Goal: Information Seeking & Learning: Compare options

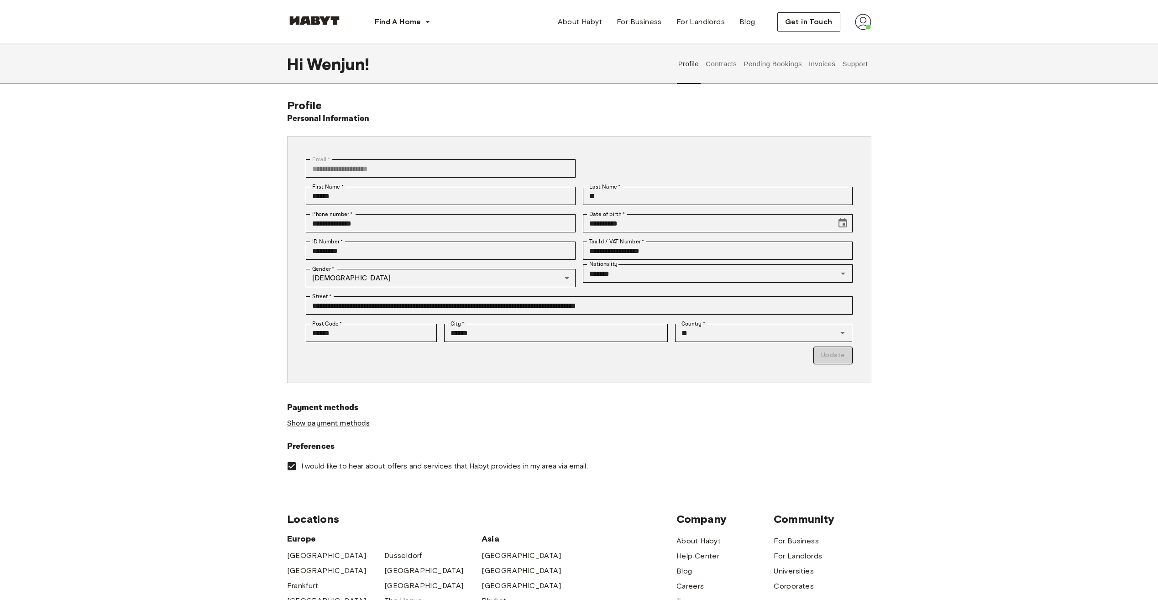
click at [766, 67] on button "Pending Bookings" at bounding box center [773, 64] width 61 height 40
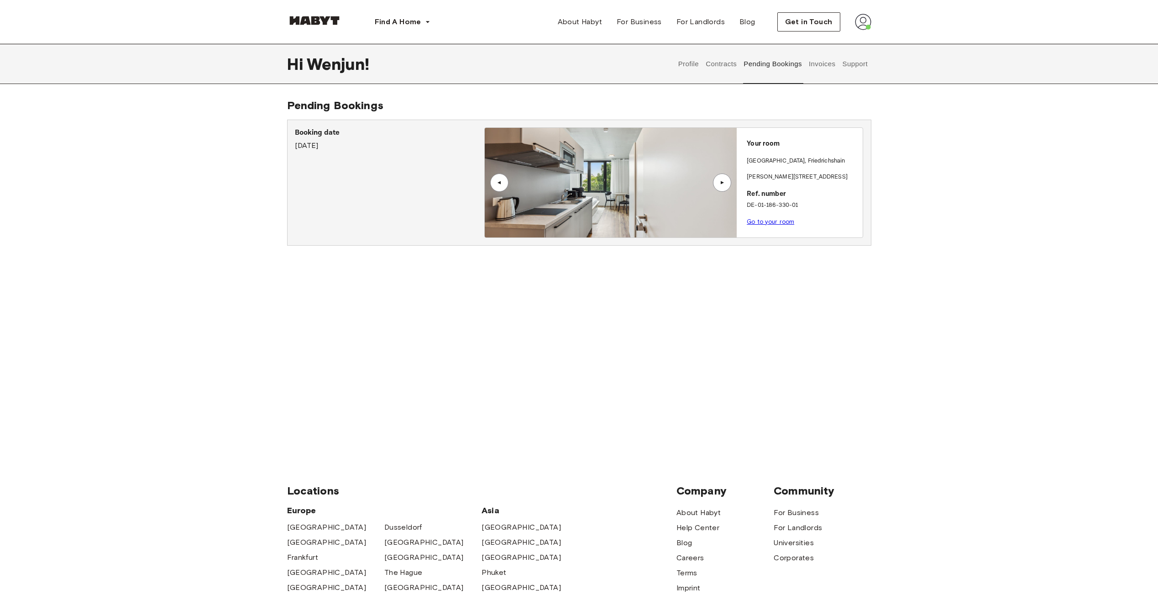
click at [720, 60] on button "Contracts" at bounding box center [721, 64] width 33 height 40
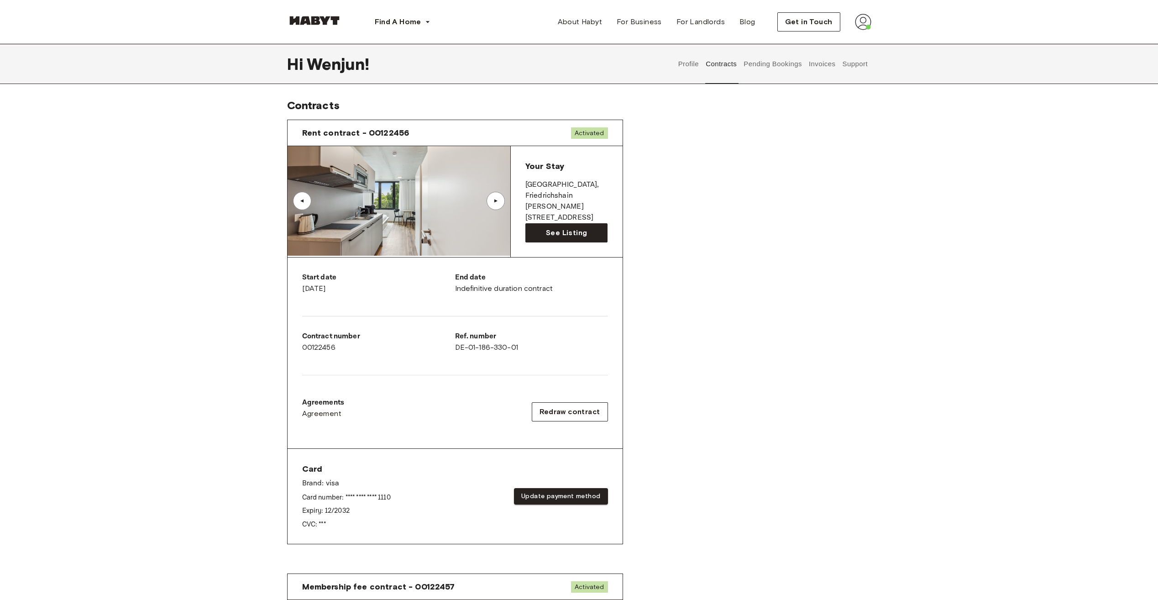
click at [810, 61] on button "Invoices" at bounding box center [822, 64] width 29 height 40
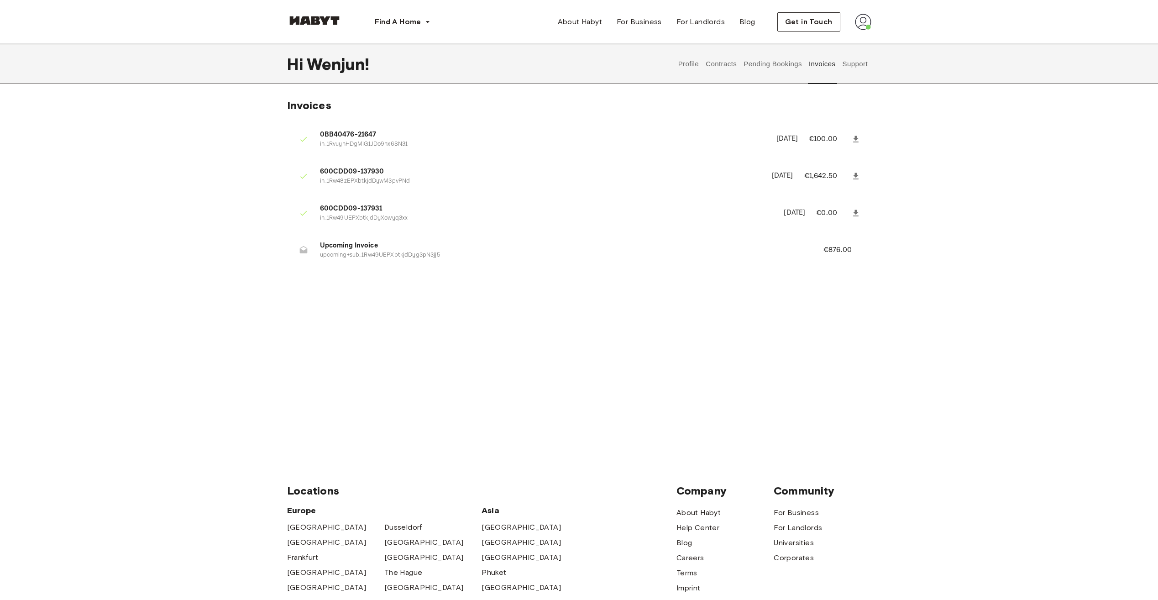
click at [778, 64] on button "Pending Bookings" at bounding box center [773, 64] width 61 height 40
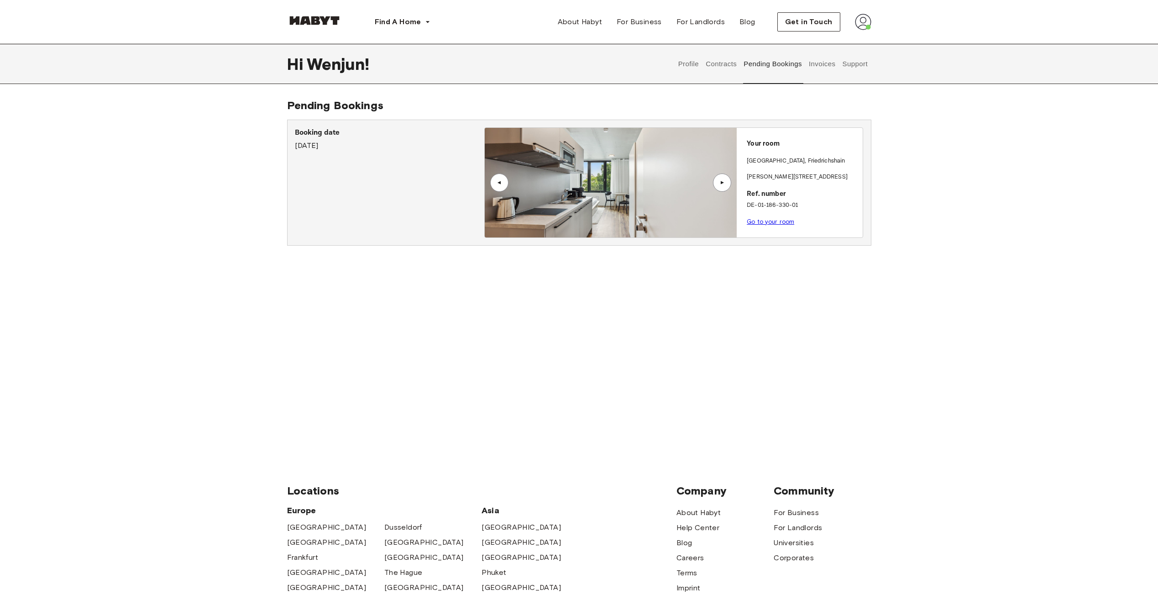
click at [741, 67] on div "Profile Contracts Pending Bookings Invoices Support" at bounding box center [773, 64] width 196 height 40
click at [724, 66] on button "Contracts" at bounding box center [721, 64] width 33 height 40
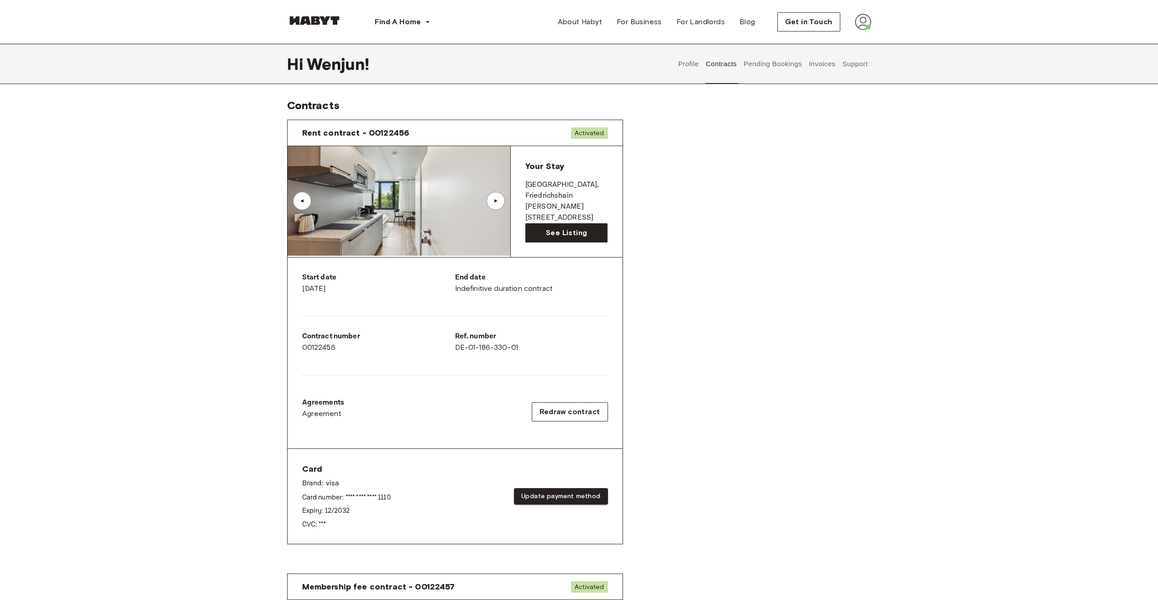
click at [785, 63] on button "Pending Bookings" at bounding box center [773, 64] width 61 height 40
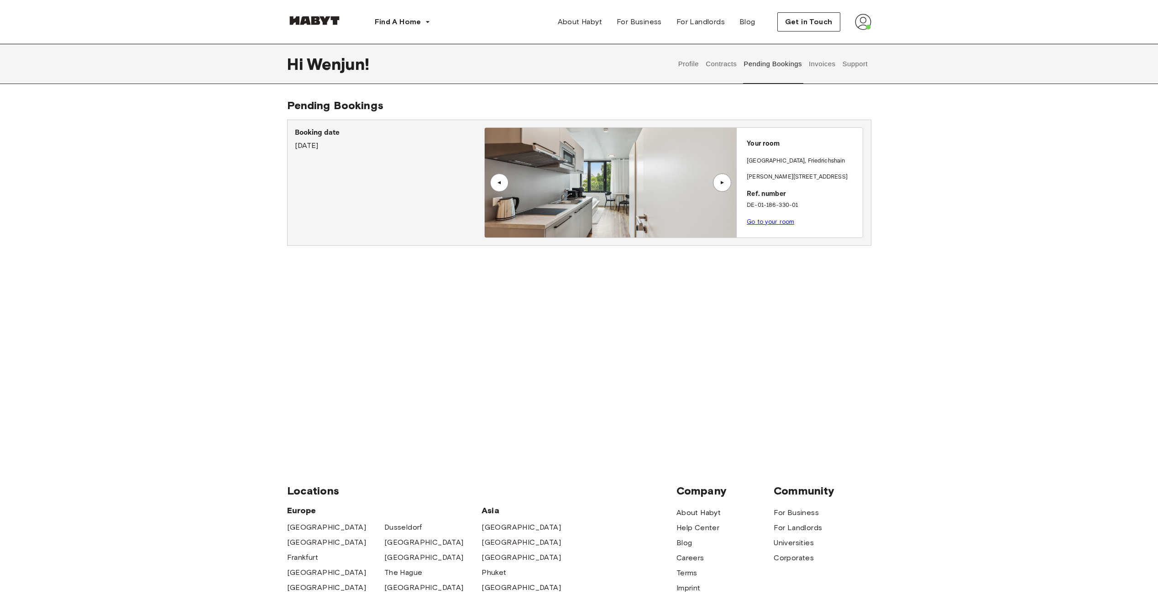
click at [813, 64] on button "Invoices" at bounding box center [822, 64] width 29 height 40
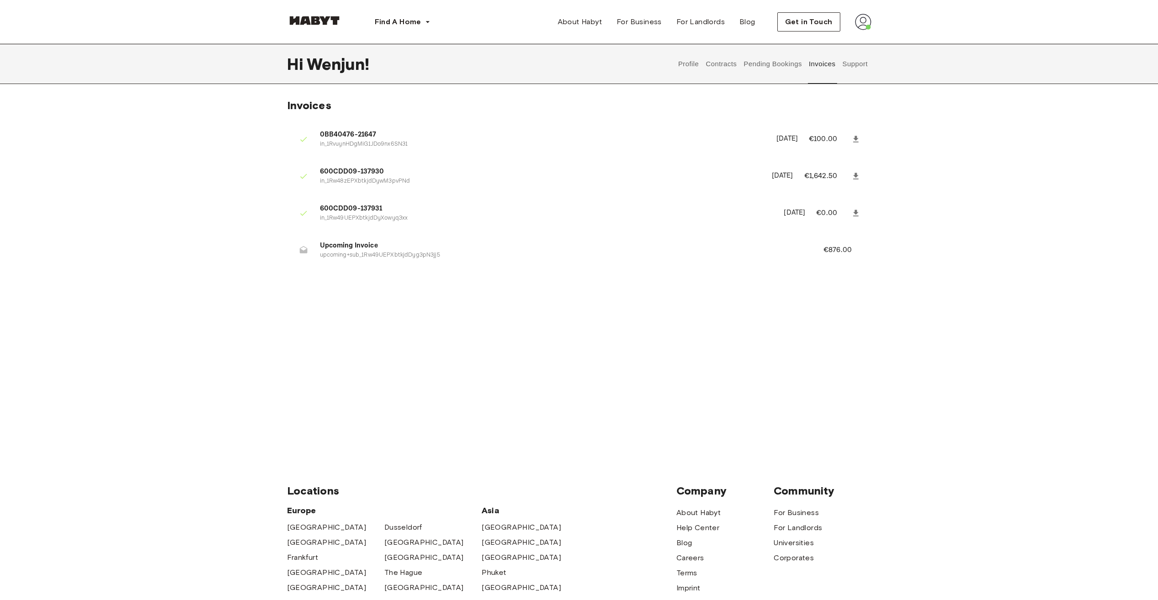
click at [354, 247] on span "Upcoming Invoice" at bounding box center [561, 246] width 482 height 11
click at [846, 245] on p "€876.00" at bounding box center [844, 250] width 41 height 11
drag, startPoint x: 320, startPoint y: 242, endPoint x: 377, endPoint y: 245, distance: 56.7
click at [377, 245] on span "Upcoming Invoice" at bounding box center [561, 246] width 482 height 11
click at [408, 288] on div "Invoices 0BB40476-21647 in_1RvuynHDgMiG1JDo9nx6SN31 August 14th, 2025 €100.00 6…" at bounding box center [579, 273] width 1158 height 349
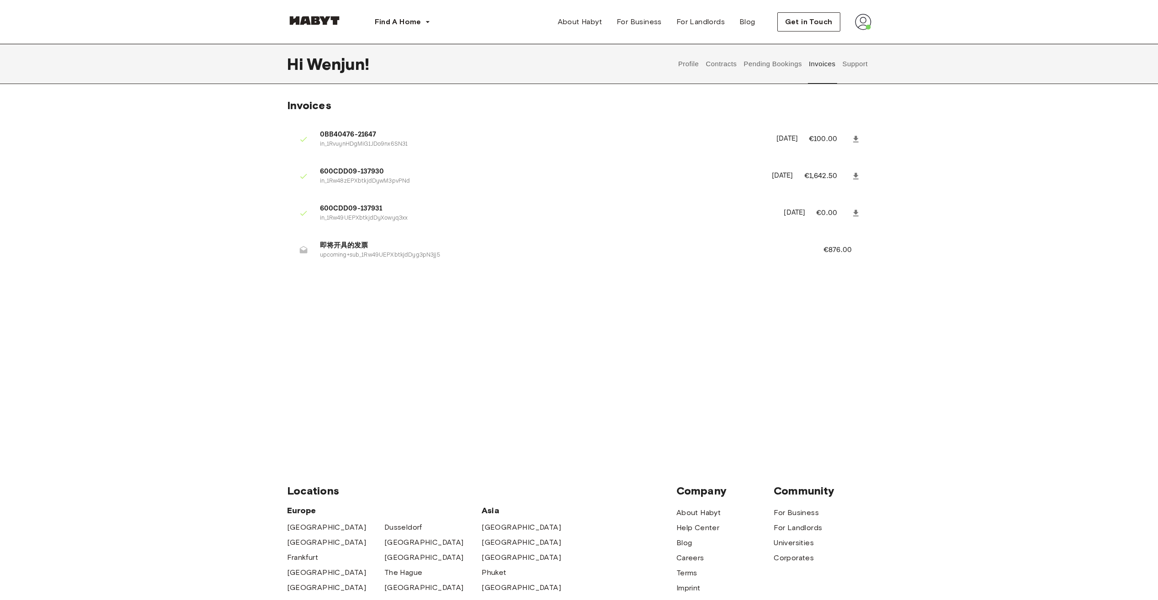
click at [769, 59] on button "Pending Bookings" at bounding box center [773, 64] width 61 height 40
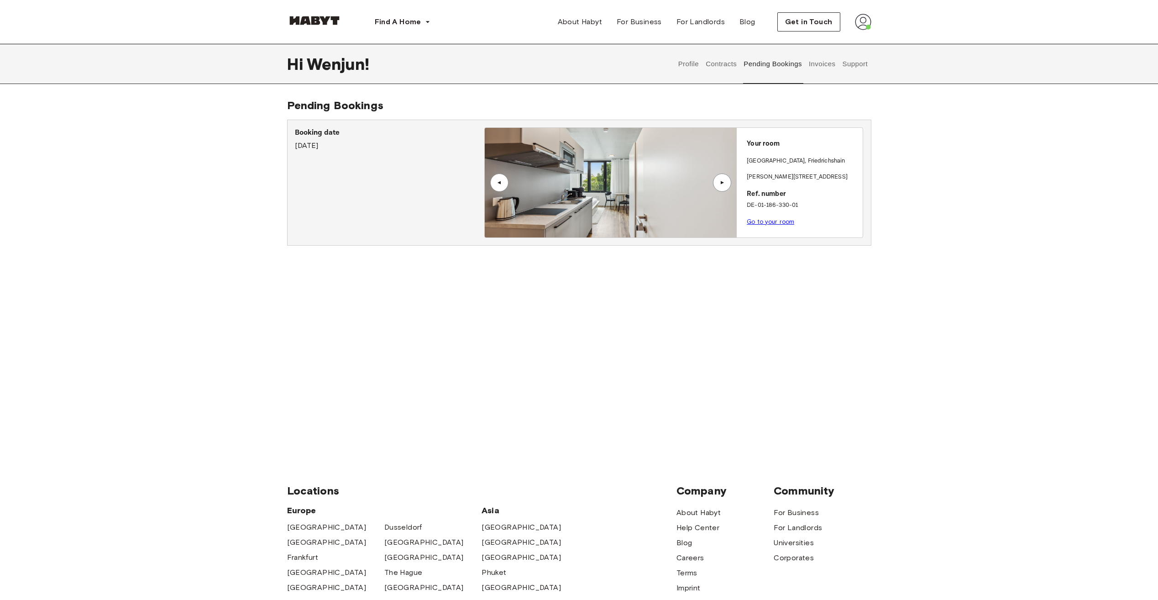
click at [715, 63] on button "Contracts" at bounding box center [721, 64] width 33 height 40
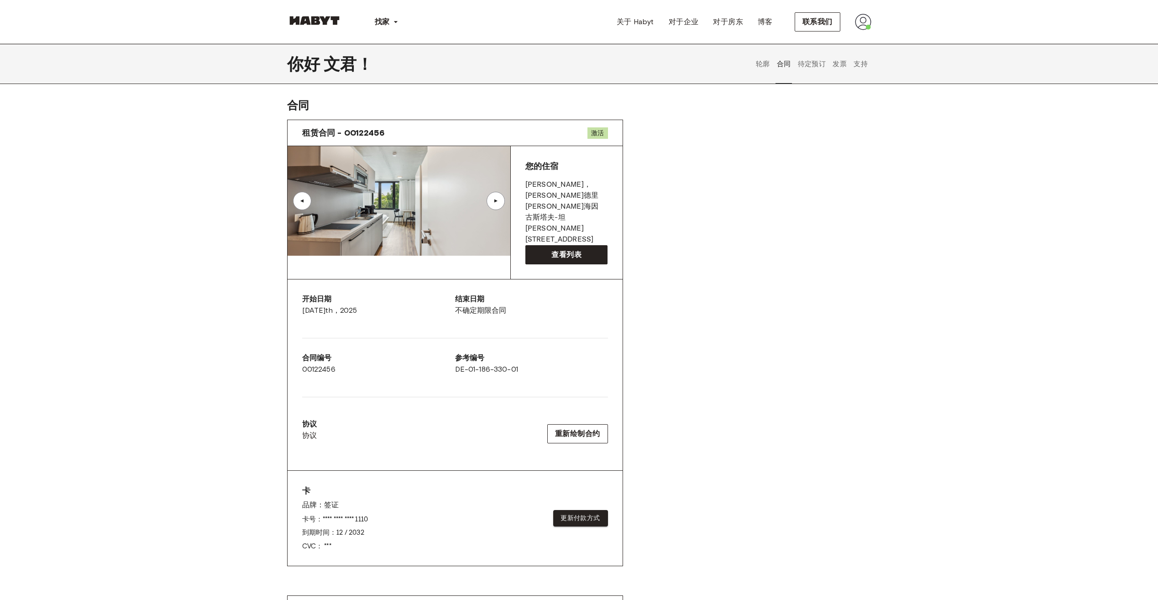
click at [811, 71] on button "待定预订" at bounding box center [812, 64] width 31 height 40
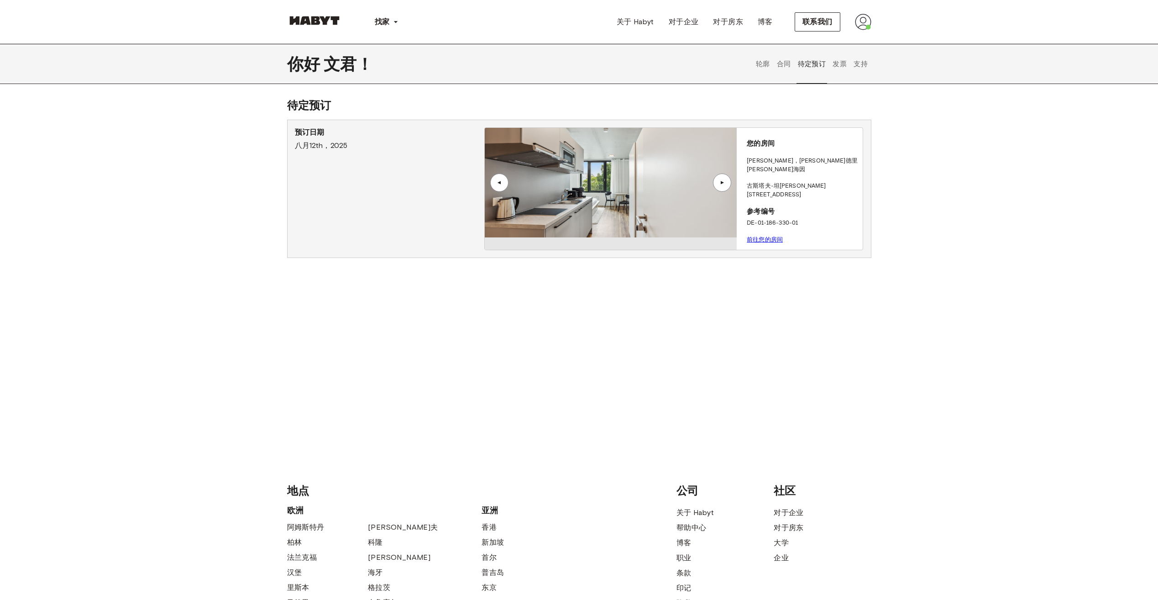
click at [843, 61] on button "发票" at bounding box center [840, 64] width 16 height 40
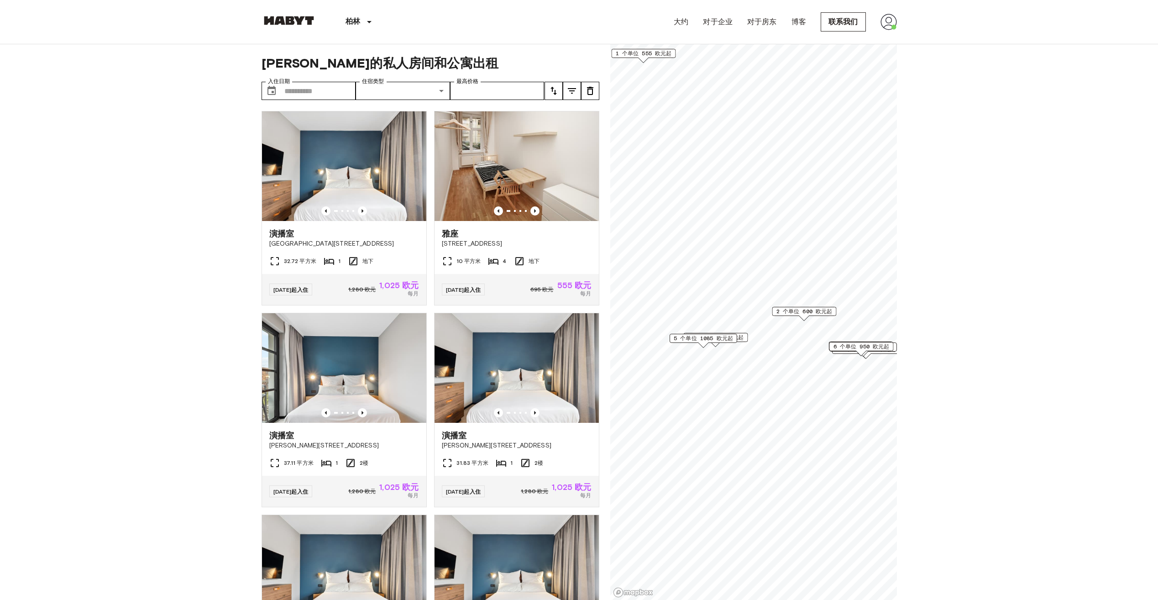
click at [803, 315] on span "2 个单位 600 欧元起" at bounding box center [804, 311] width 56 height 8
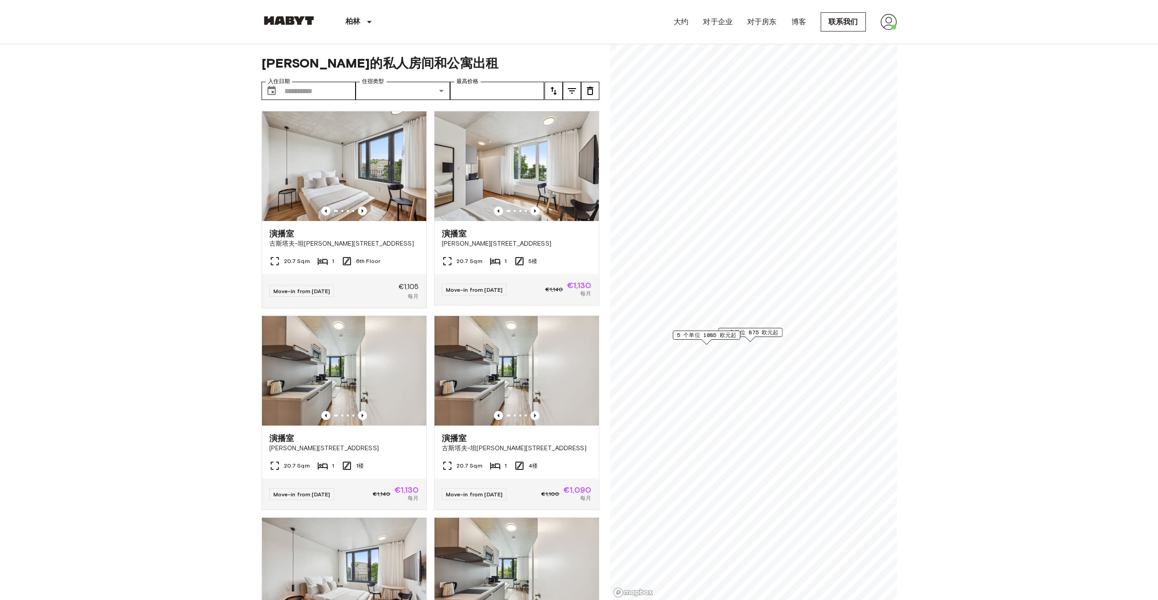
click at [760, 333] on span "9 个单位 875 欧元起" at bounding box center [750, 332] width 56 height 8
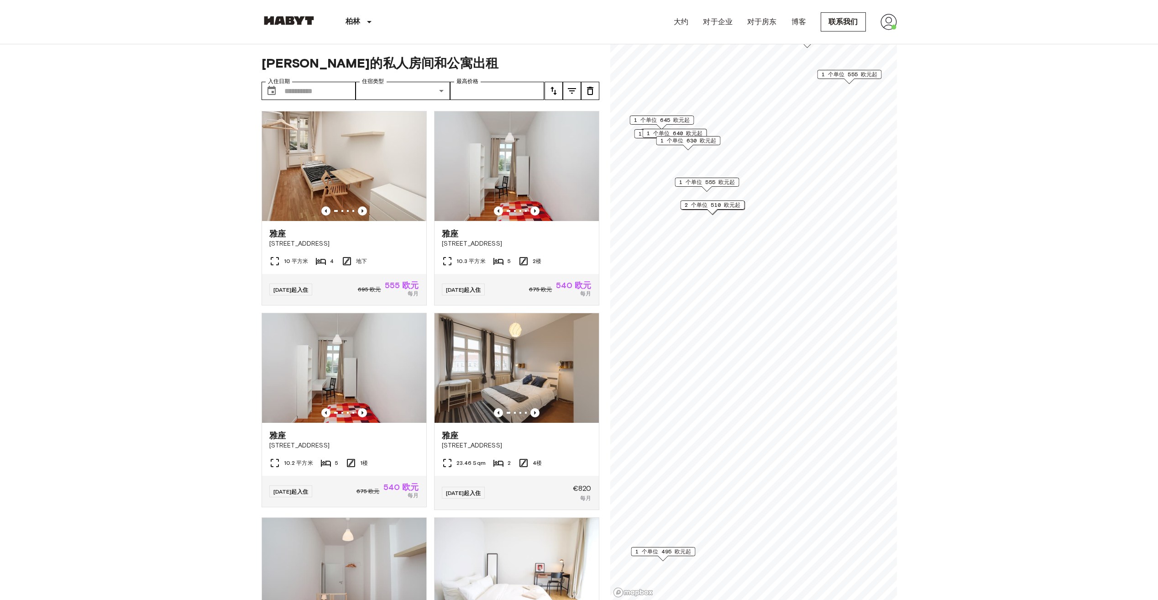
click at [714, 183] on span "1 个单位 555 欧元起" at bounding box center [707, 182] width 56 height 8
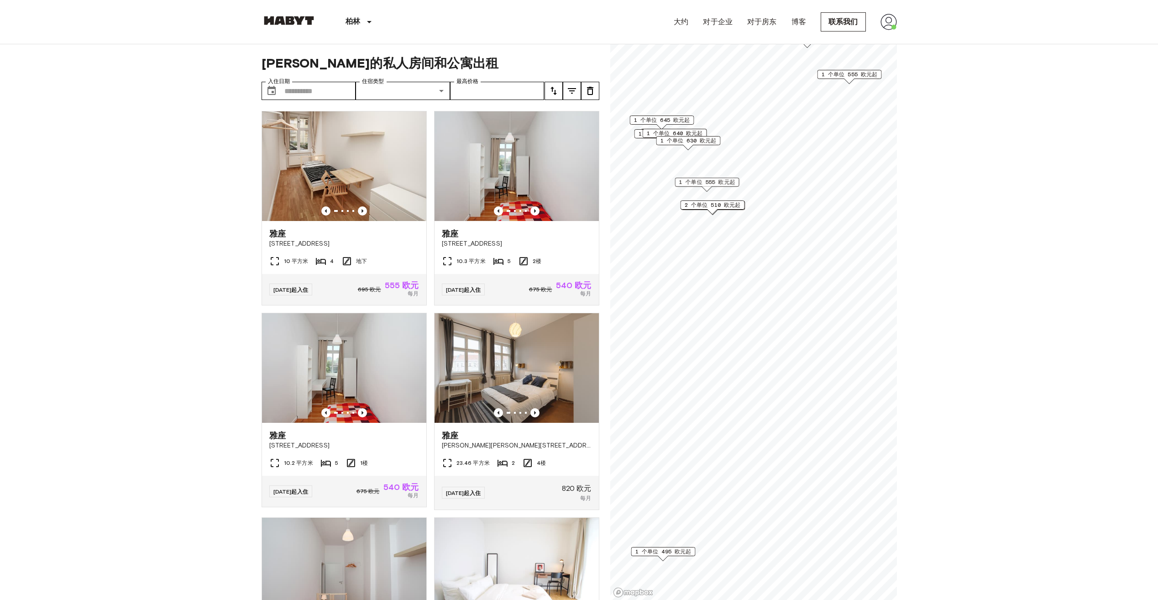
click at [701, 213] on div "2 个单位 510 欧元起" at bounding box center [712, 207] width 64 height 14
click at [710, 206] on span "2 个单位 510 欧元起" at bounding box center [712, 205] width 56 height 8
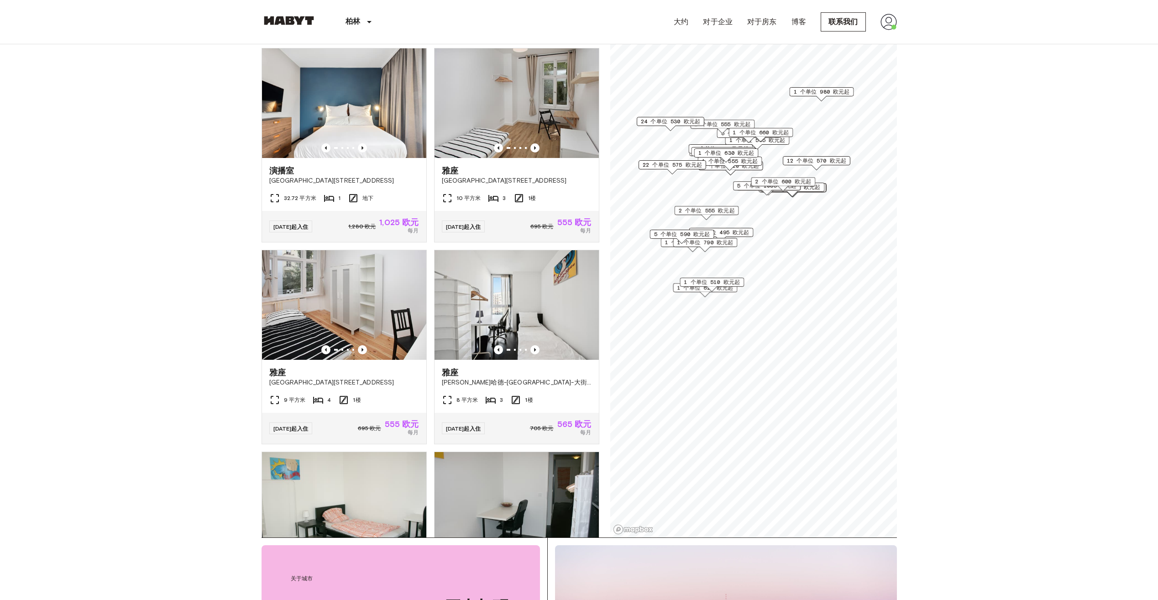
scroll to position [91, 0]
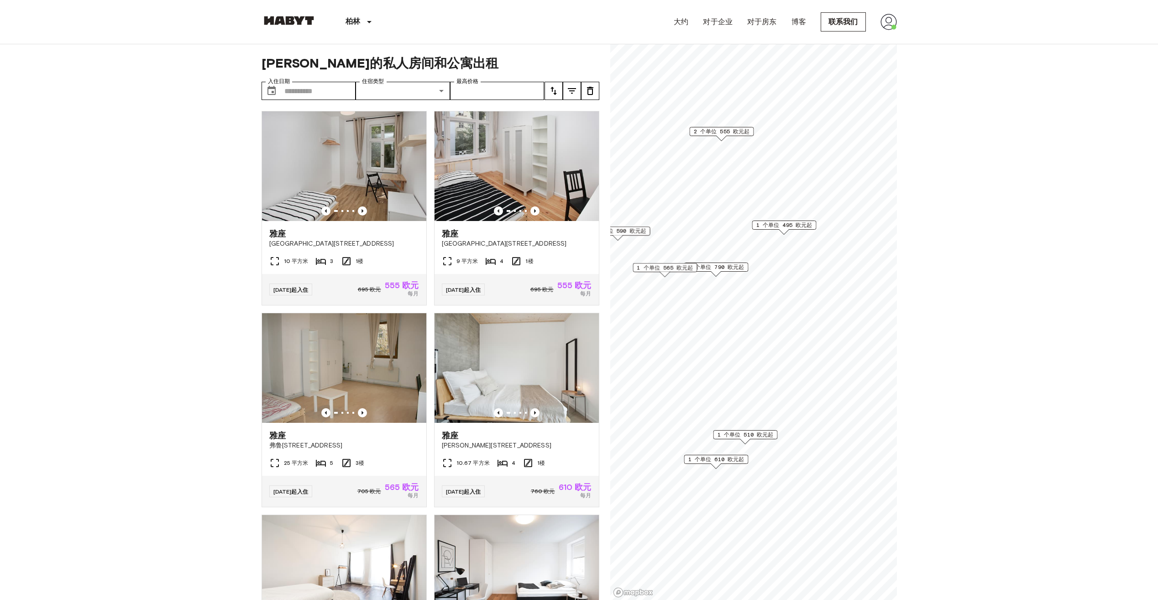
click at [720, 266] on span "1 个单位 790 欧元起" at bounding box center [716, 267] width 56 height 8
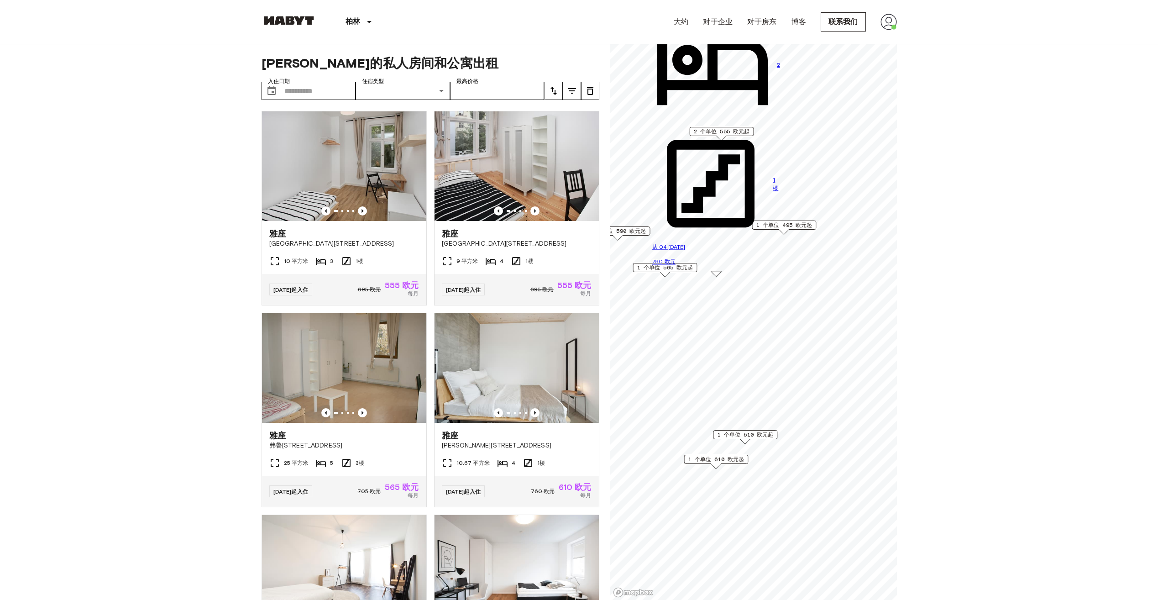
drag, startPoint x: 793, startPoint y: 175, endPoint x: 788, endPoint y: 231, distance: 55.4
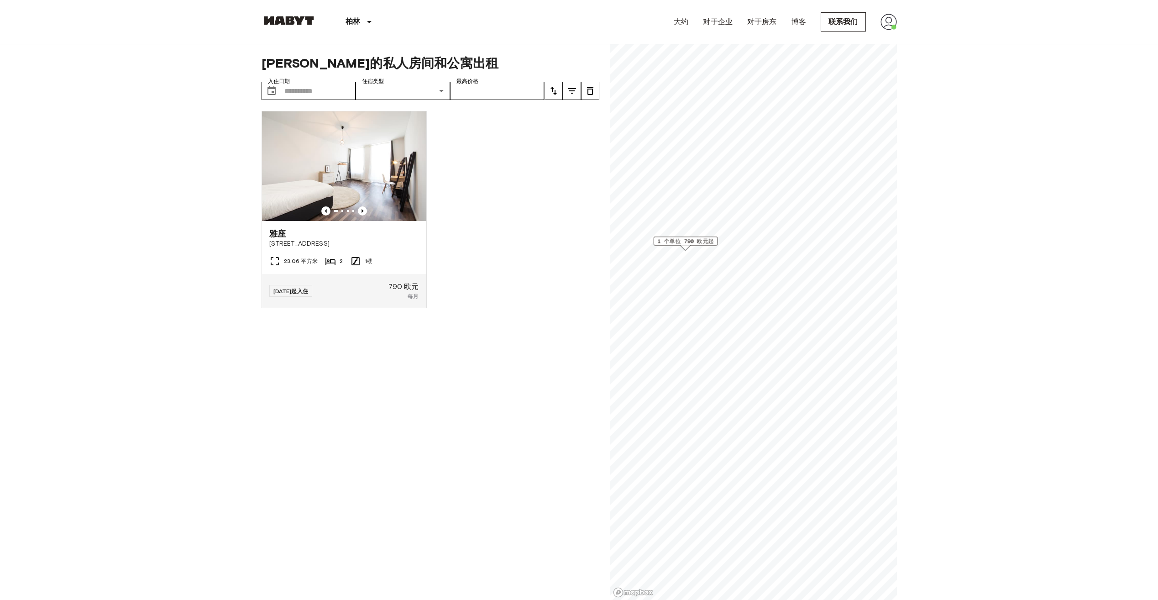
click at [686, 241] on span "1 个单位 790 欧元起" at bounding box center [685, 241] width 56 height 8
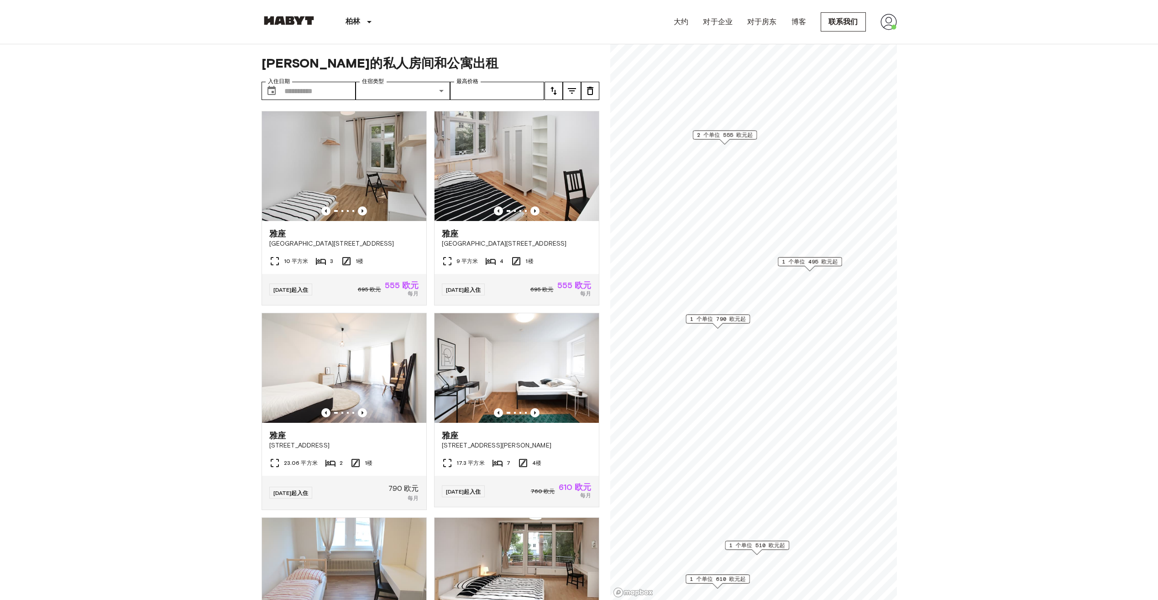
click at [719, 322] on span "1 个单位 790 欧元起" at bounding box center [718, 319] width 56 height 8
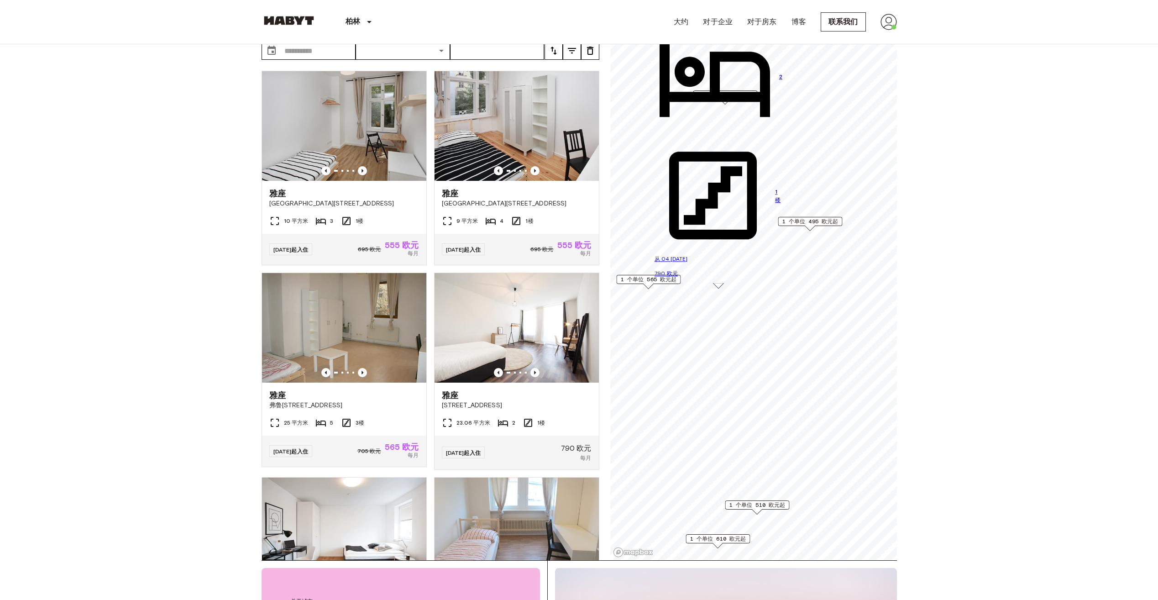
scroll to position [46, 0]
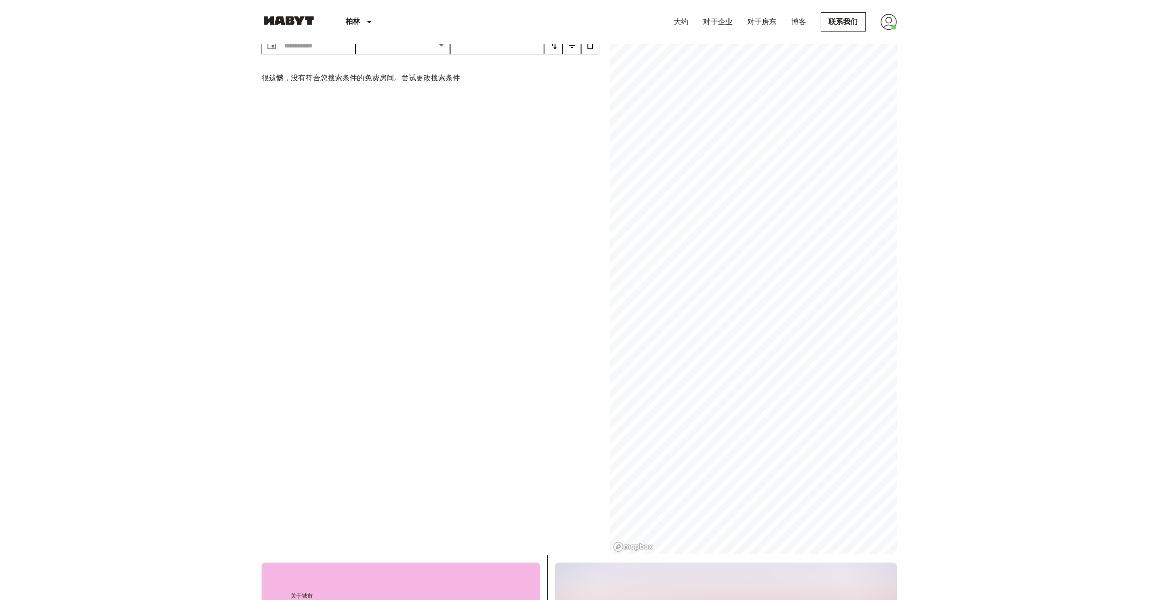
scroll to position [183, 0]
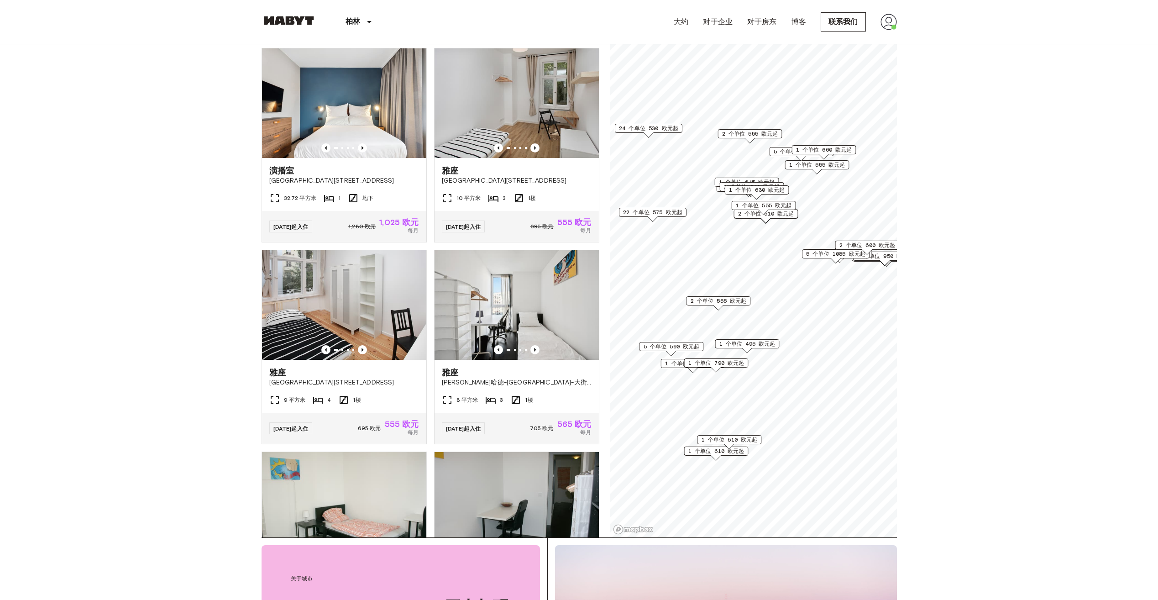
scroll to position [46, 0]
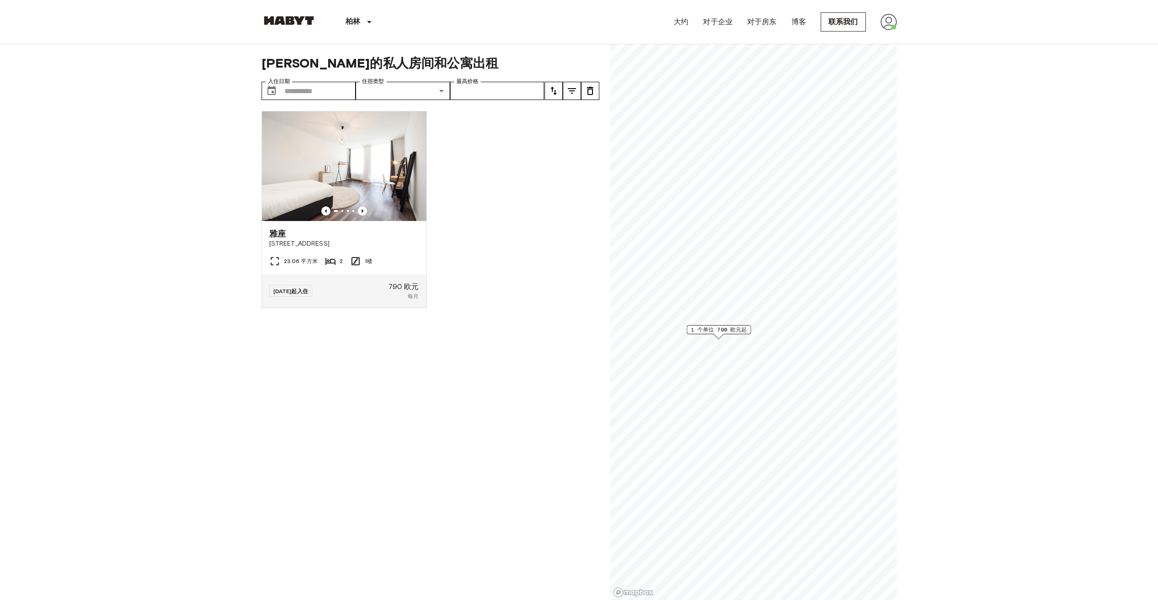
click at [721, 336] on div "地图标记" at bounding box center [719, 336] width 10 height 5
click at [715, 327] on span "1 个单位 790 欧元起" at bounding box center [719, 330] width 56 height 8
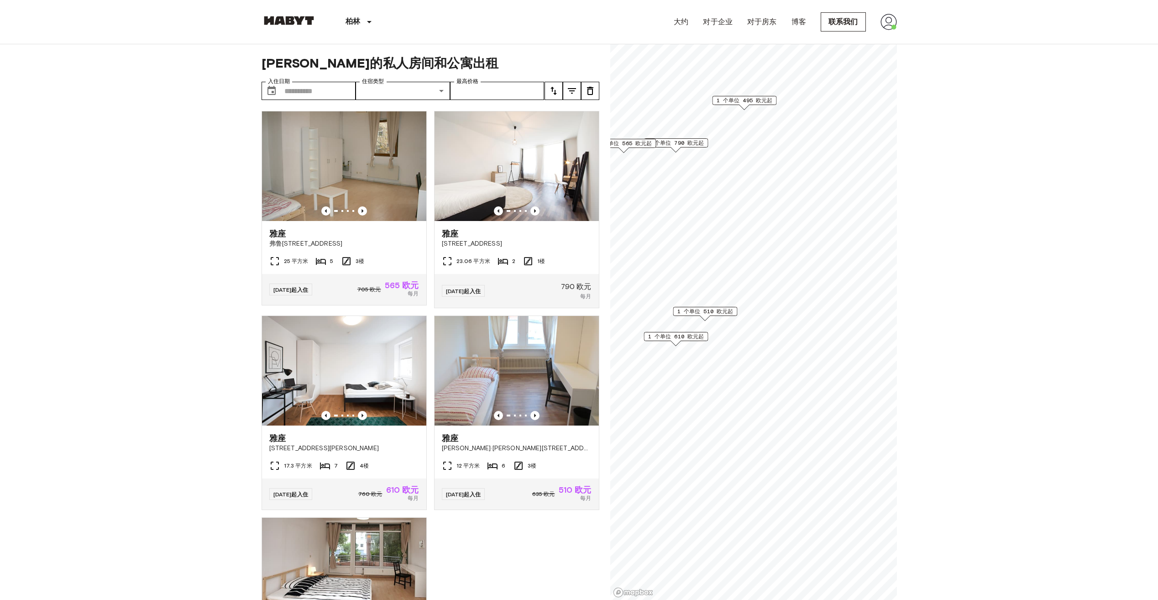
click at [673, 336] on span "1 个单位 610 欧元起" at bounding box center [676, 336] width 56 height 8
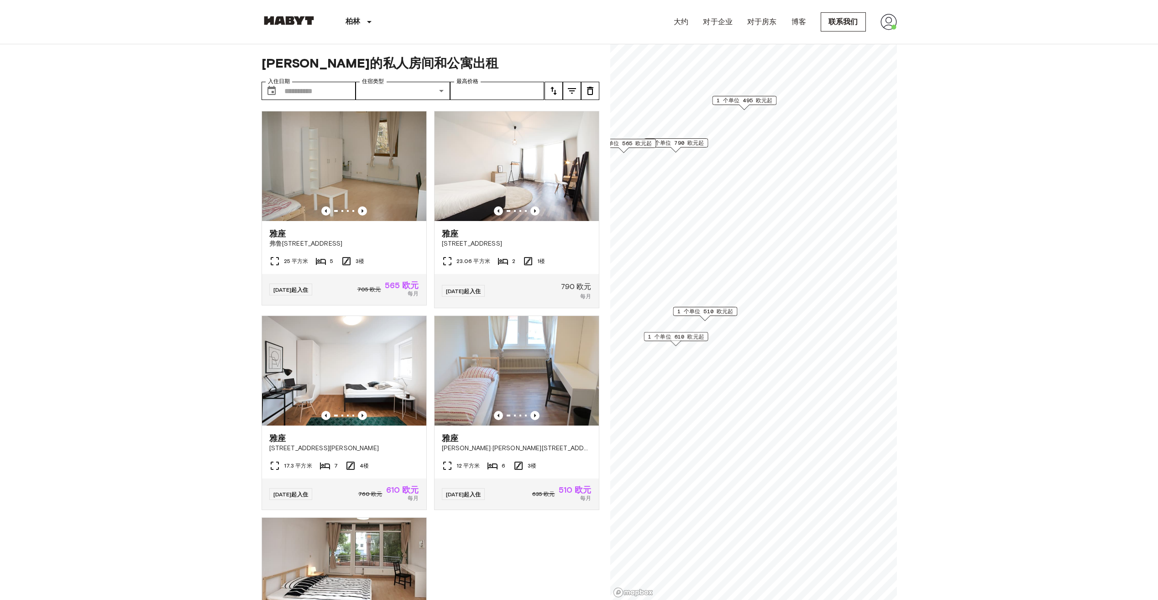
click at [706, 309] on span "1 个单位 510 欧元起" at bounding box center [705, 311] width 56 height 8
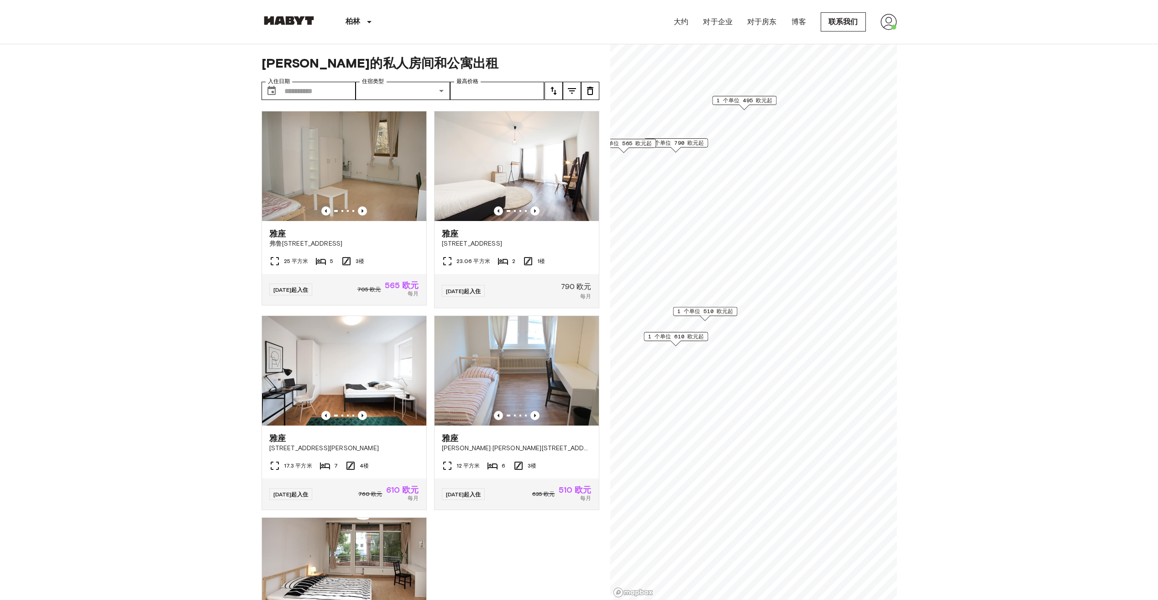
click at [701, 313] on span "1 个单位 510 欧元起" at bounding box center [705, 311] width 56 height 8
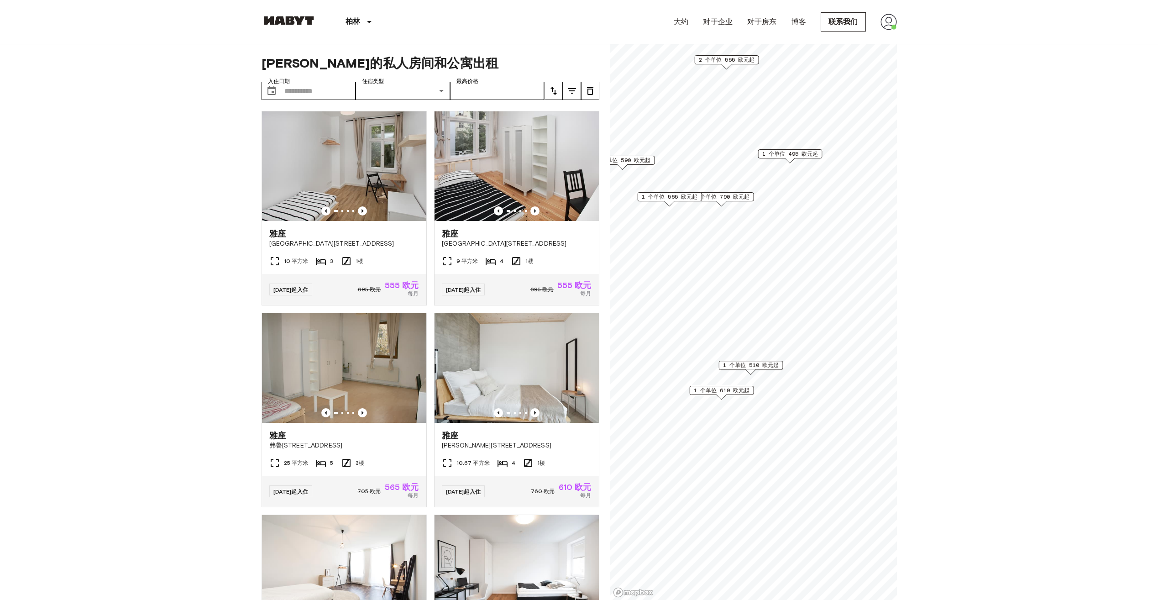
click at [662, 200] on span "1 个单位 565 欧元起" at bounding box center [669, 197] width 56 height 8
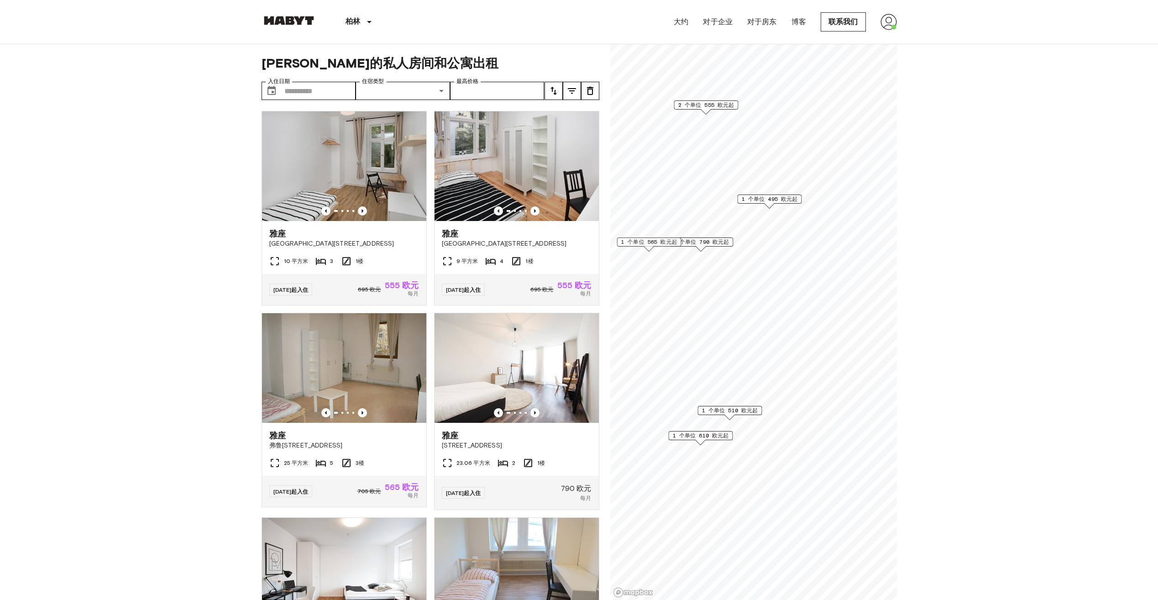
click at [770, 203] on span "1 个单位 495 欧元起" at bounding box center [769, 199] width 56 height 8
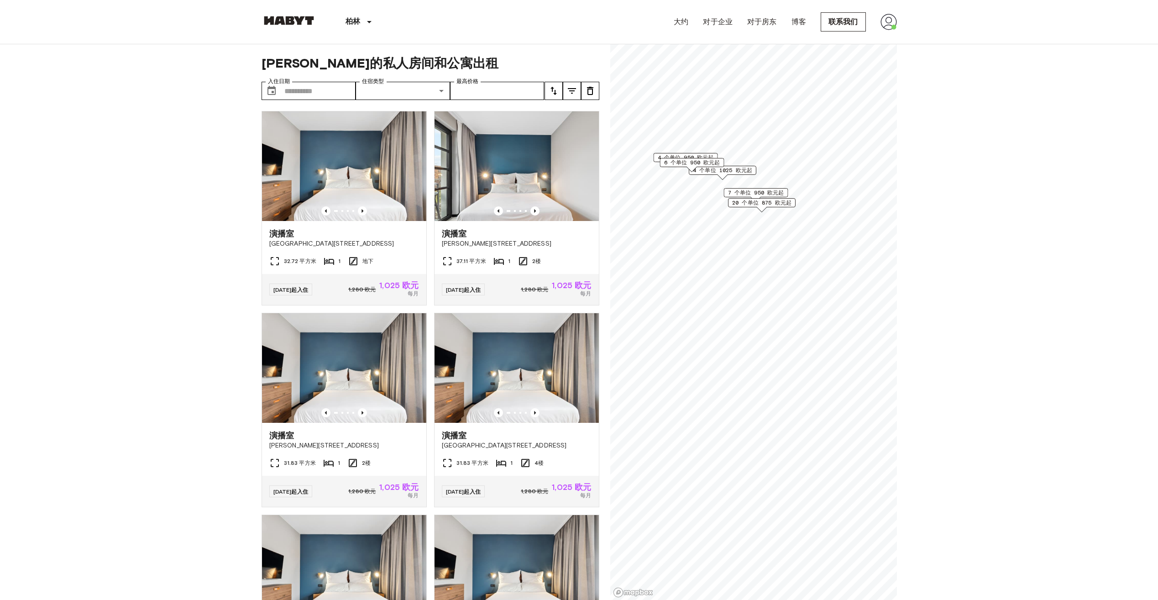
click at [762, 204] on span "20 个单位 875 欧元起" at bounding box center [761, 203] width 59 height 8
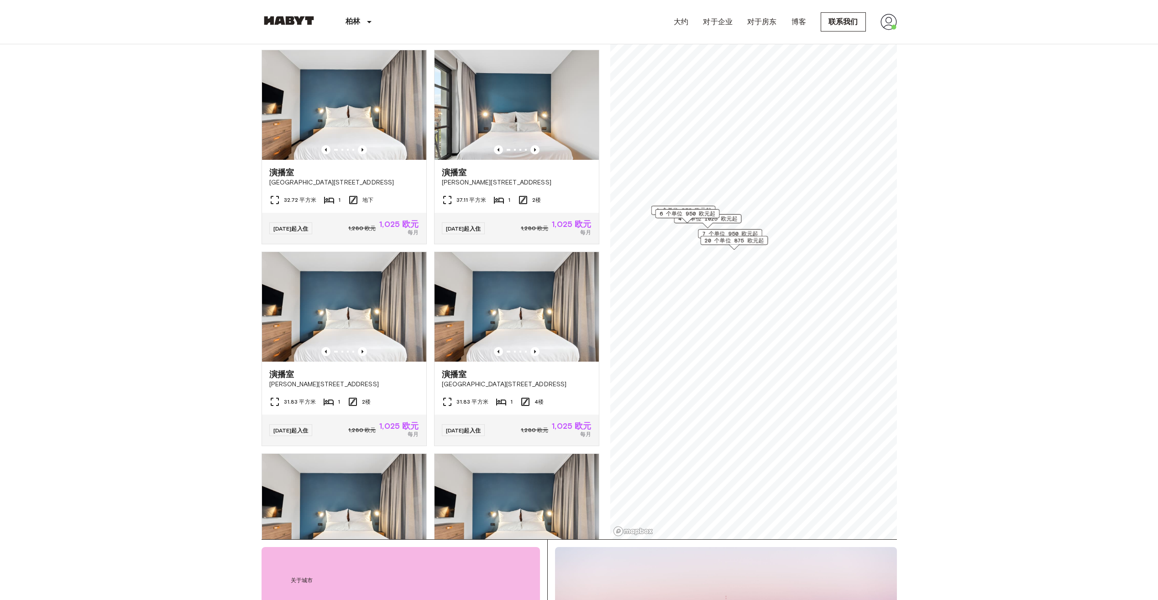
scroll to position [228, 0]
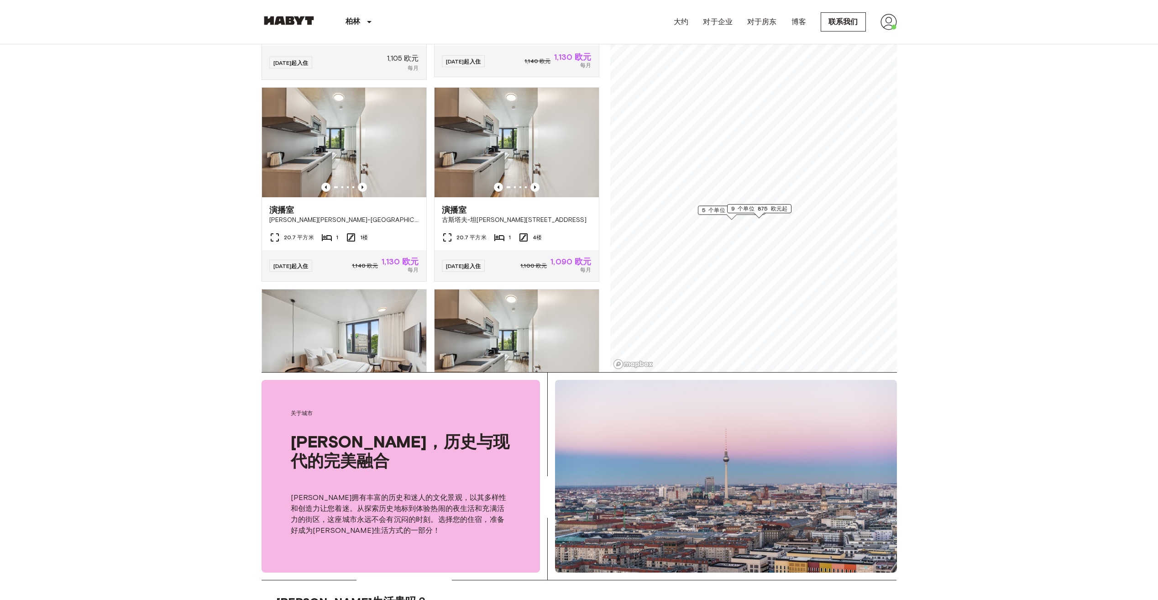
click at [754, 212] on span "5 个单位 1085 欧元起" at bounding box center [773, 215] width 59 height 8
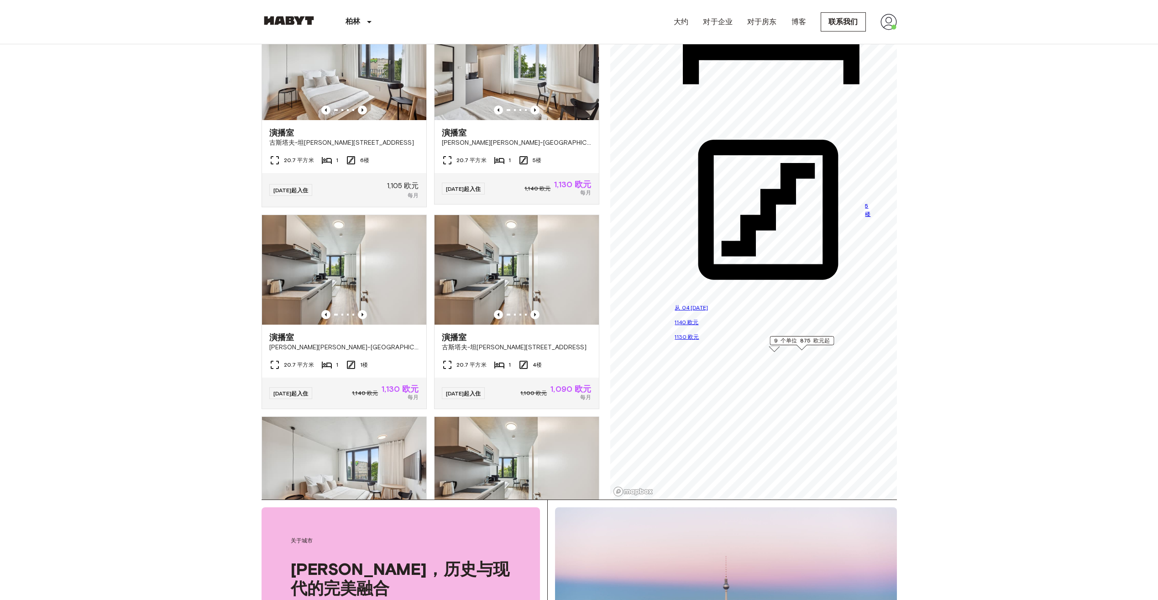
scroll to position [91, 0]
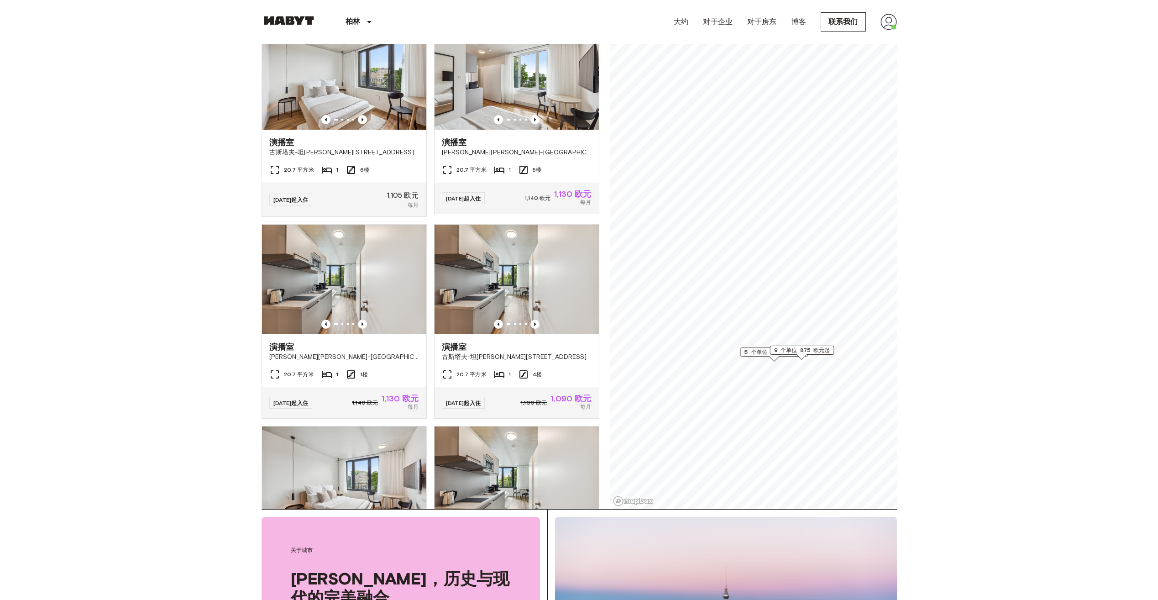
click at [755, 349] on span "5 个单位 1085 欧元起" at bounding box center [773, 352] width 59 height 8
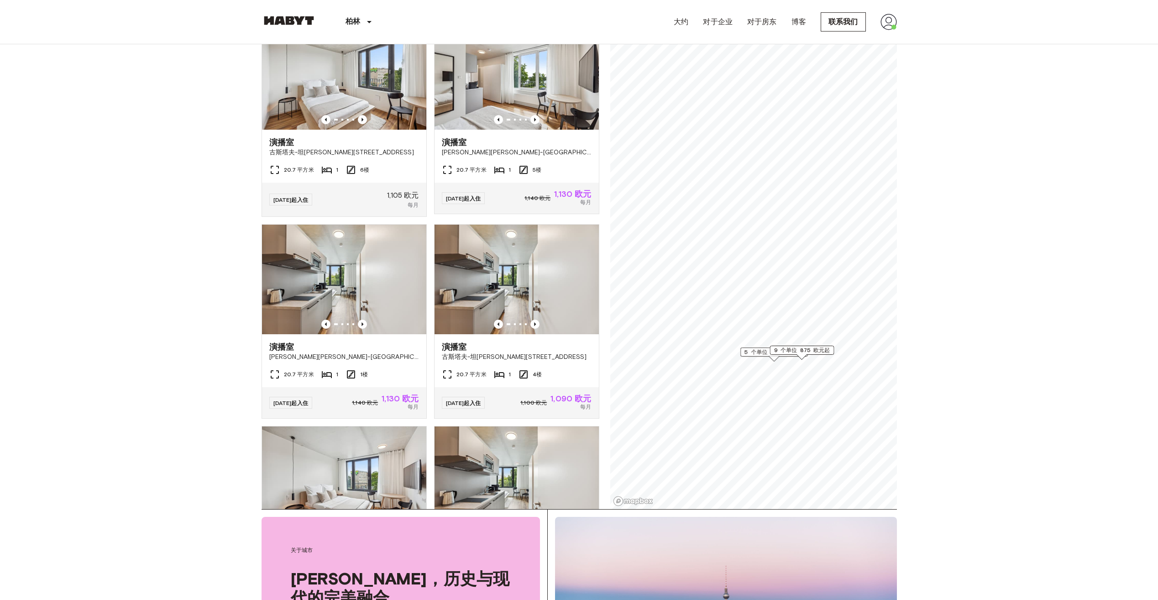
click at [811, 352] on span "9 个单位 875 欧元起" at bounding box center [802, 350] width 56 height 8
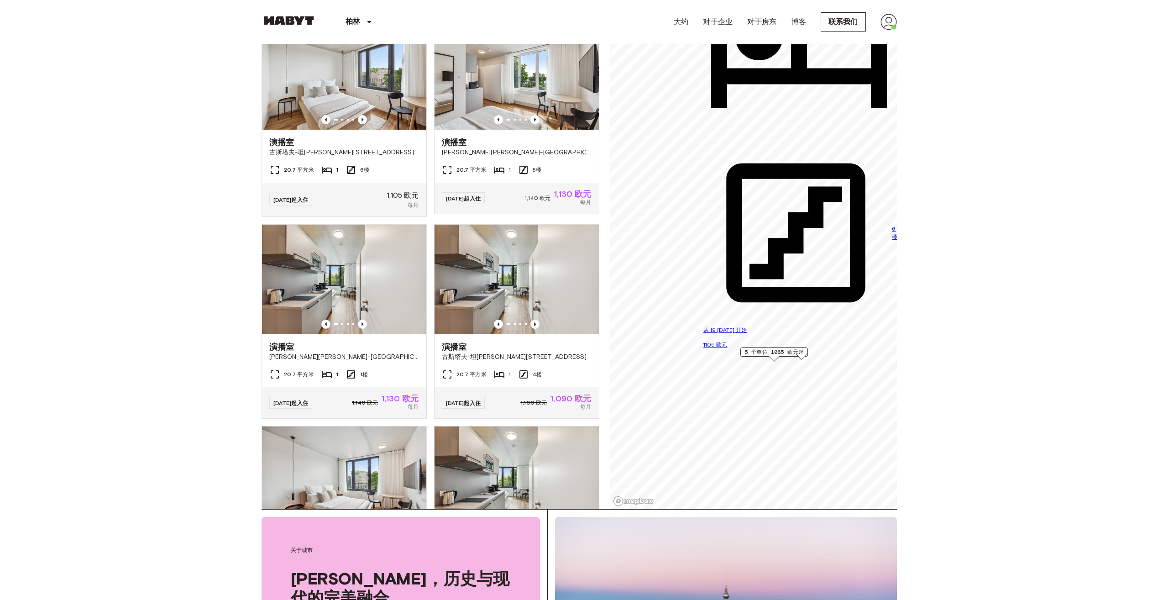
scroll to position [410, 0]
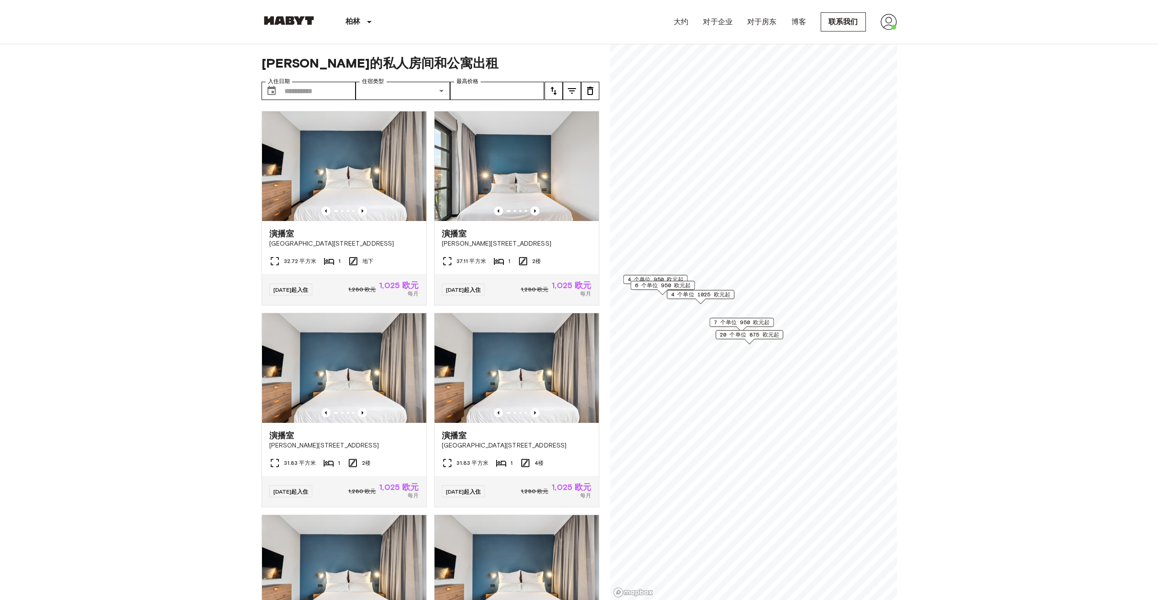
click at [652, 282] on span "6 个单位 950 欧元起" at bounding box center [663, 285] width 56 height 8
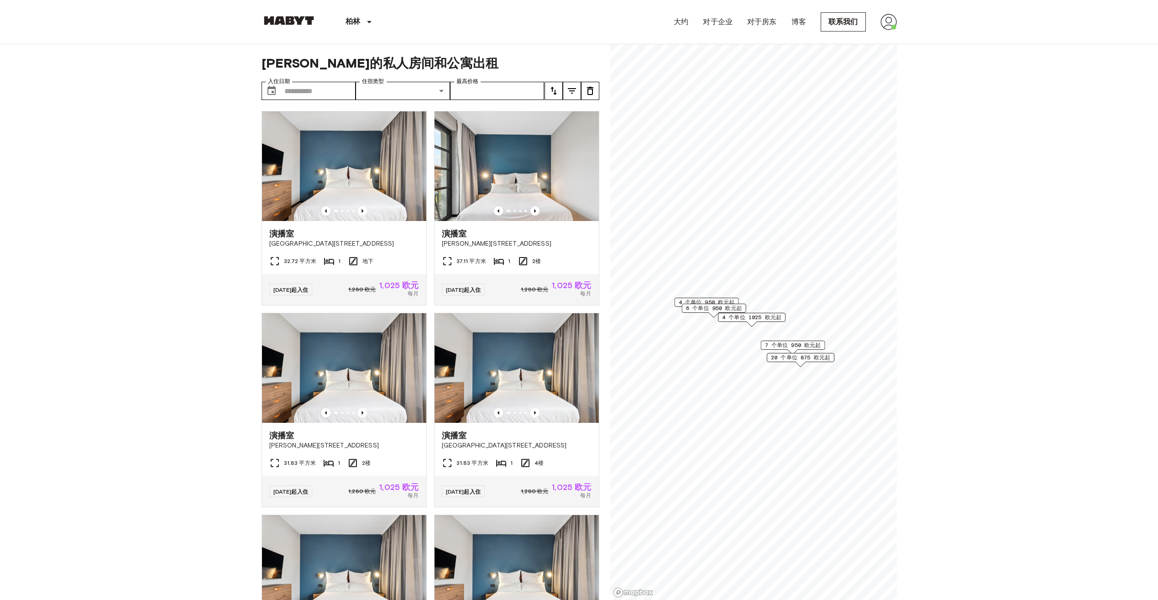
click at [706, 298] on div "4 个单位 950 欧元起" at bounding box center [706, 302] width 64 height 9
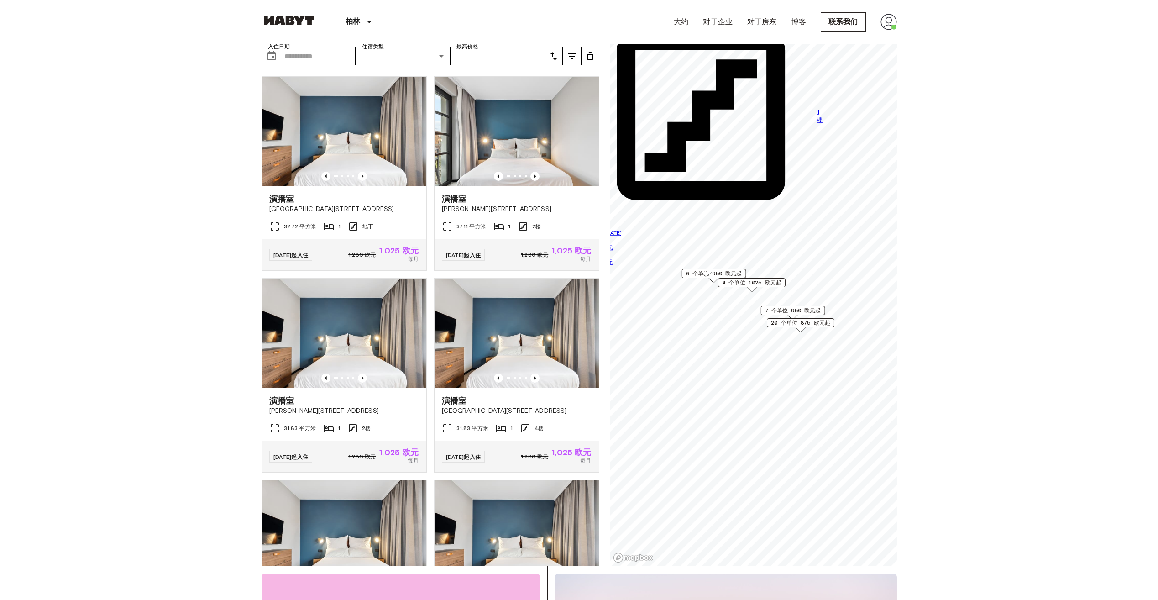
scroll to position [183, 0]
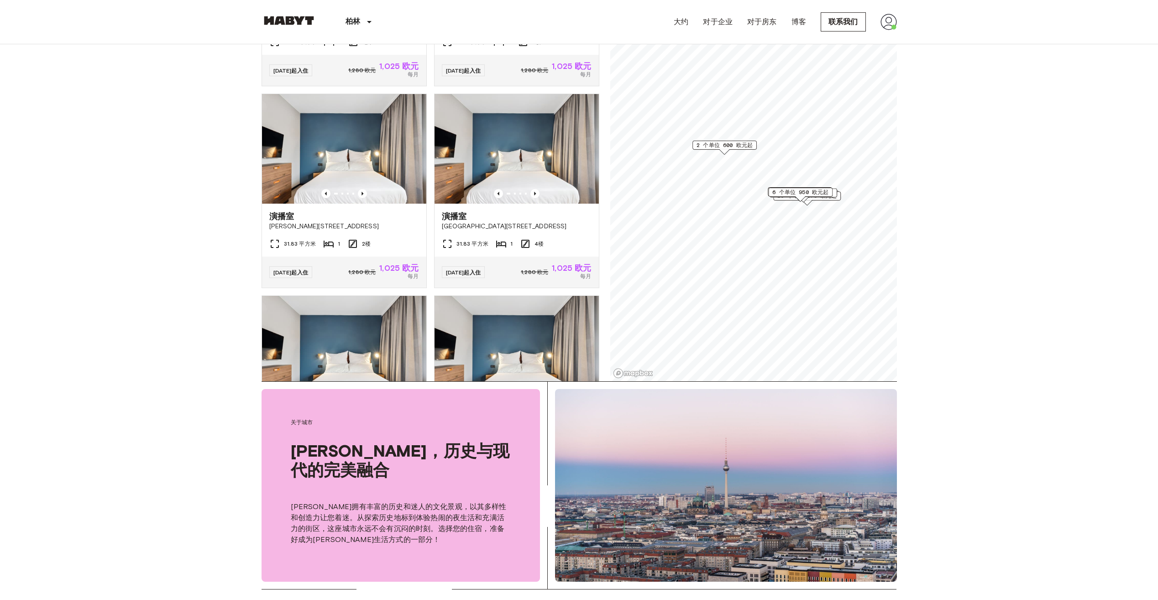
scroll to position [320, 0]
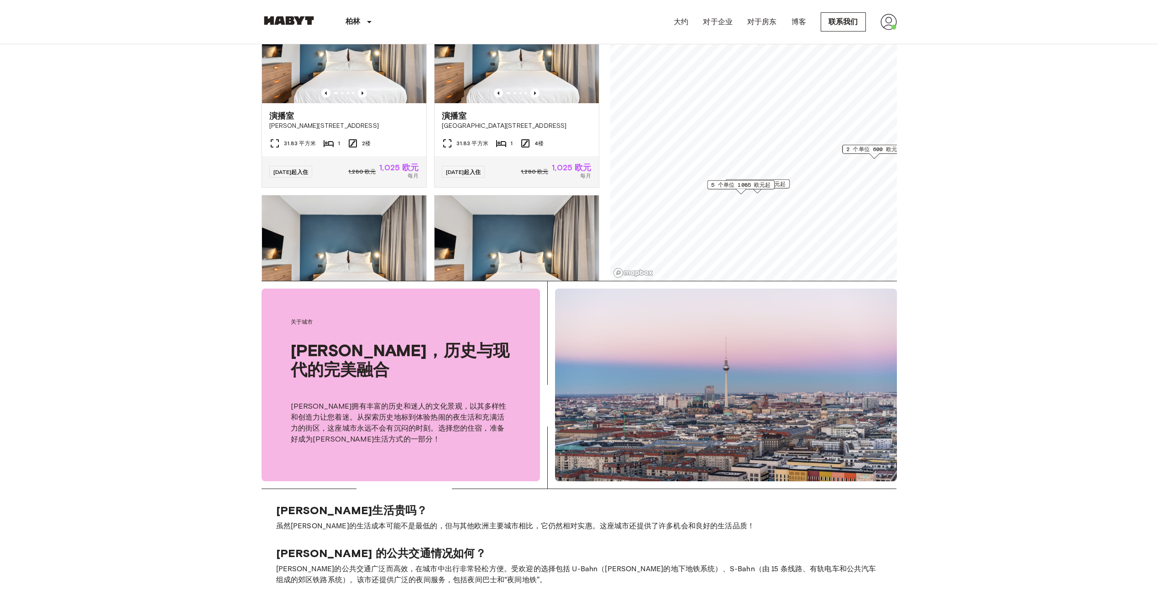
click at [710, 139] on span "20 个单位 875 欧元起" at bounding box center [729, 139] width 59 height 8
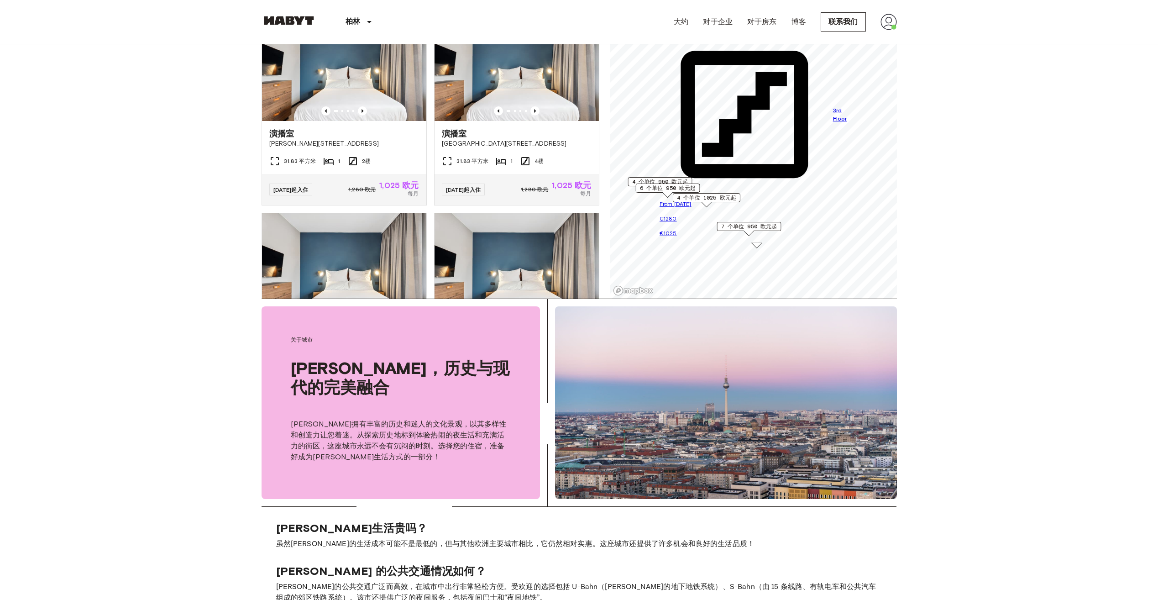
scroll to position [137, 0]
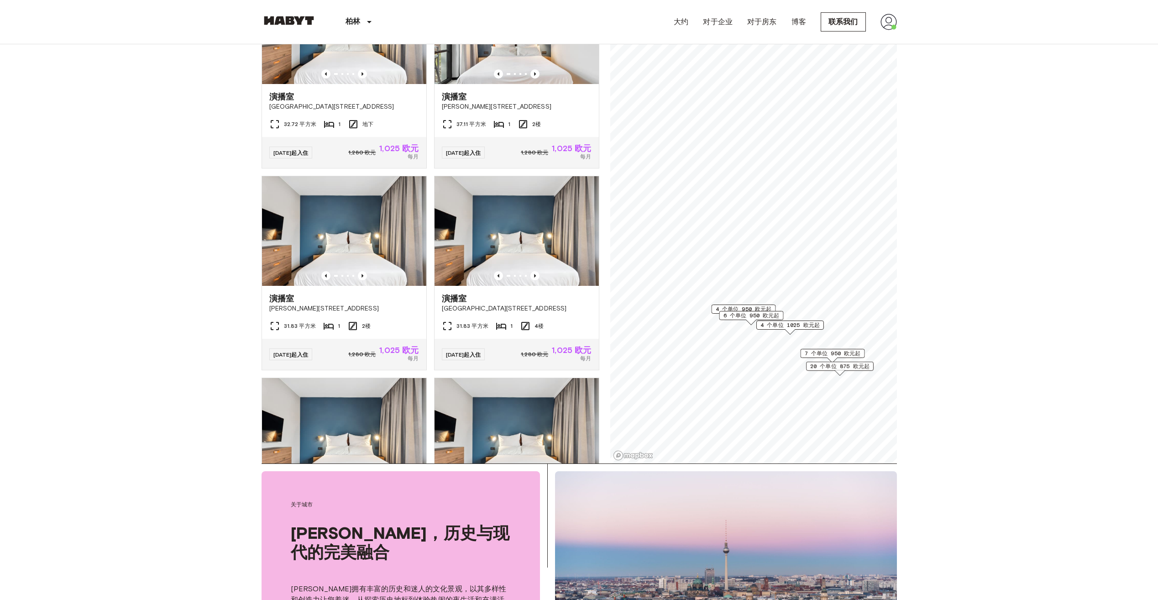
click at [784, 323] on span "4 个单位 1025 欧元起" at bounding box center [789, 325] width 59 height 8
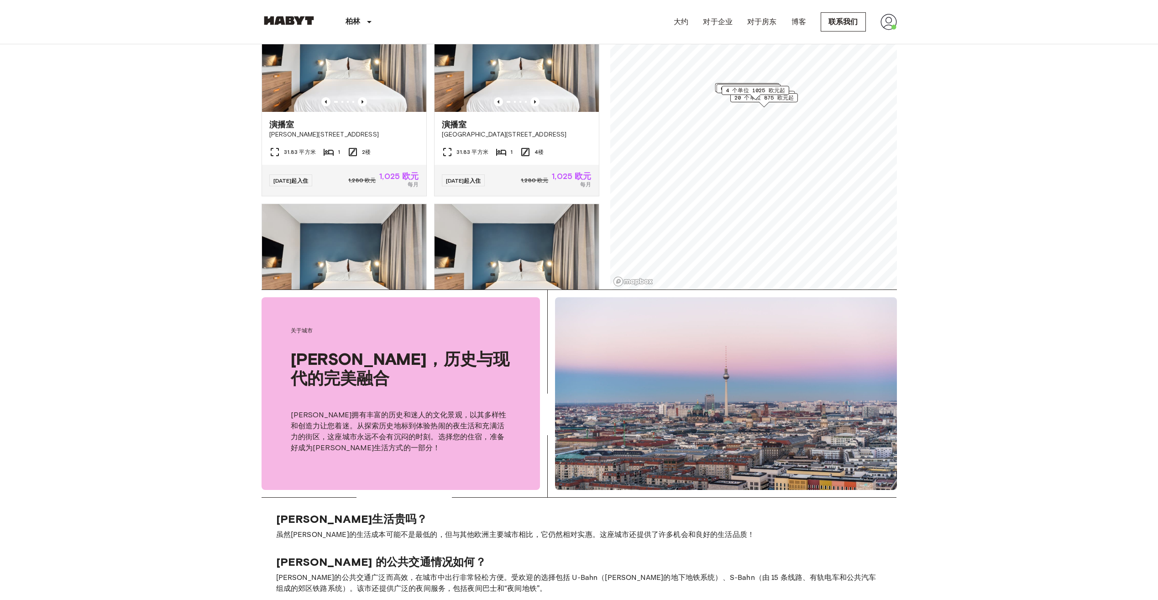
scroll to position [320, 0]
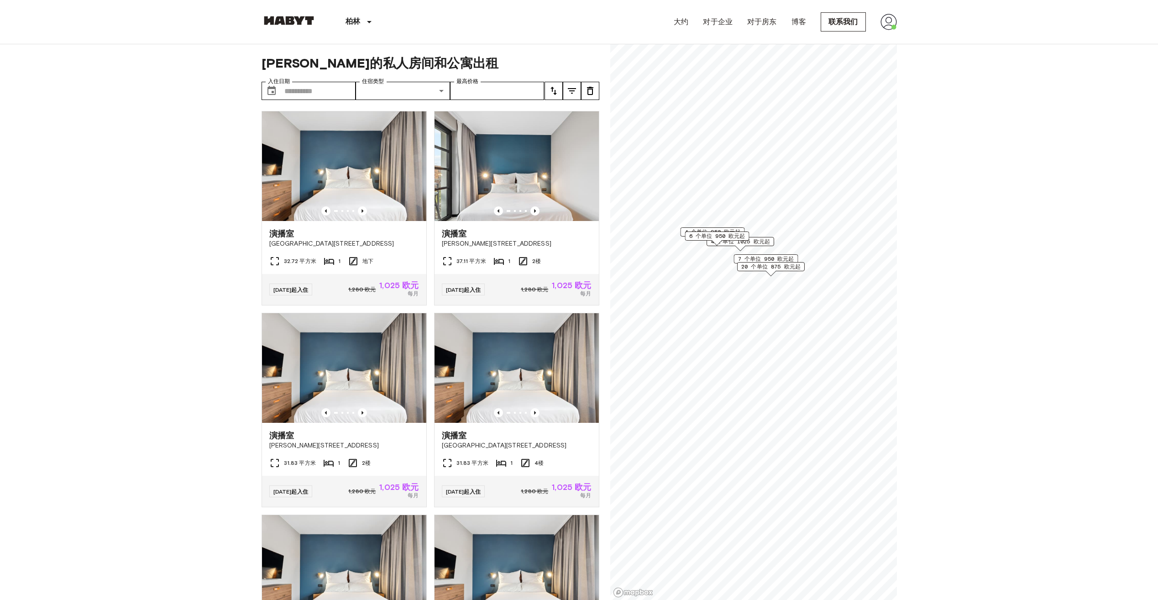
click at [760, 266] on span "20 个单位 875 欧元起" at bounding box center [770, 267] width 59 height 8
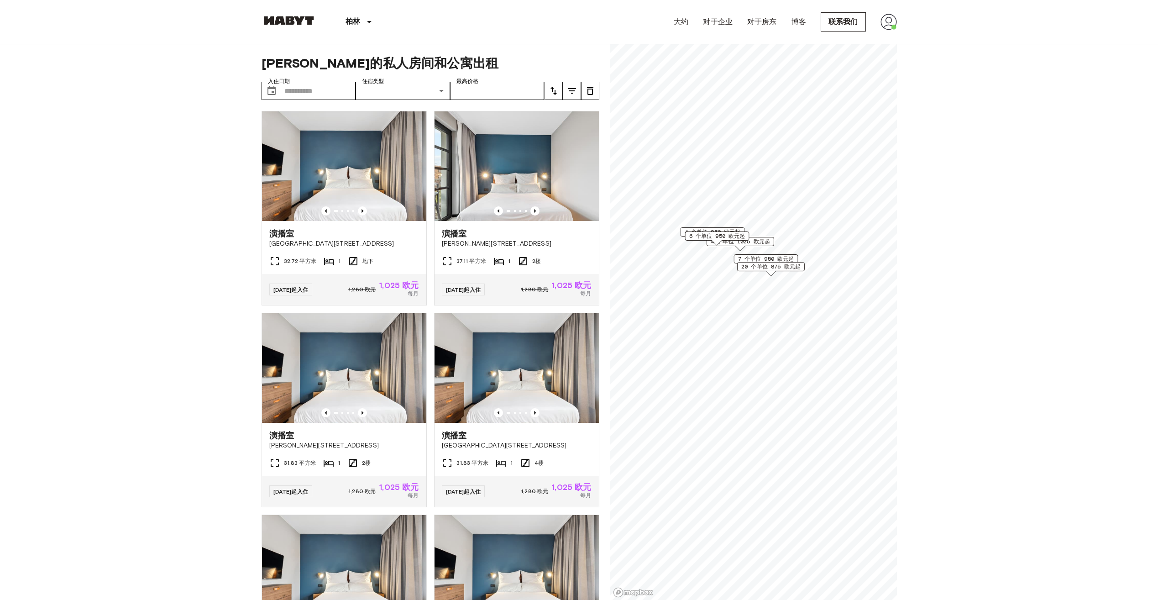
click at [697, 228] on span "4 个单位 950 欧元起" at bounding box center [712, 232] width 56 height 8
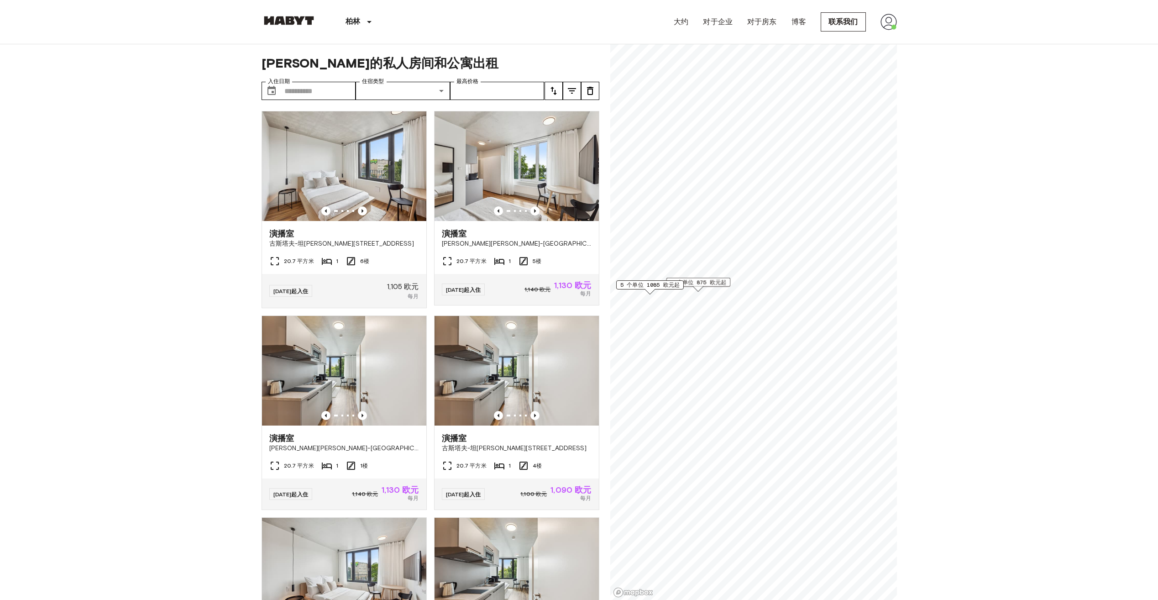
click at [696, 284] on span "9 个单位 875 欧元起" at bounding box center [698, 282] width 56 height 8
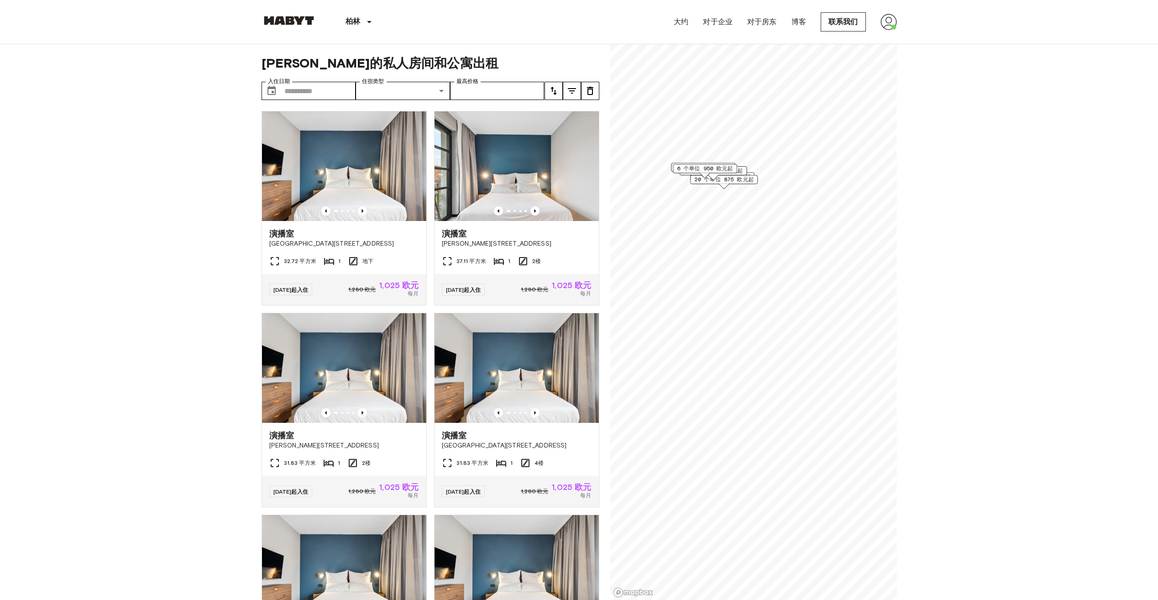
drag, startPoint x: 725, startPoint y: 186, endPoint x: 731, endPoint y: 196, distance: 12.5
click at [729, 189] on div "地图标记" at bounding box center [724, 186] width 10 height 5
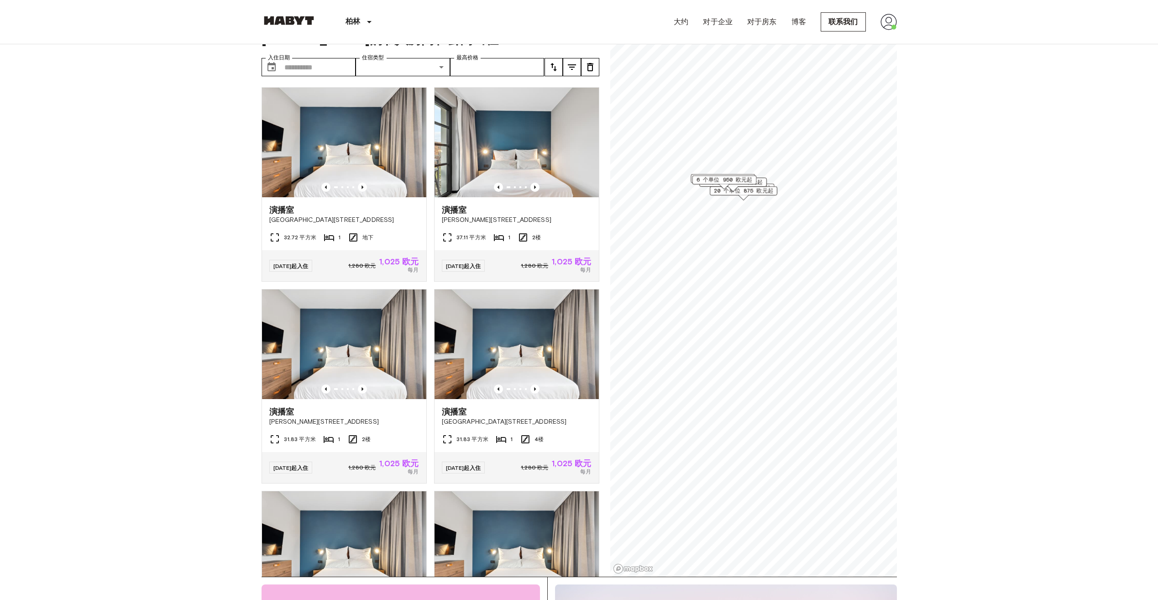
scroll to position [137, 0]
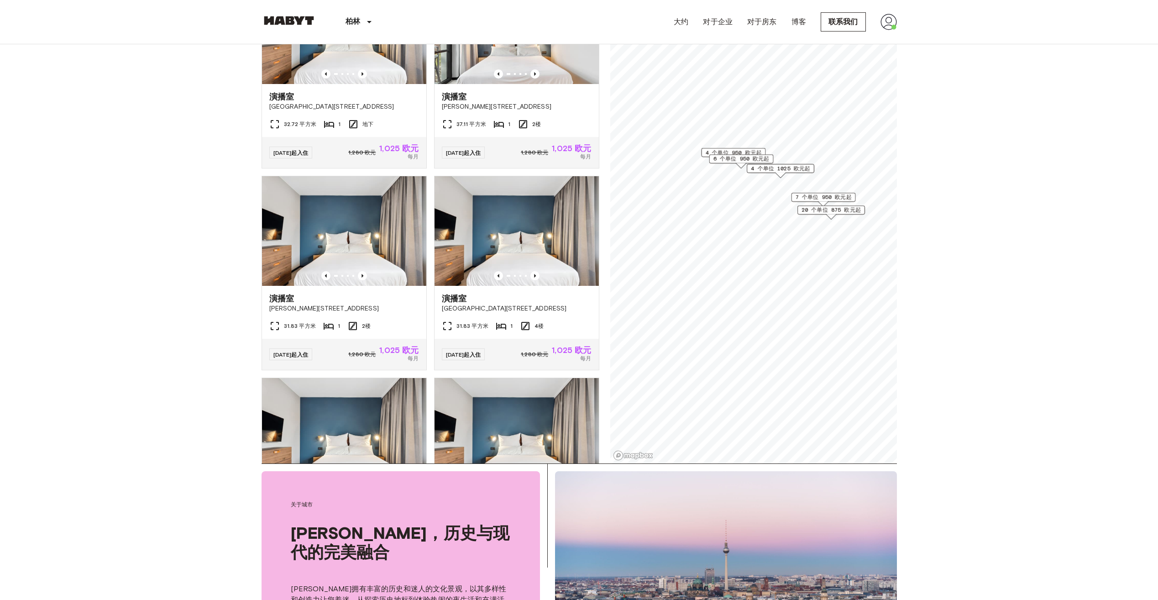
click at [717, 150] on span "4 个单位 950 欧元起" at bounding box center [733, 152] width 56 height 8
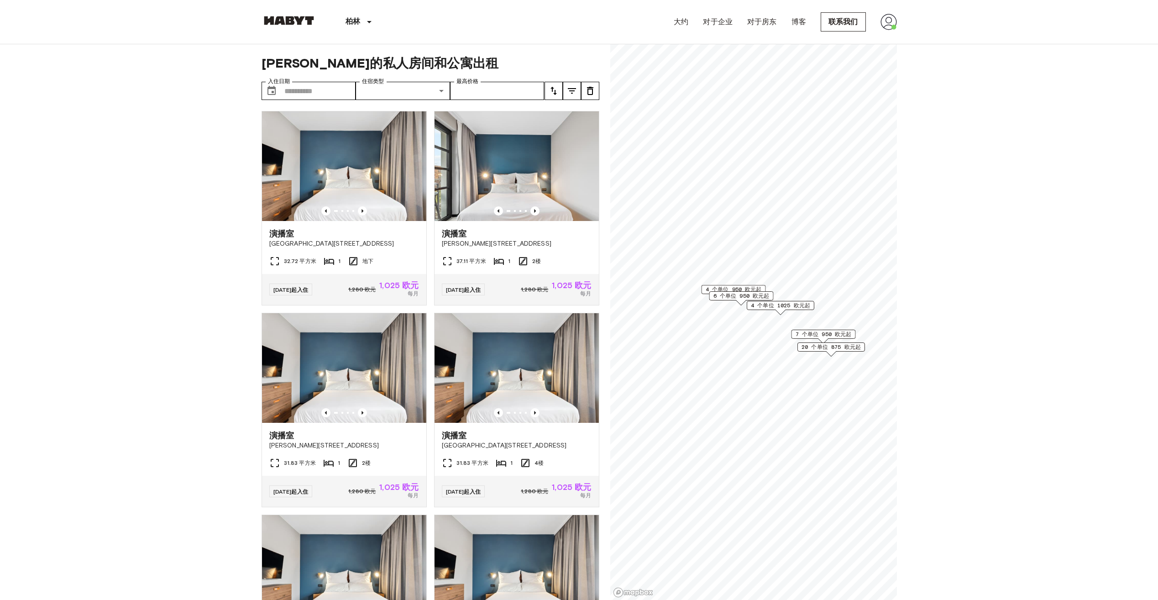
click at [772, 305] on span "4 个单位 1025 欧元起" at bounding box center [780, 305] width 59 height 8
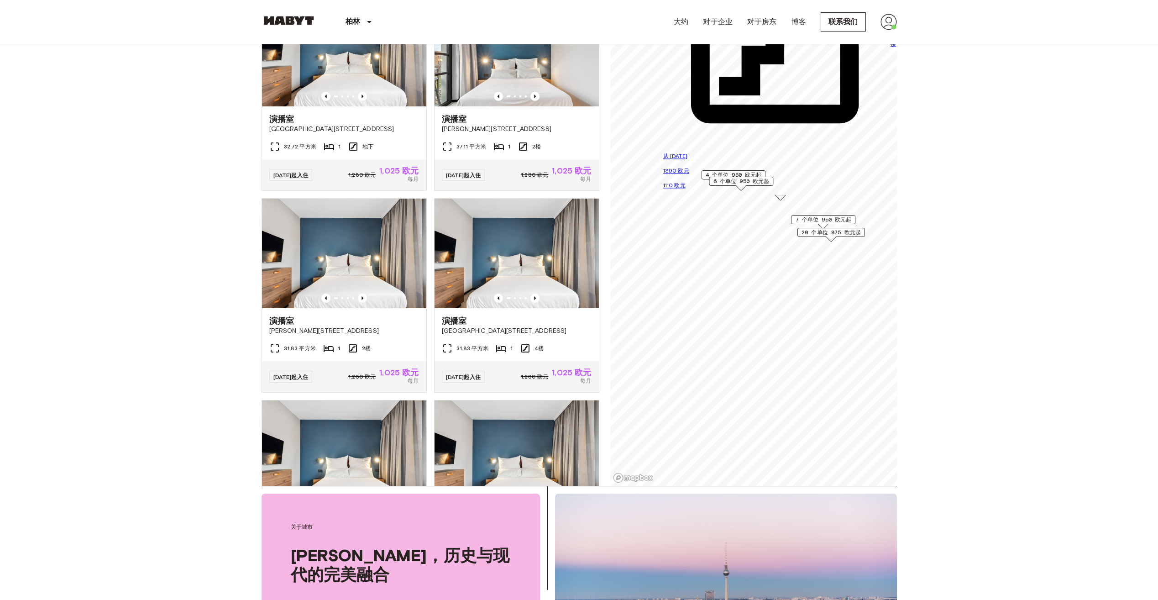
scroll to position [137, 0]
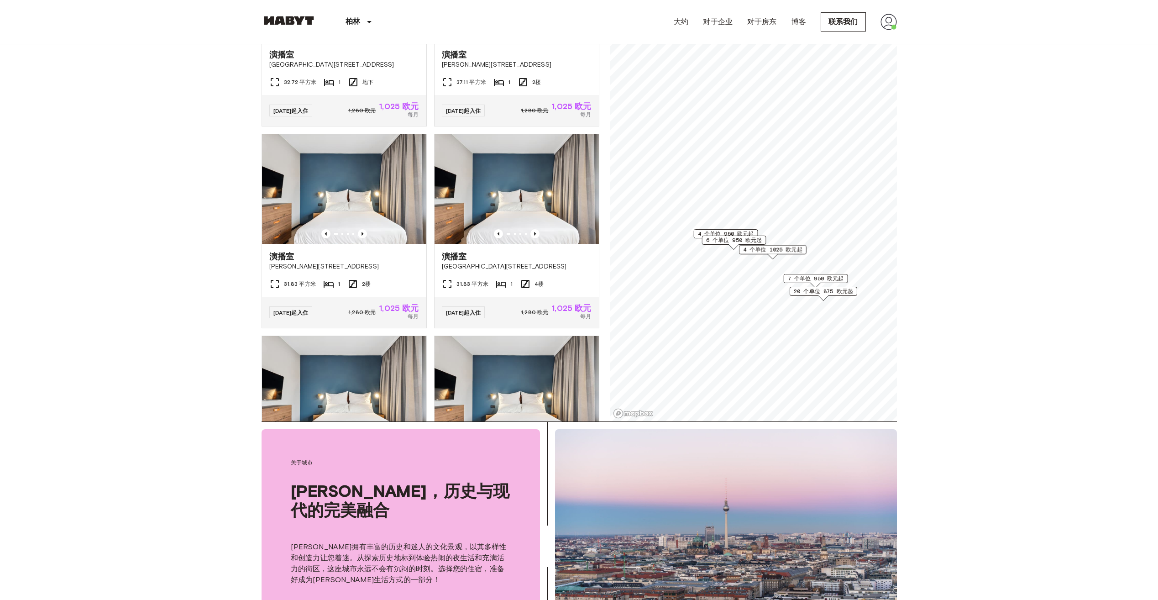
scroll to position [183, 0]
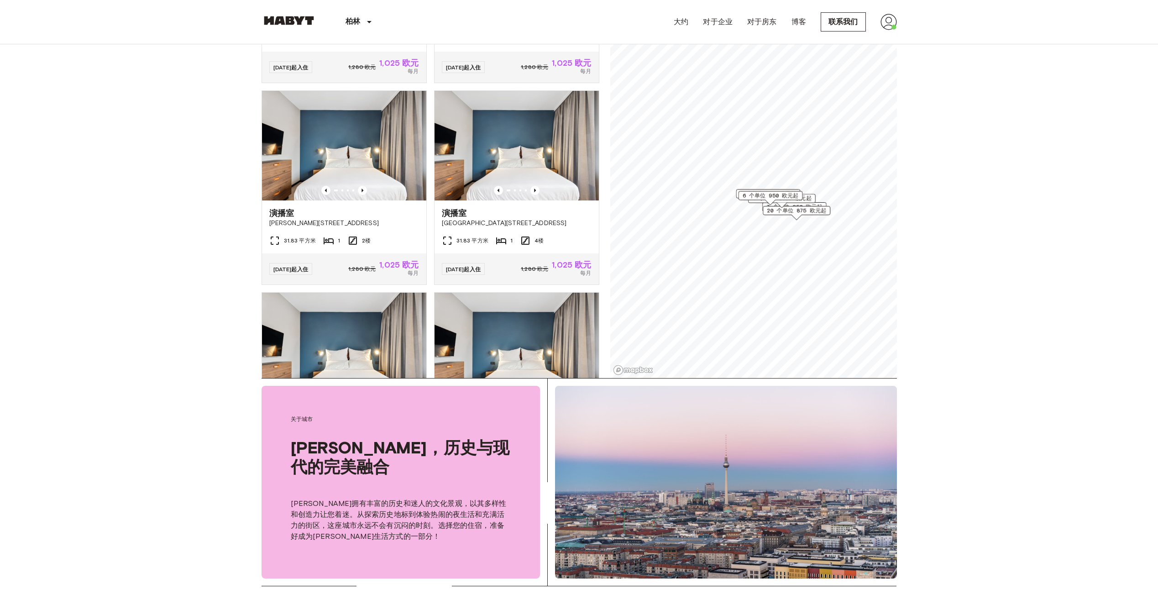
scroll to position [228, 0]
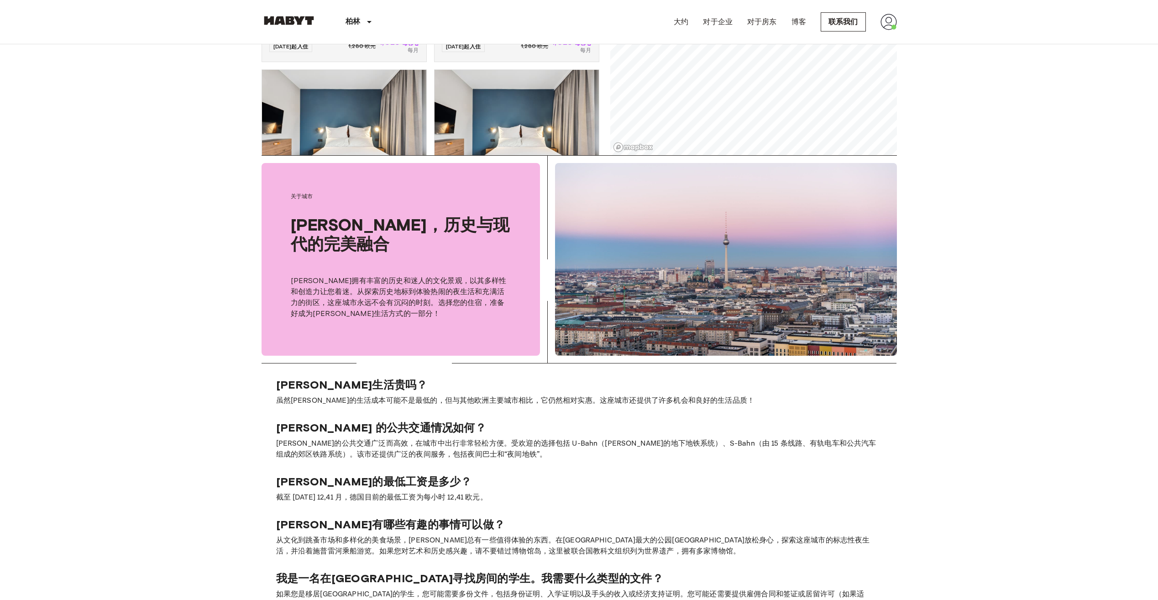
scroll to position [457, 0]
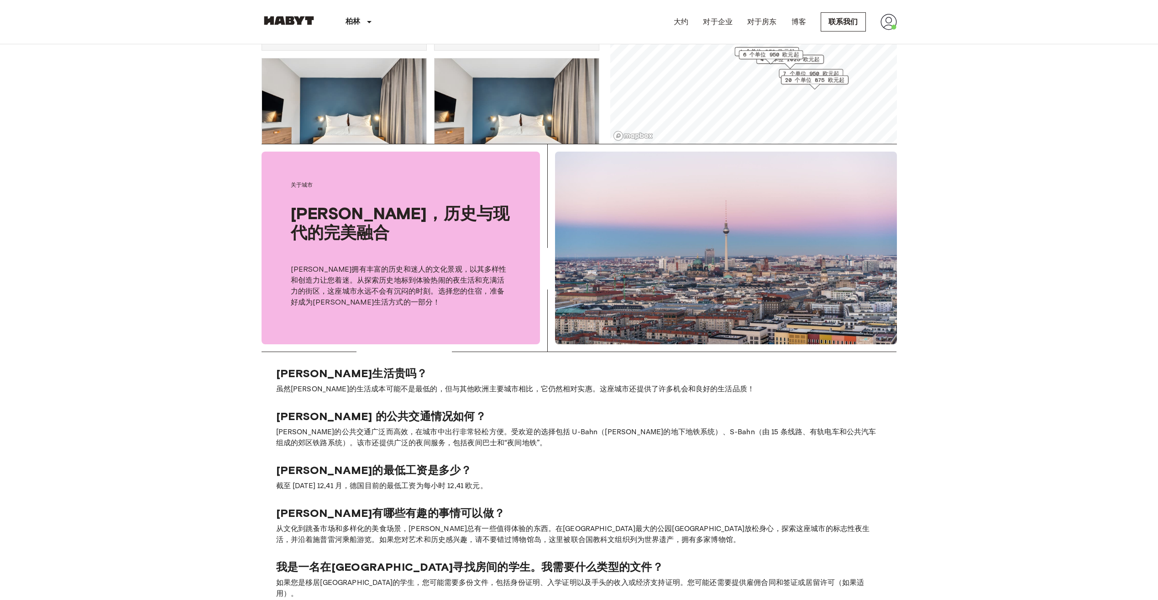
click at [789, 248] on div "柏林的私人房间和公寓出租 入住日期 ​ 入住日期 住宿类型 ​ 共享类型 最高价格 最高价格 演播室 费舍尔大街 10 32.72 平方米 1 地下 25 年…" at bounding box center [579, 365] width 657 height 1555
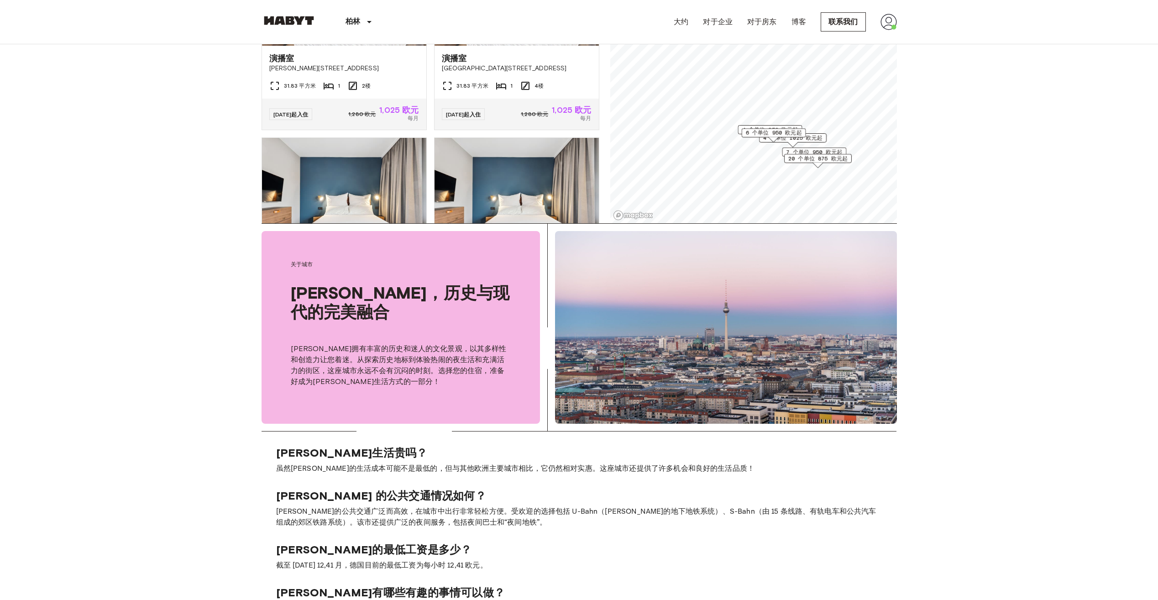
scroll to position [365, 0]
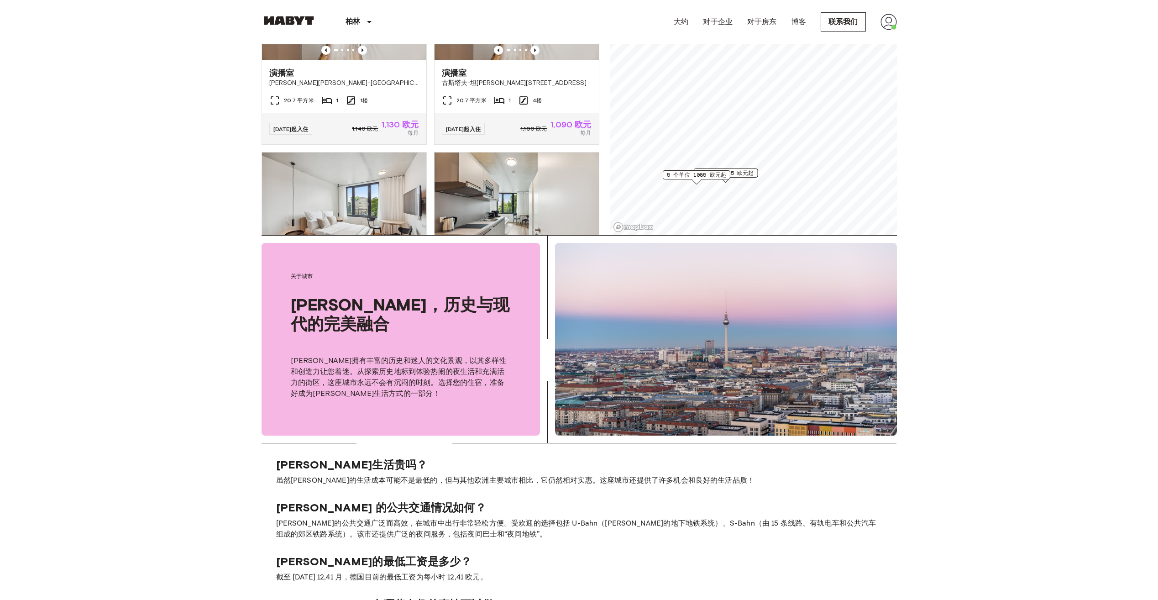
click at [683, 174] on span "5 个单位 1085 欧元起" at bounding box center [696, 175] width 59 height 8
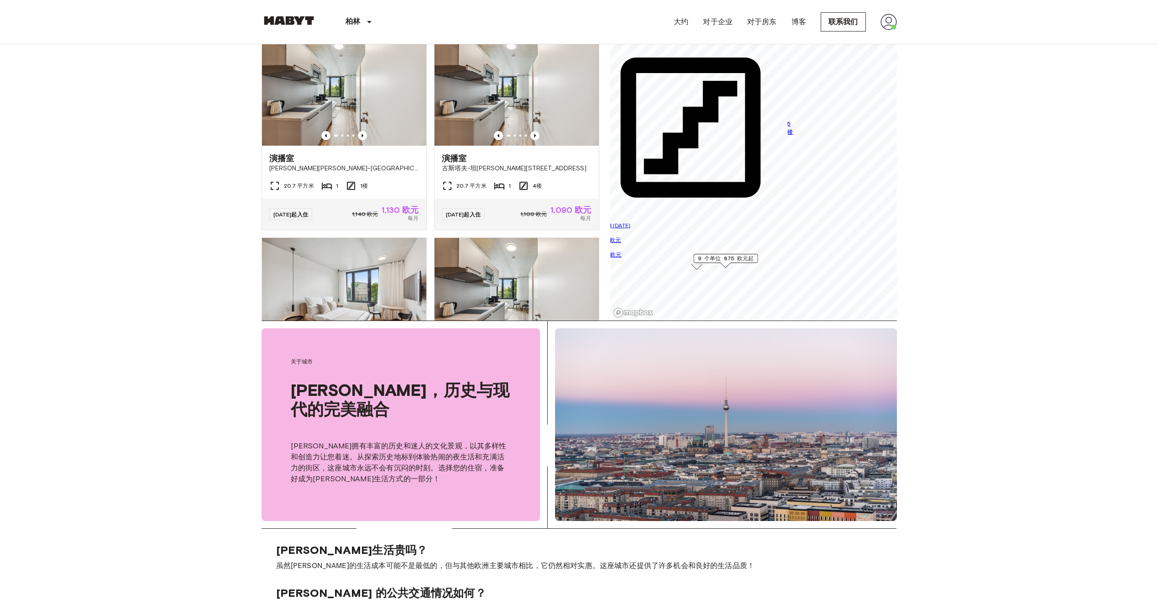
scroll to position [274, 0]
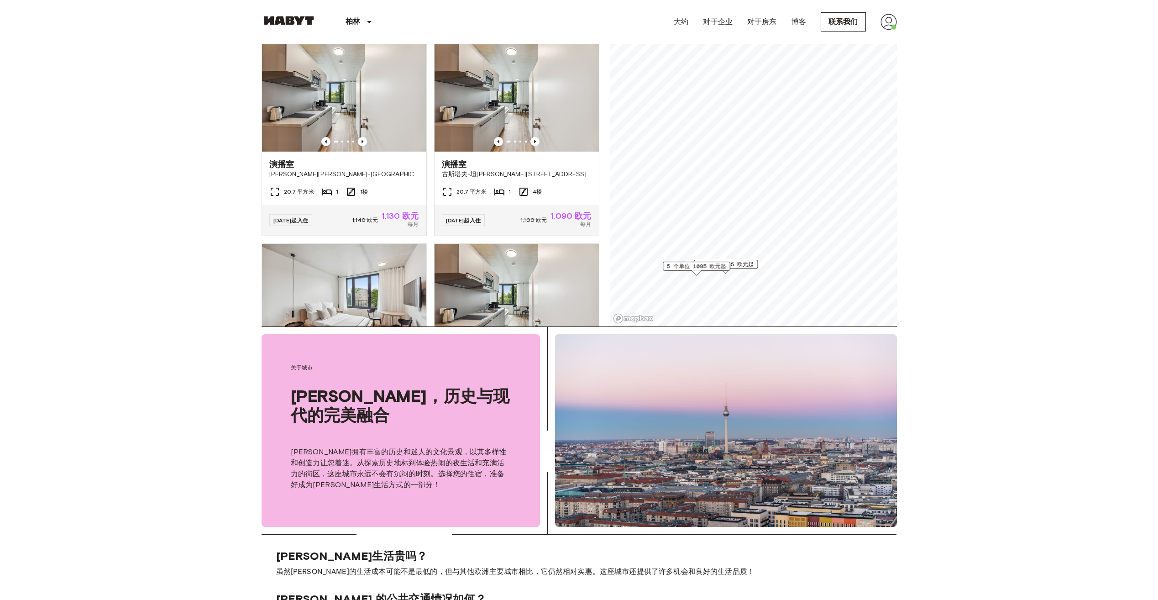
click at [743, 264] on span "9 个单位 875 欧元起" at bounding box center [726, 264] width 56 height 8
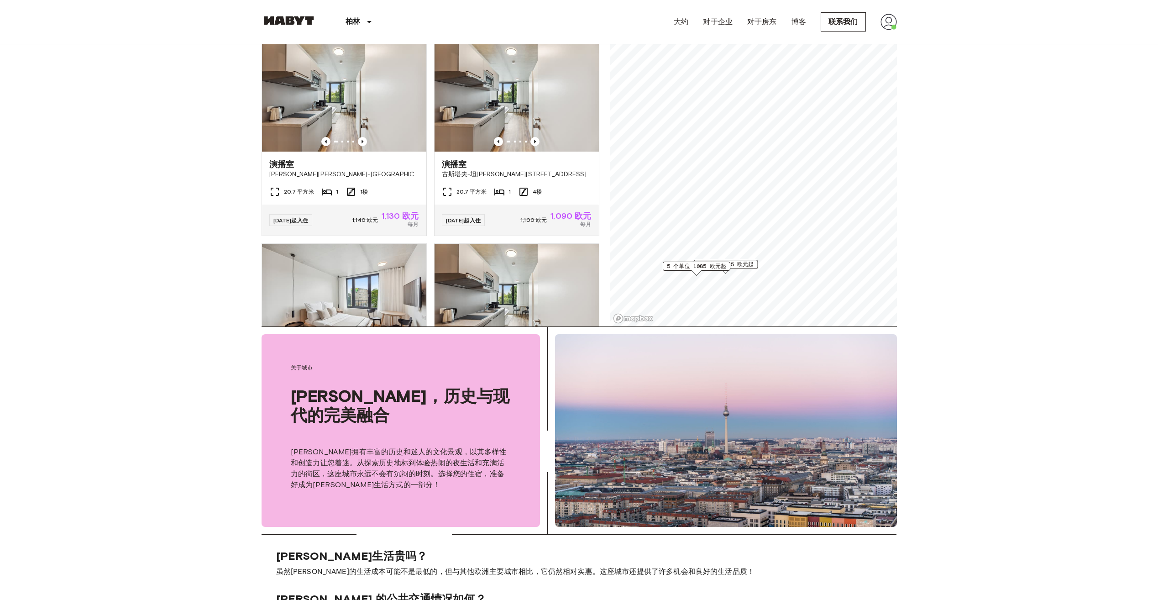
click at [685, 264] on span "5 个单位 1085 欧元起" at bounding box center [696, 266] width 59 height 8
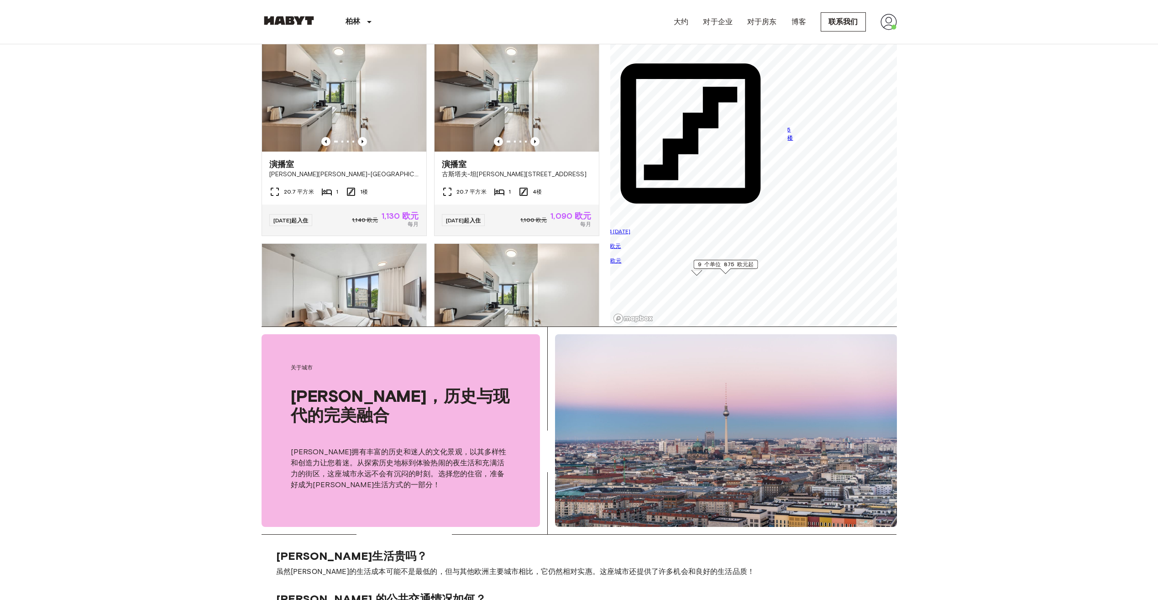
scroll to position [149, 0]
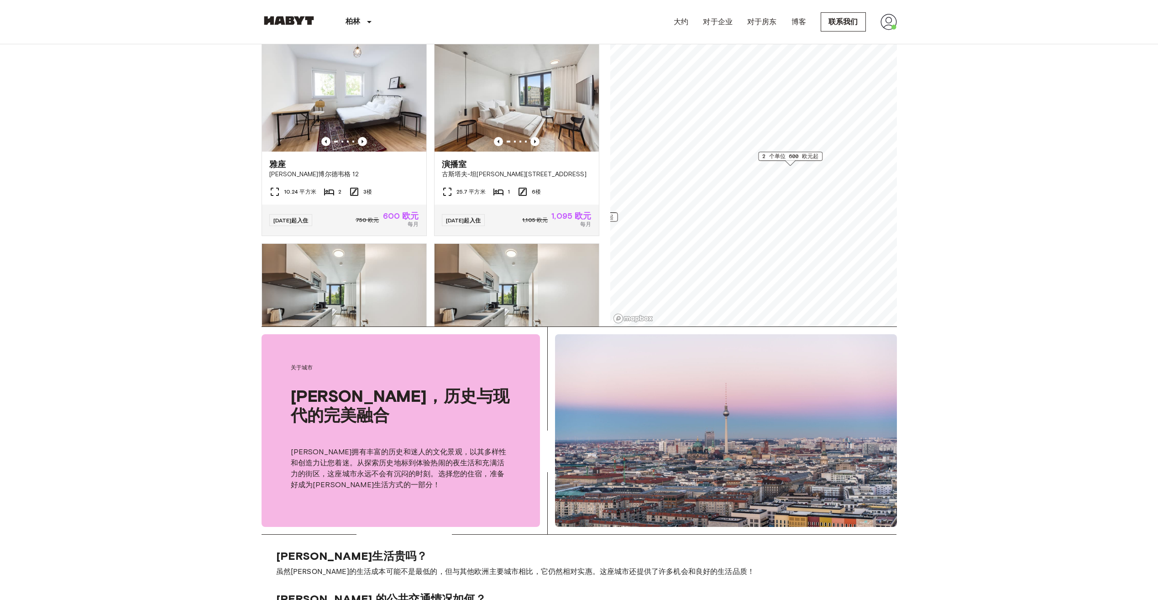
scroll to position [68, 0]
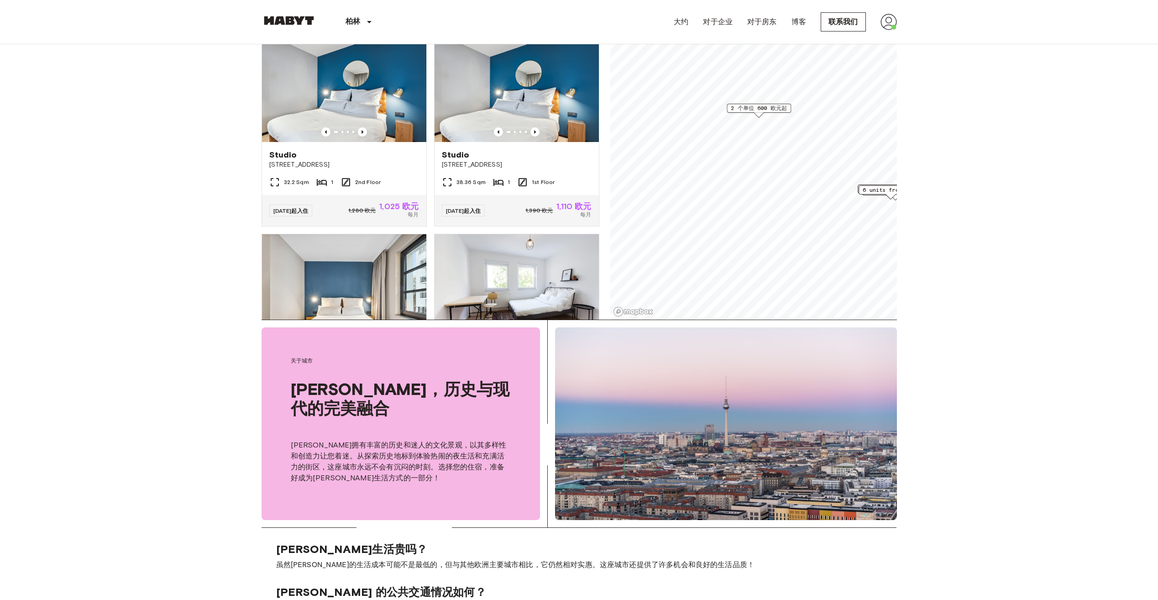
scroll to position [252, 0]
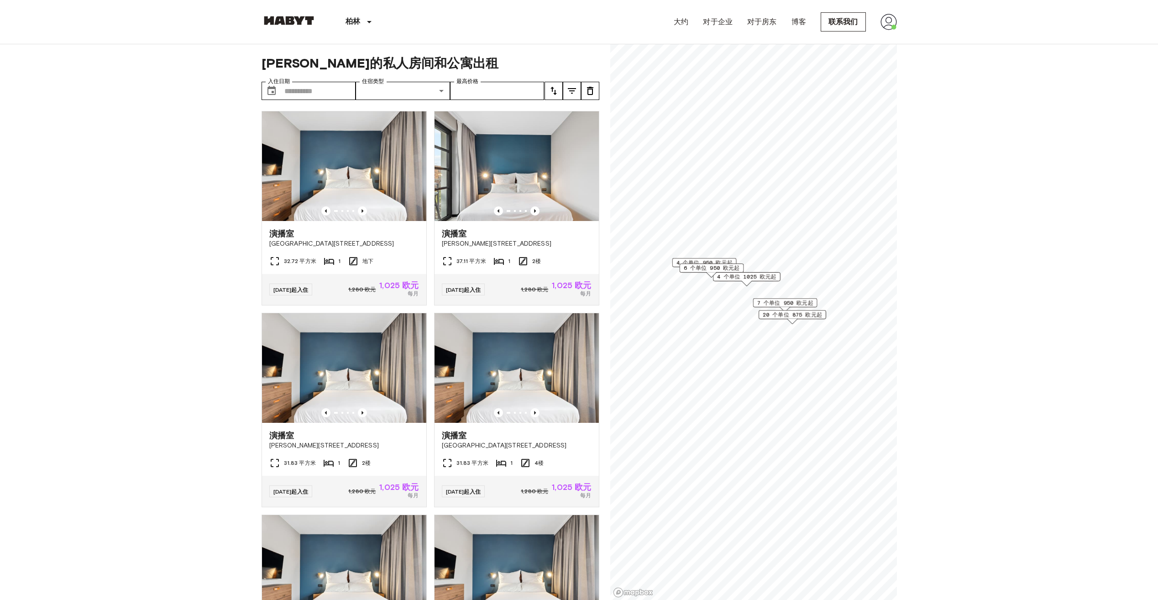
click at [709, 267] on span "6 个单位 950 欧元起" at bounding box center [711, 268] width 56 height 8
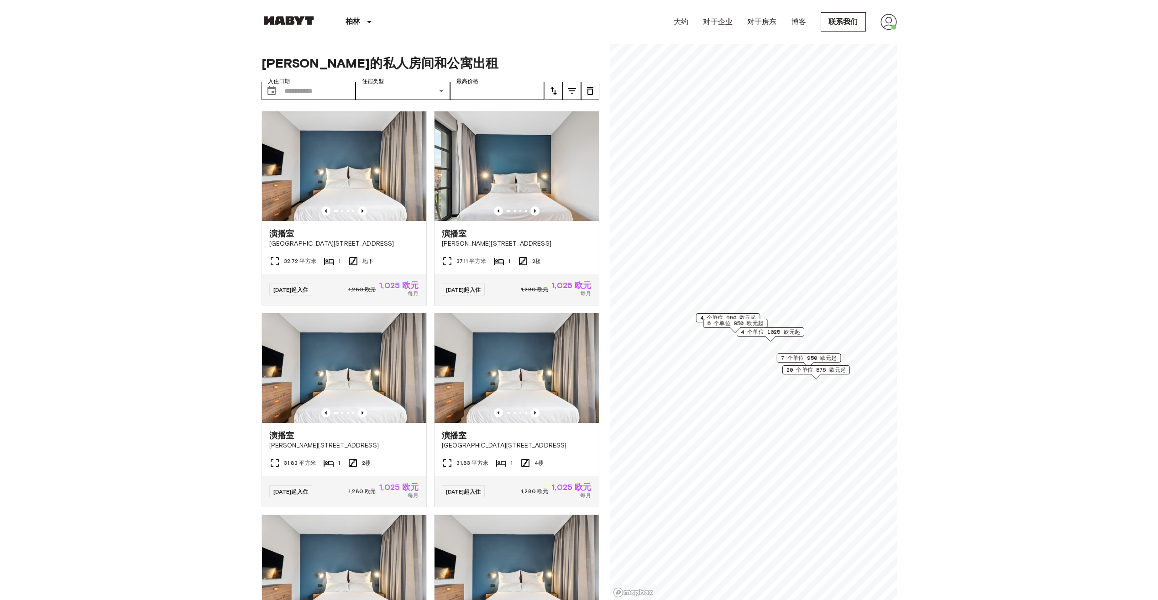
click at [733, 325] on span "6 个单位 950 欧元起" at bounding box center [735, 323] width 56 height 8
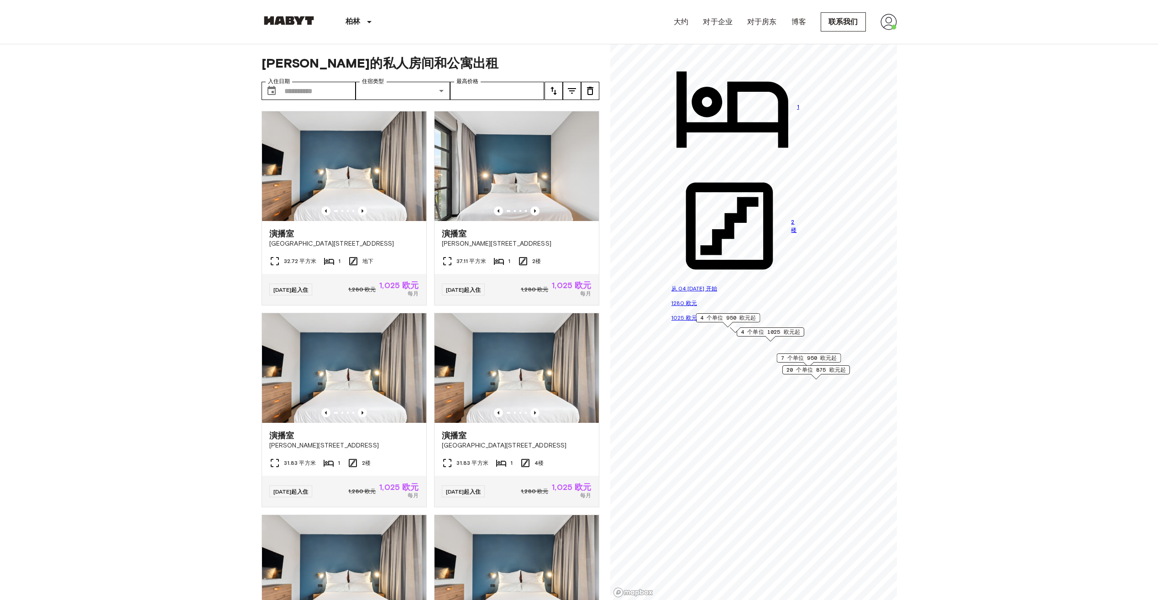
scroll to position [91, 0]
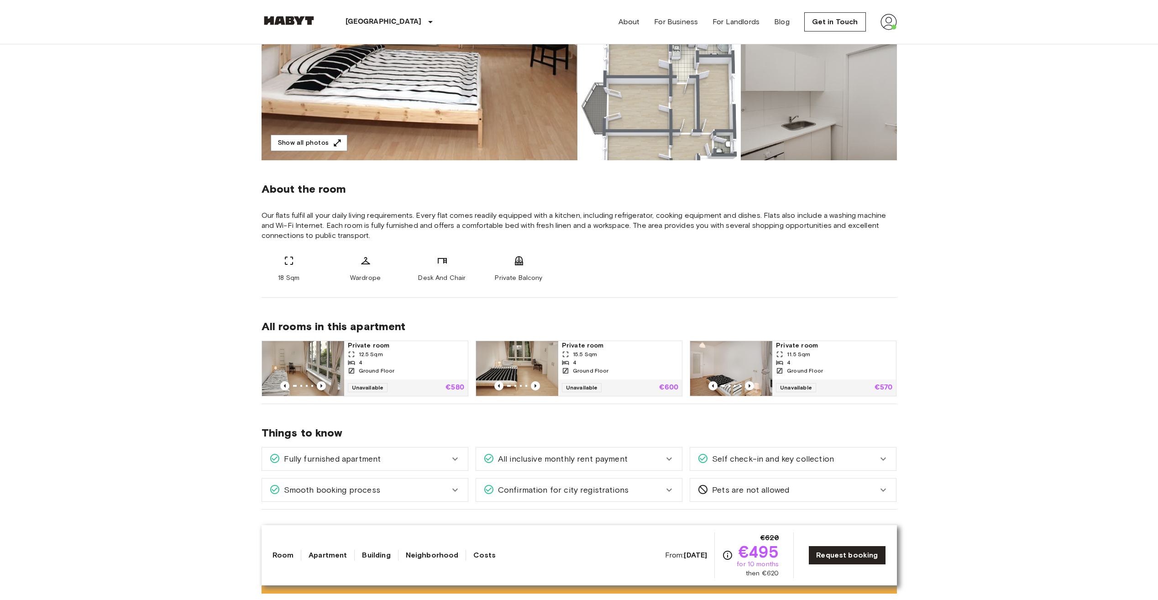
scroll to position [365, 0]
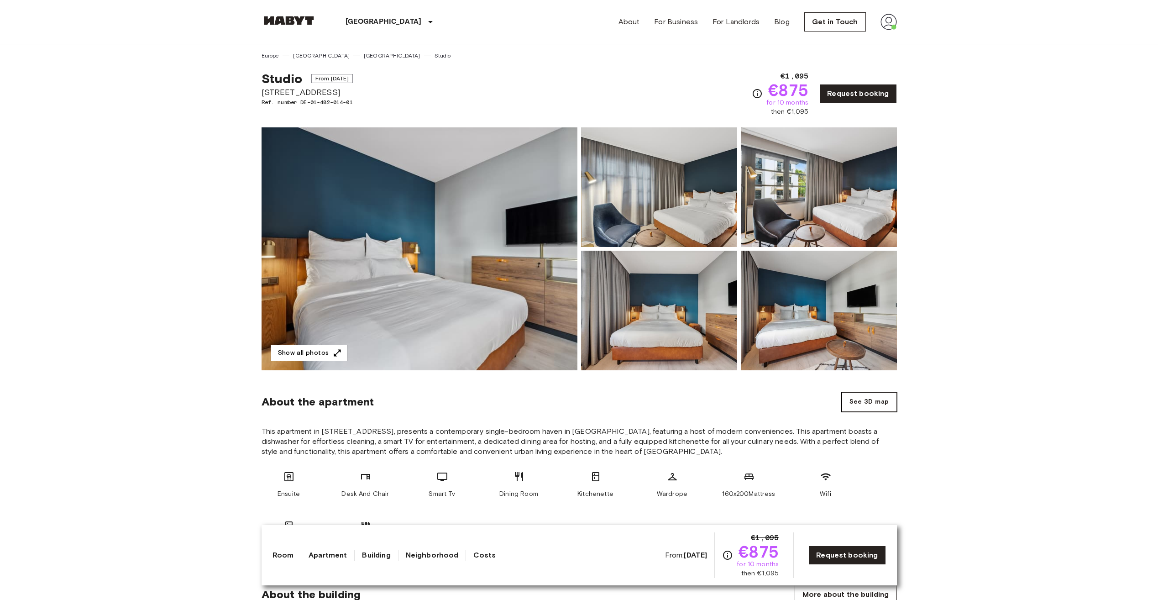
click at [869, 402] on button "See 3D map" at bounding box center [869, 402] width 55 height 20
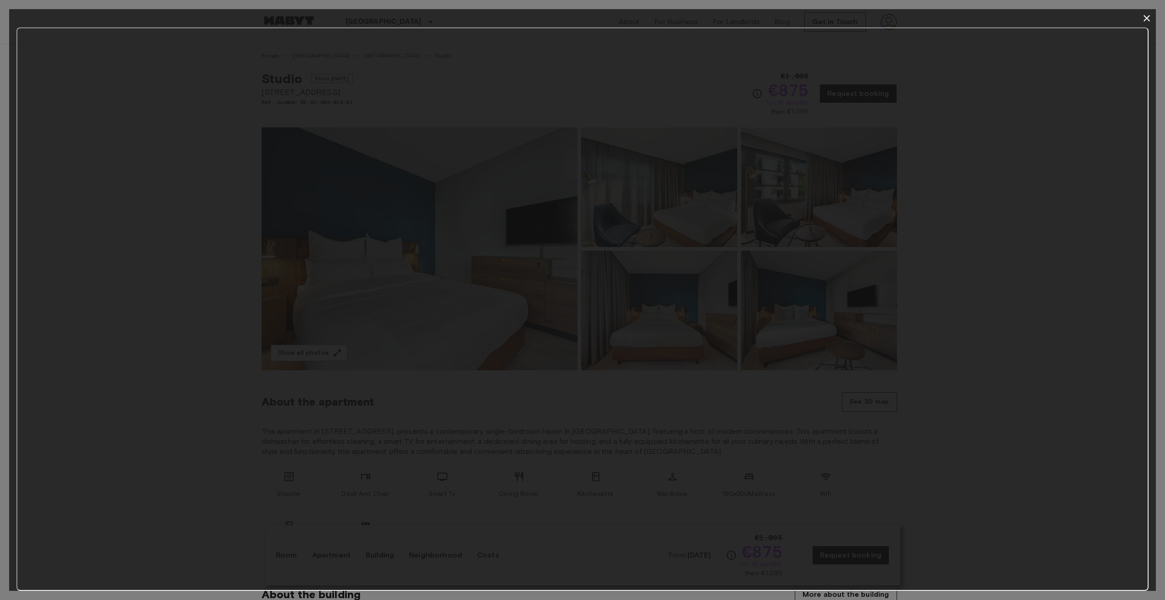
click at [1146, 15] on icon "button" at bounding box center [1146, 18] width 11 height 11
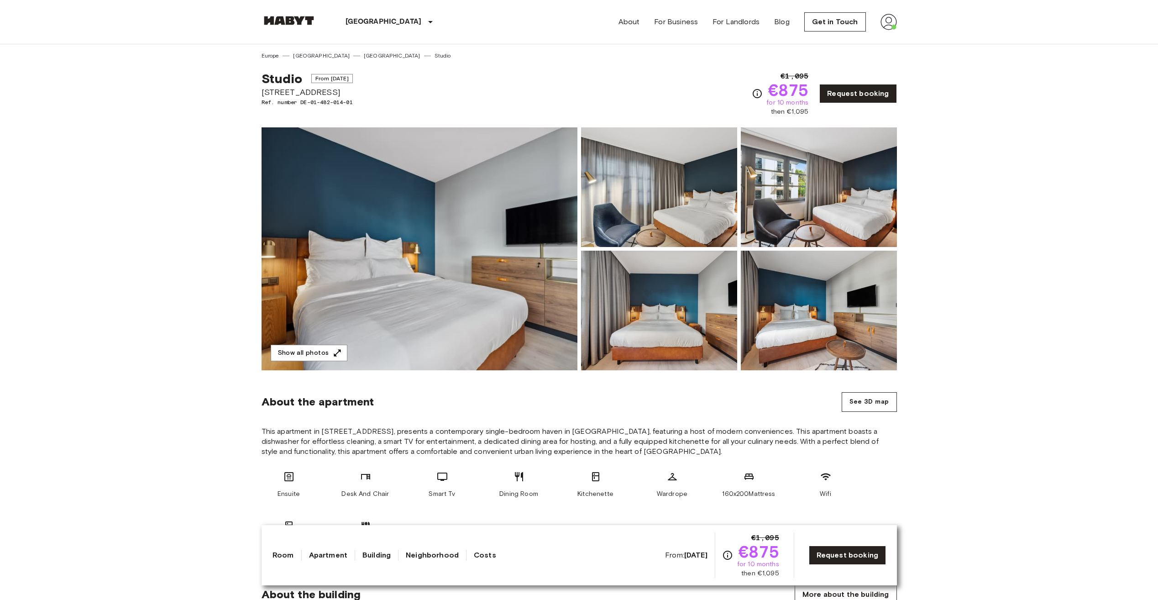
click at [369, 237] on img at bounding box center [420, 248] width 316 height 243
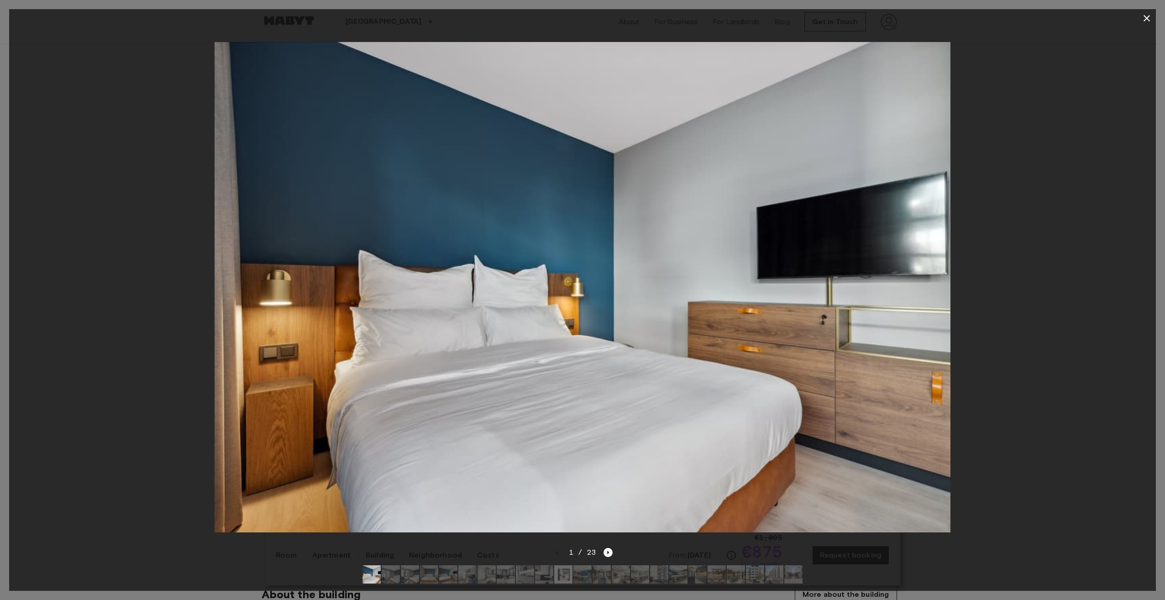
click at [396, 566] on img at bounding box center [391, 574] width 18 height 18
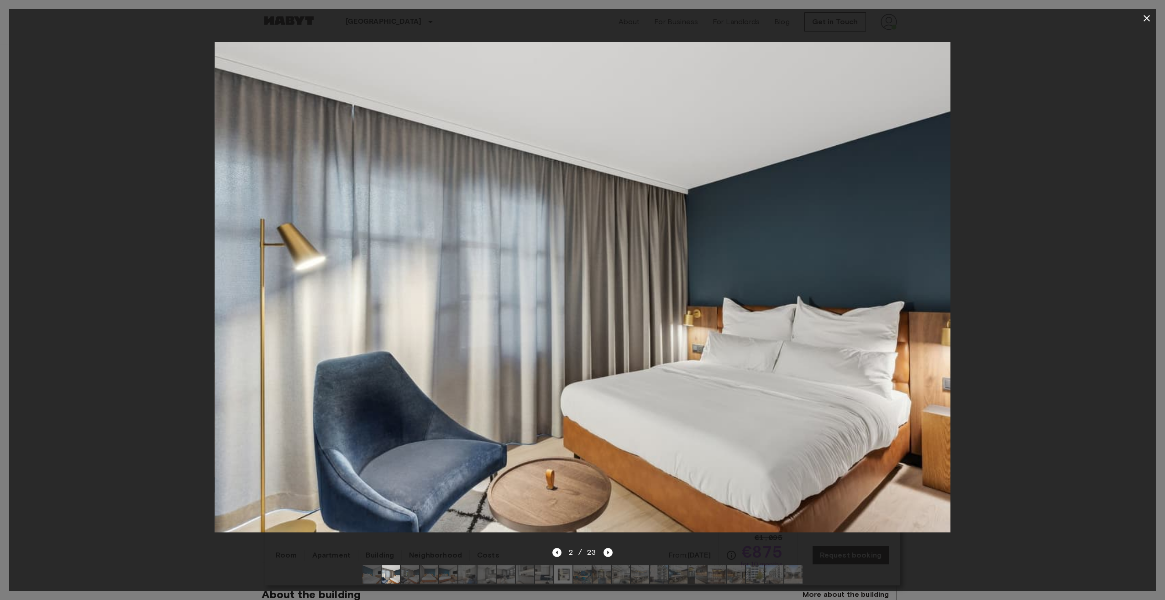
click at [413, 569] on img at bounding box center [410, 574] width 18 height 18
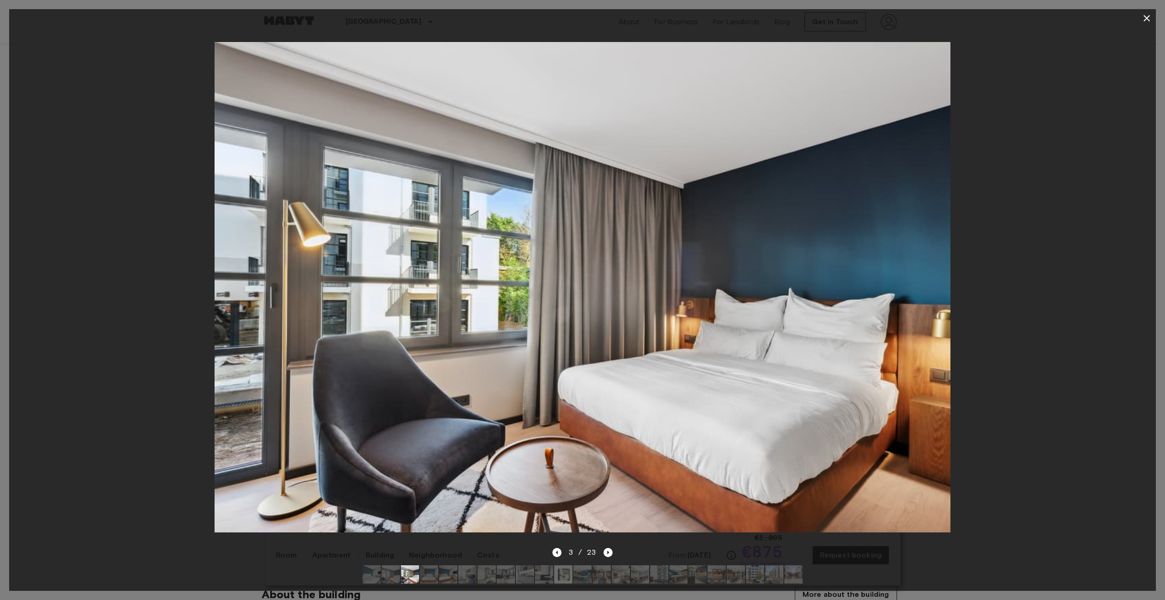
click at [437, 569] on img at bounding box center [429, 574] width 18 height 18
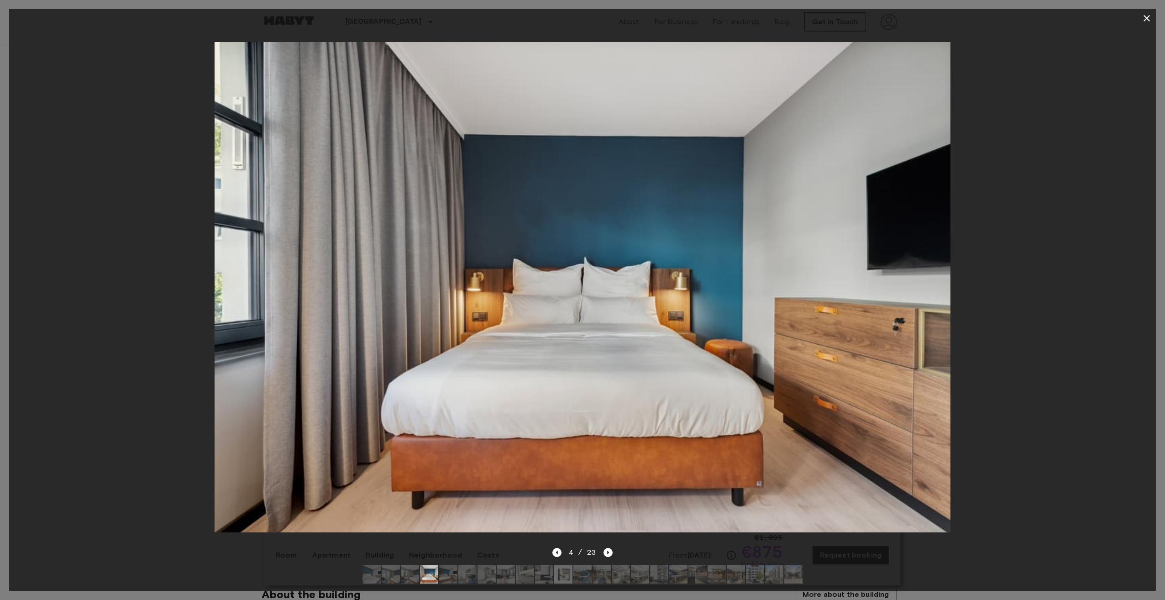
click at [467, 571] on img at bounding box center [467, 574] width 18 height 18
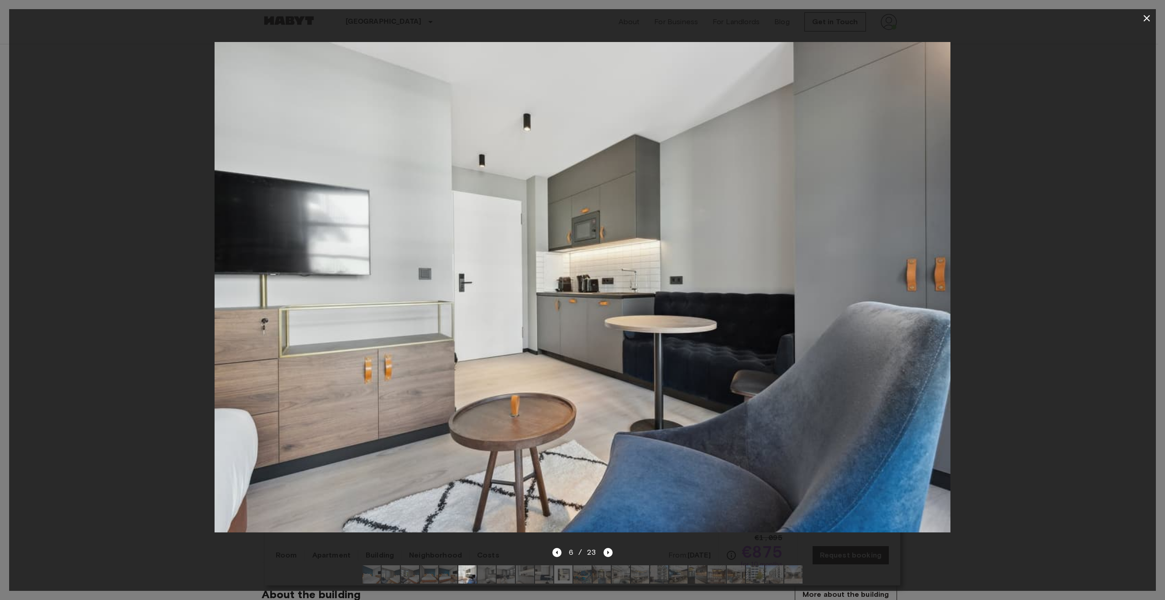
click at [458, 569] on img at bounding box center [467, 574] width 18 height 18
click at [451, 568] on img at bounding box center [448, 574] width 18 height 18
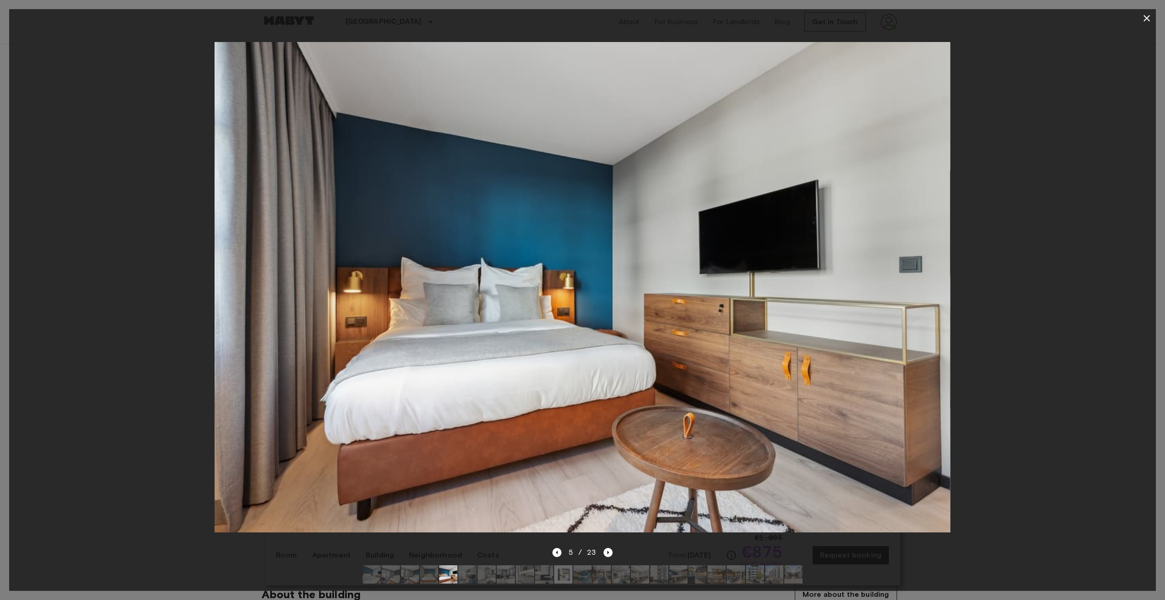
click at [472, 567] on img at bounding box center [467, 574] width 18 height 18
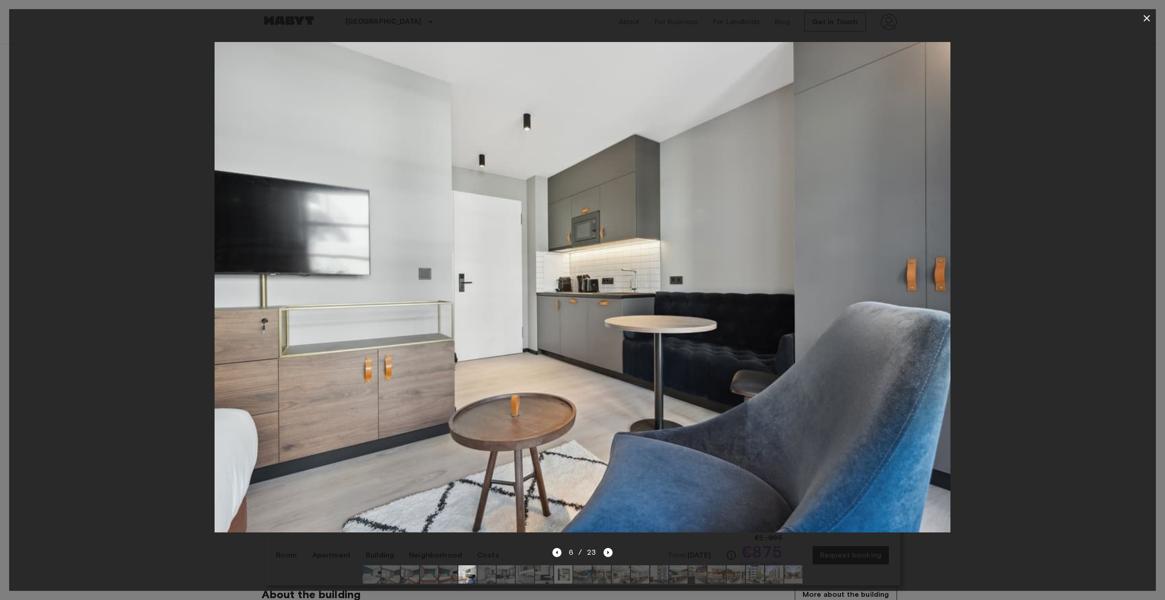
click at [494, 569] on img at bounding box center [487, 574] width 18 height 18
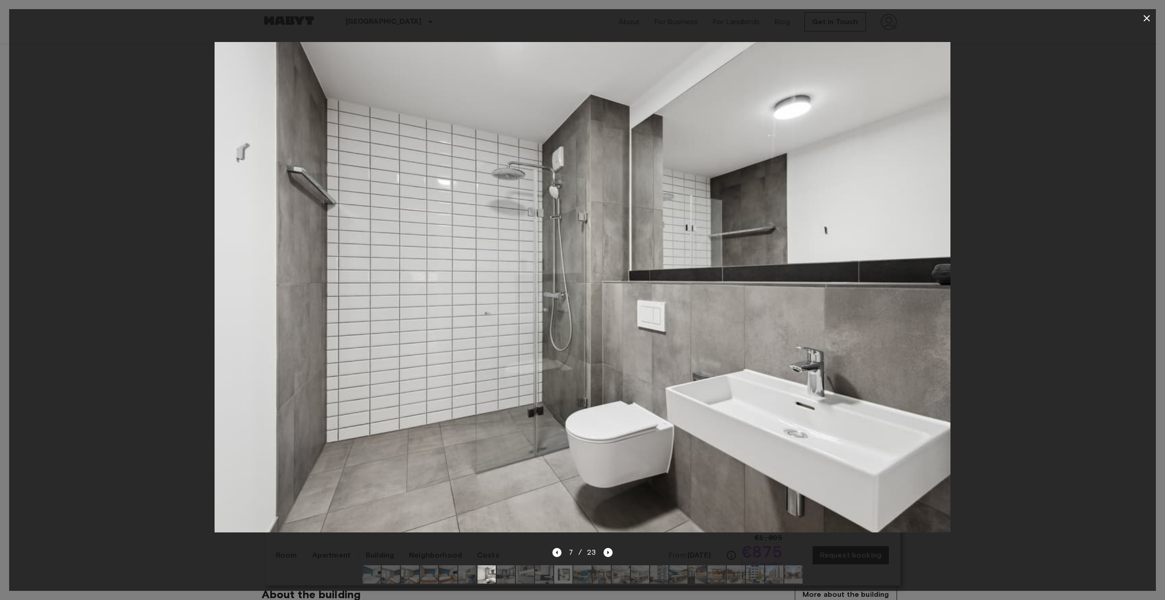
click at [507, 568] on img at bounding box center [506, 574] width 18 height 18
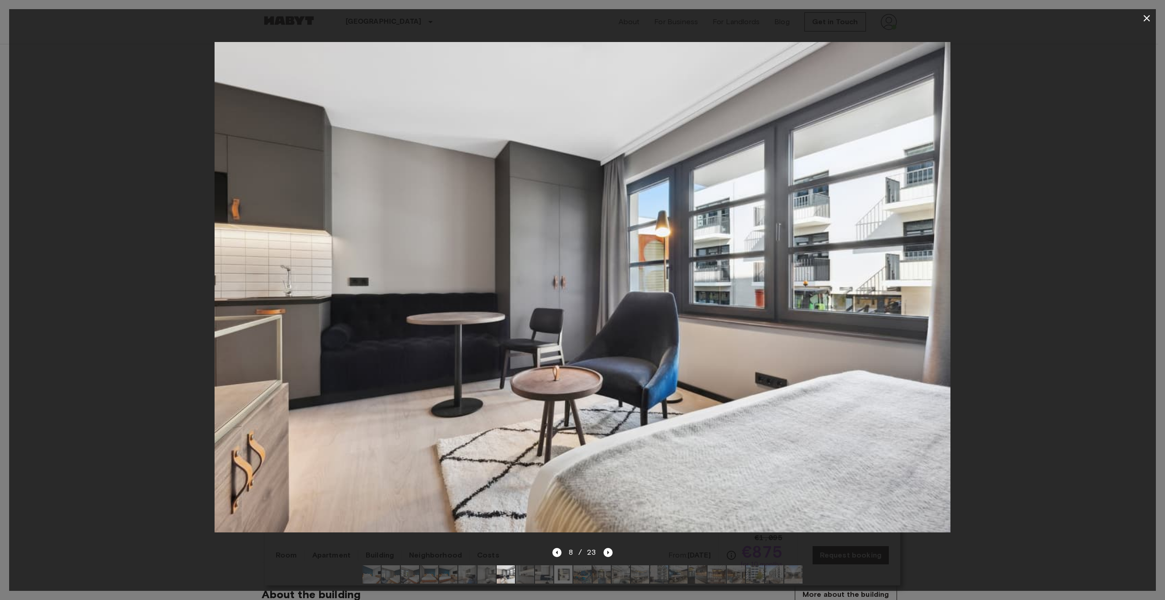
click at [527, 565] on img at bounding box center [525, 574] width 18 height 18
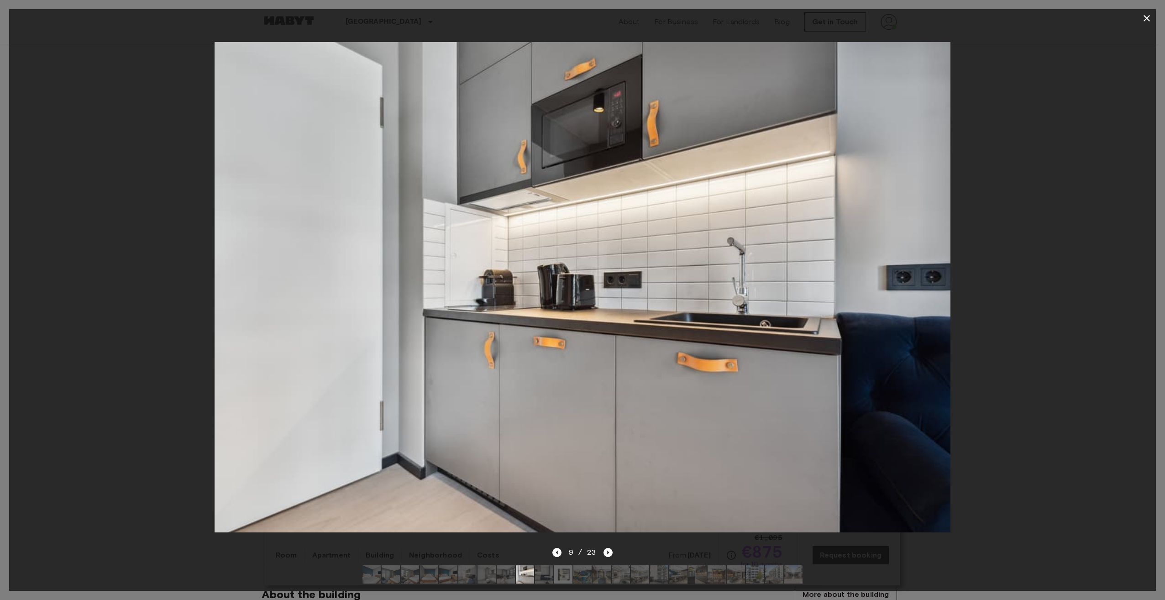
click at [546, 565] on img at bounding box center [544, 574] width 18 height 18
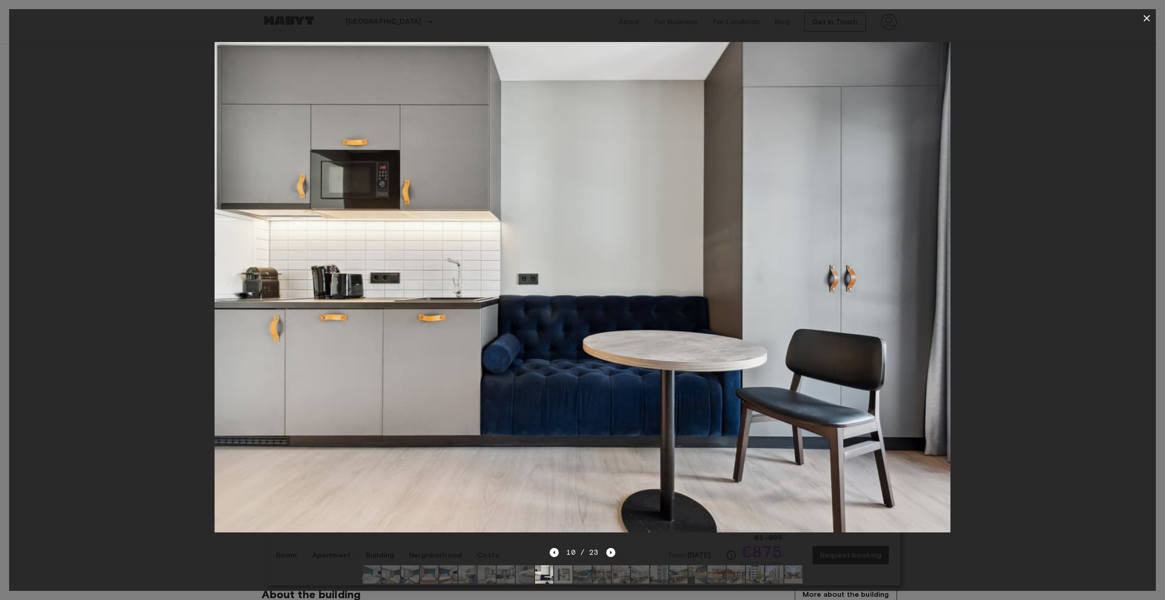
click at [564, 565] on img at bounding box center [563, 574] width 18 height 18
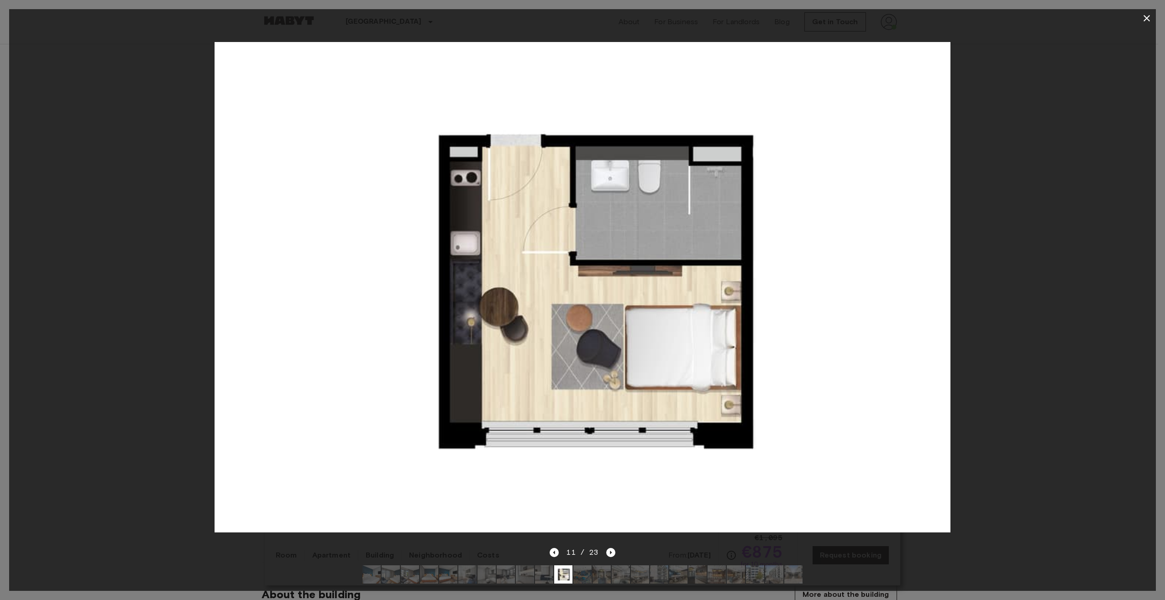
click at [587, 566] on img at bounding box center [582, 574] width 18 height 18
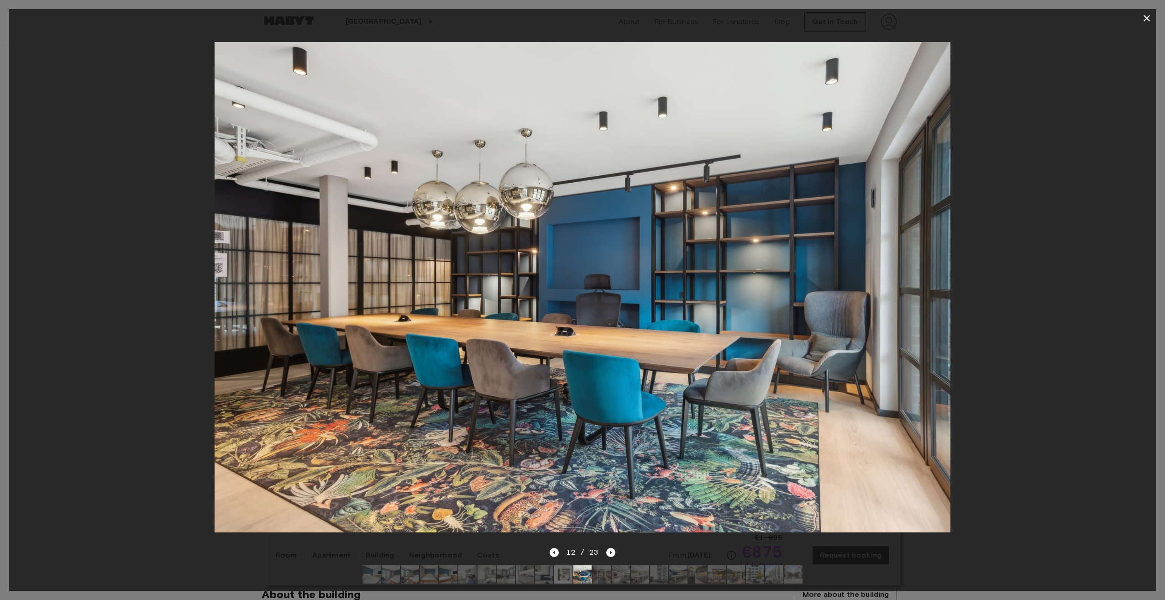
click at [561, 570] on img at bounding box center [563, 574] width 18 height 18
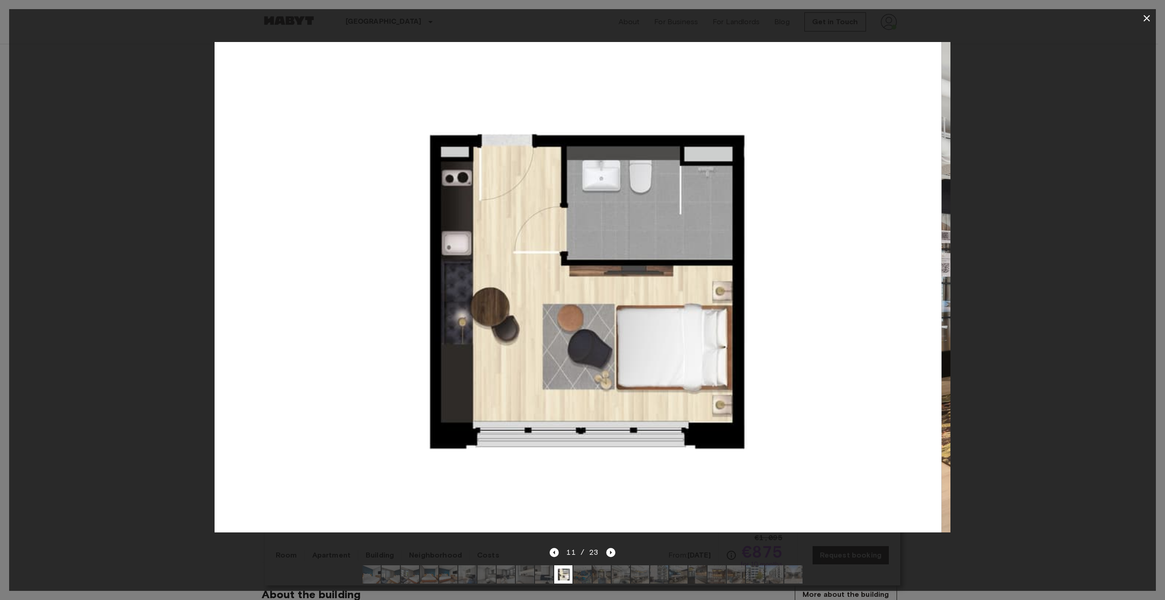
click at [578, 569] on img at bounding box center [582, 574] width 18 height 18
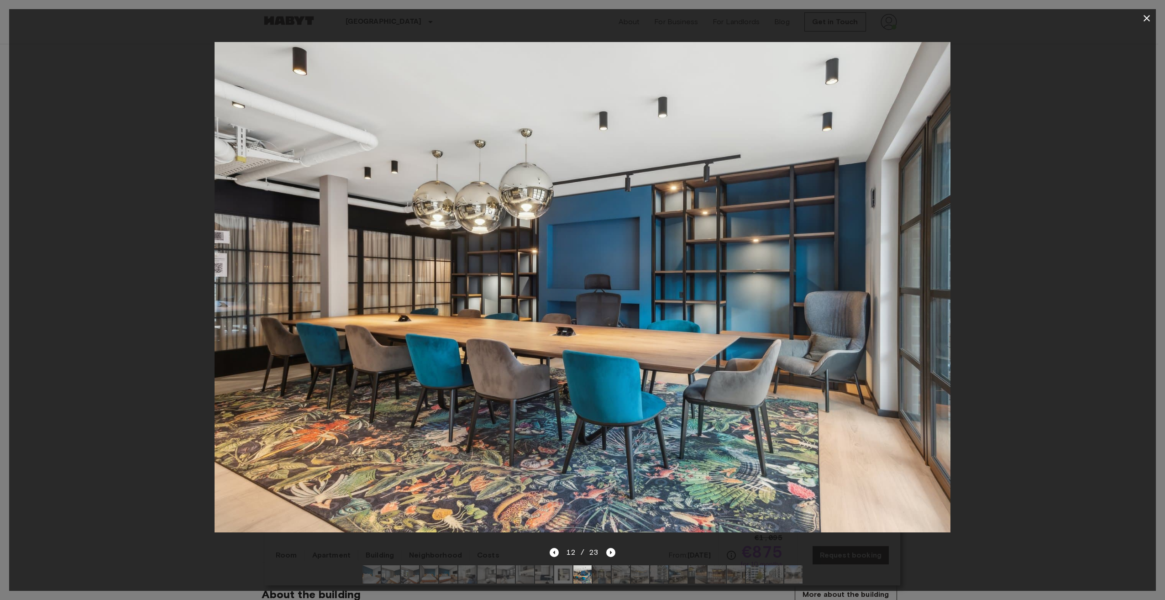
click at [600, 566] on img at bounding box center [602, 574] width 18 height 18
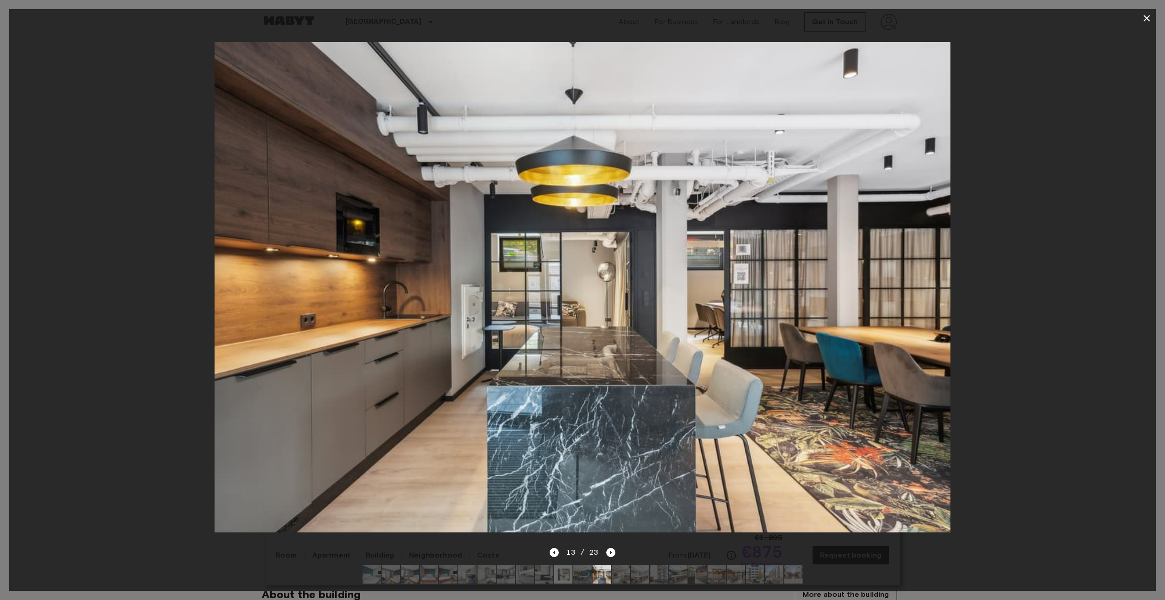
click at [624, 566] on img at bounding box center [621, 574] width 18 height 18
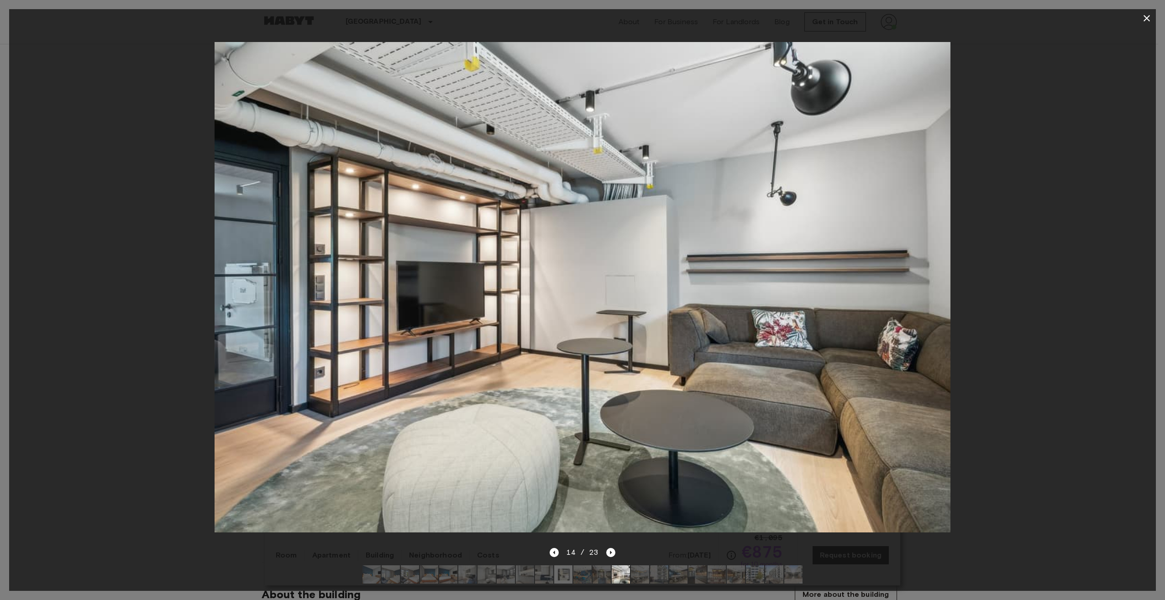
click at [640, 566] on img at bounding box center [640, 574] width 18 height 18
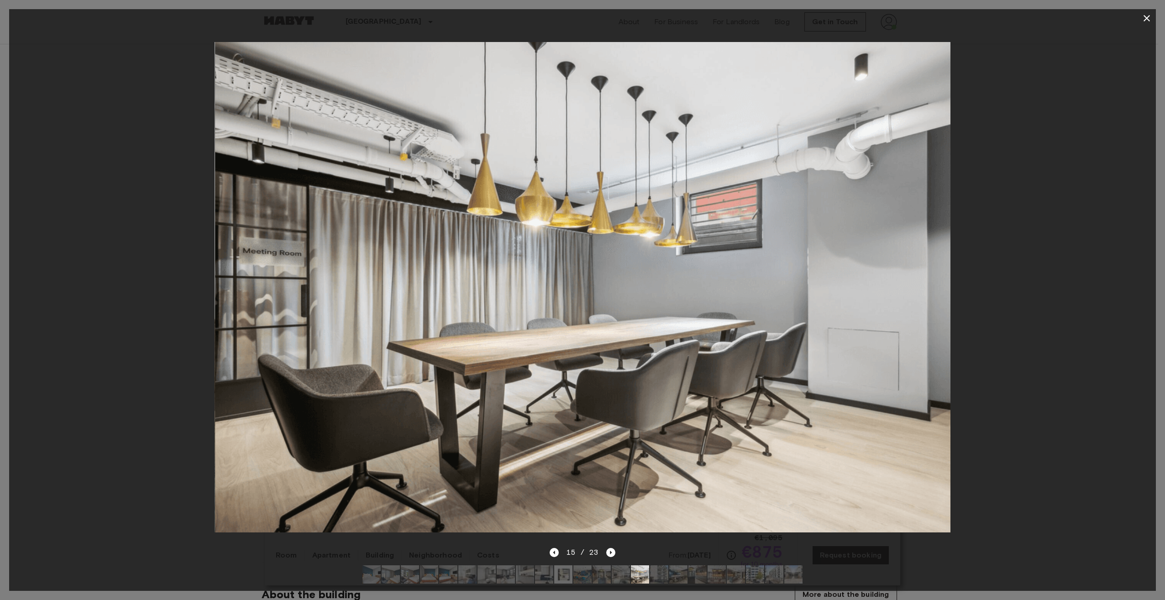
click at [656, 568] on img at bounding box center [659, 574] width 18 height 18
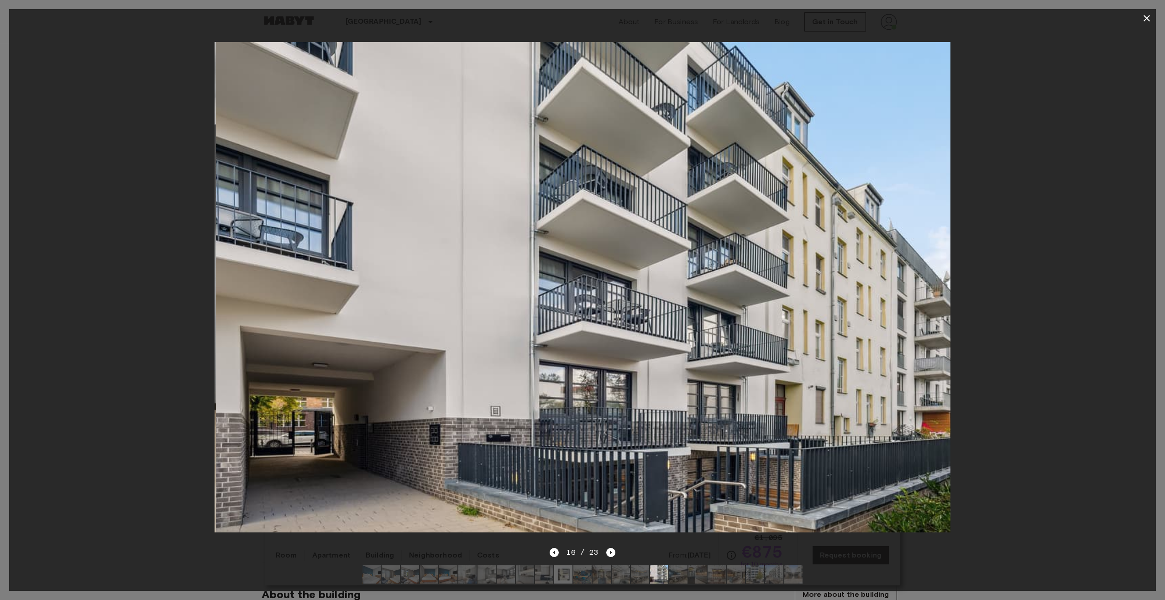
click at [671, 567] on img at bounding box center [678, 574] width 18 height 18
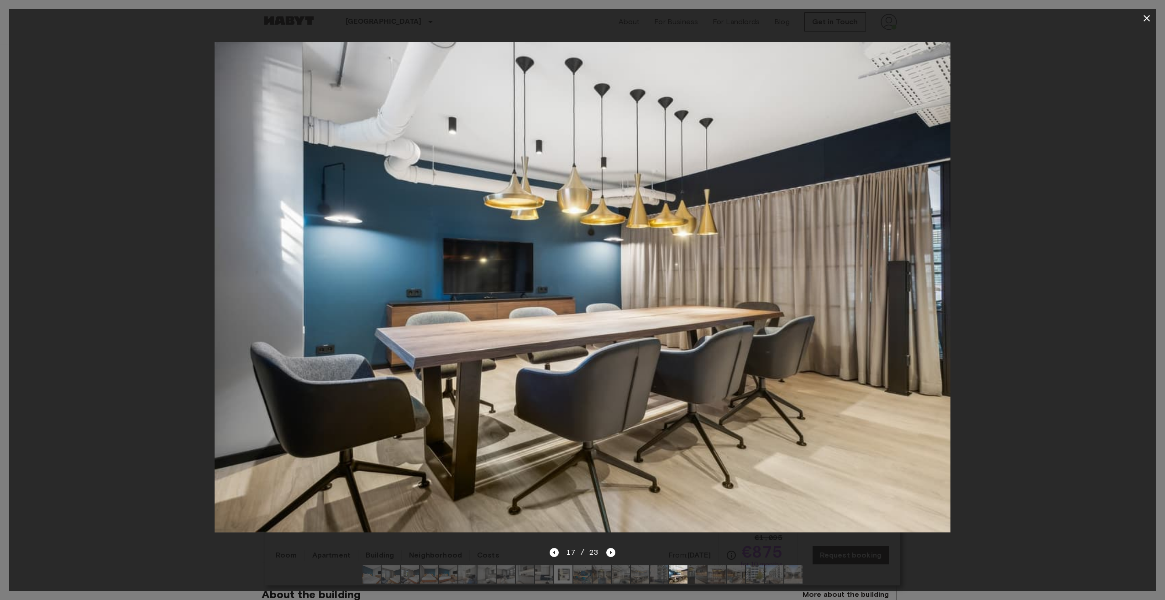
click at [693, 565] on img at bounding box center [697, 574] width 18 height 18
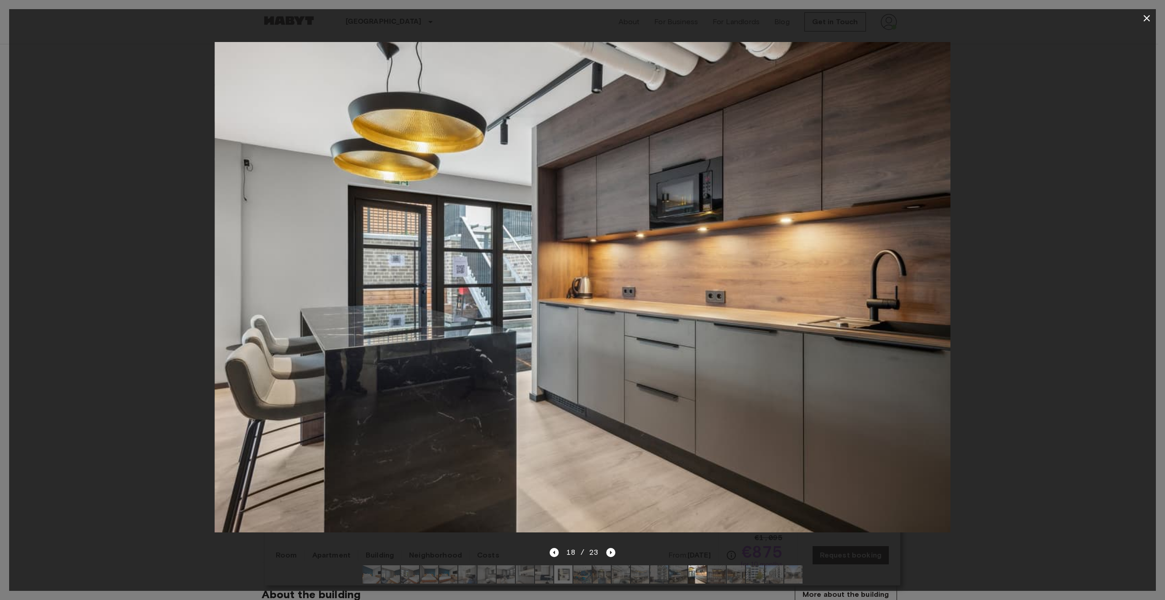
click at [713, 566] on img at bounding box center [717, 574] width 18 height 18
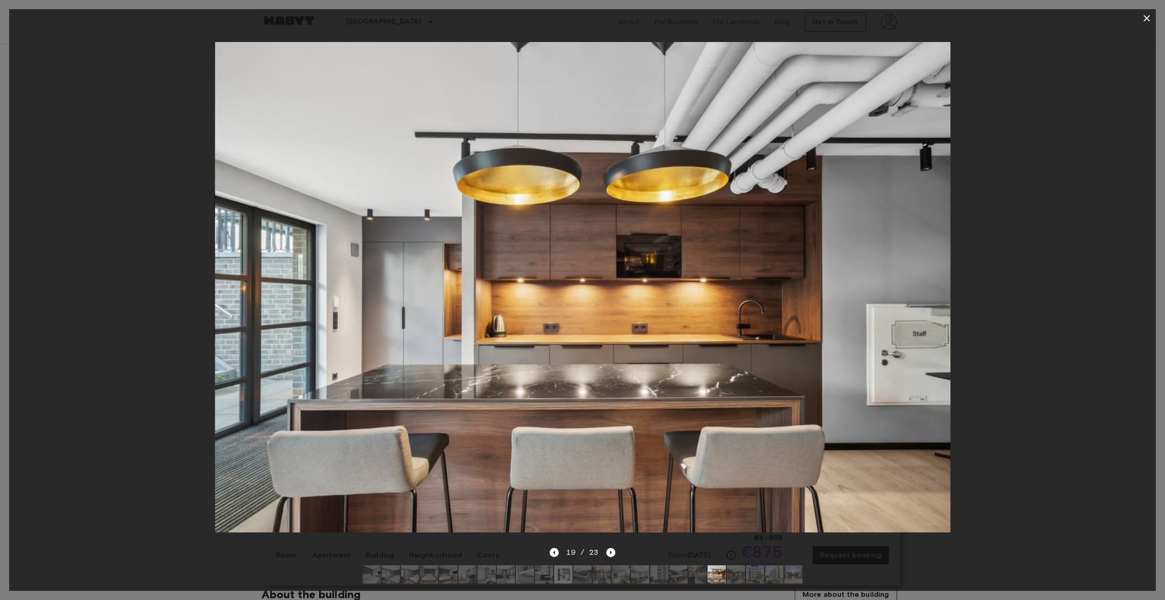
click at [741, 566] on img at bounding box center [736, 574] width 18 height 18
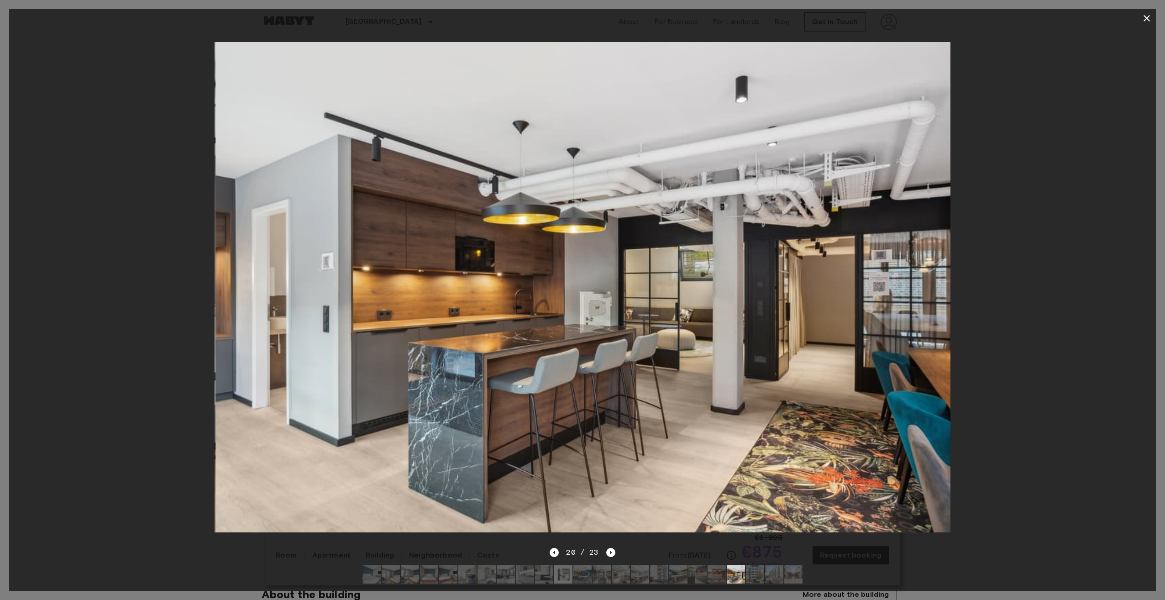
click at [755, 568] on img at bounding box center [755, 574] width 18 height 18
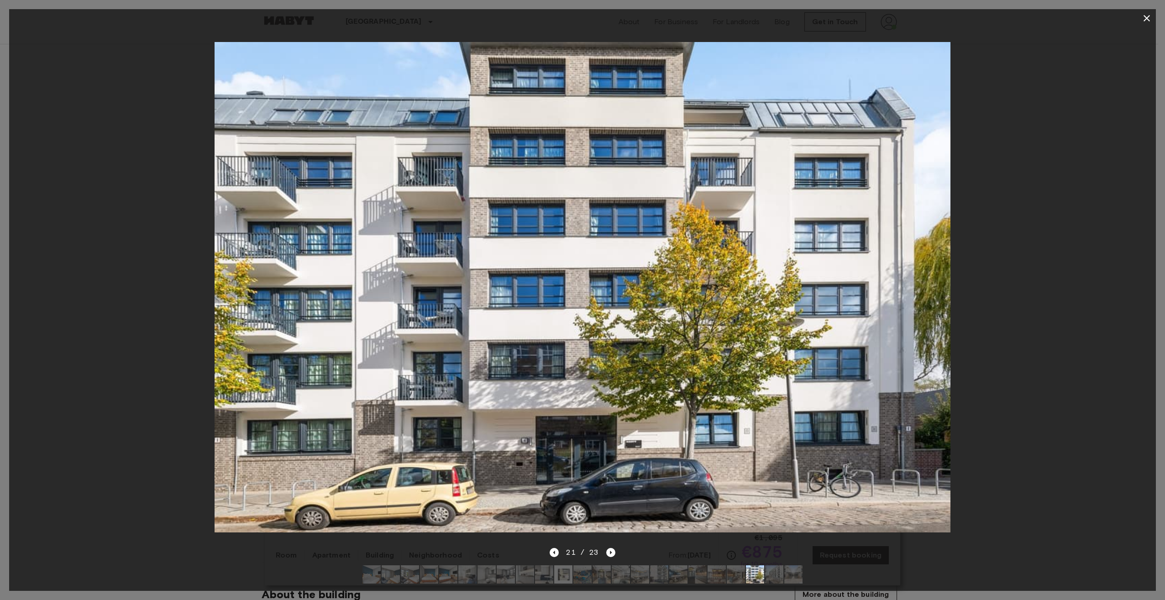
click at [781, 568] on img at bounding box center [774, 574] width 18 height 18
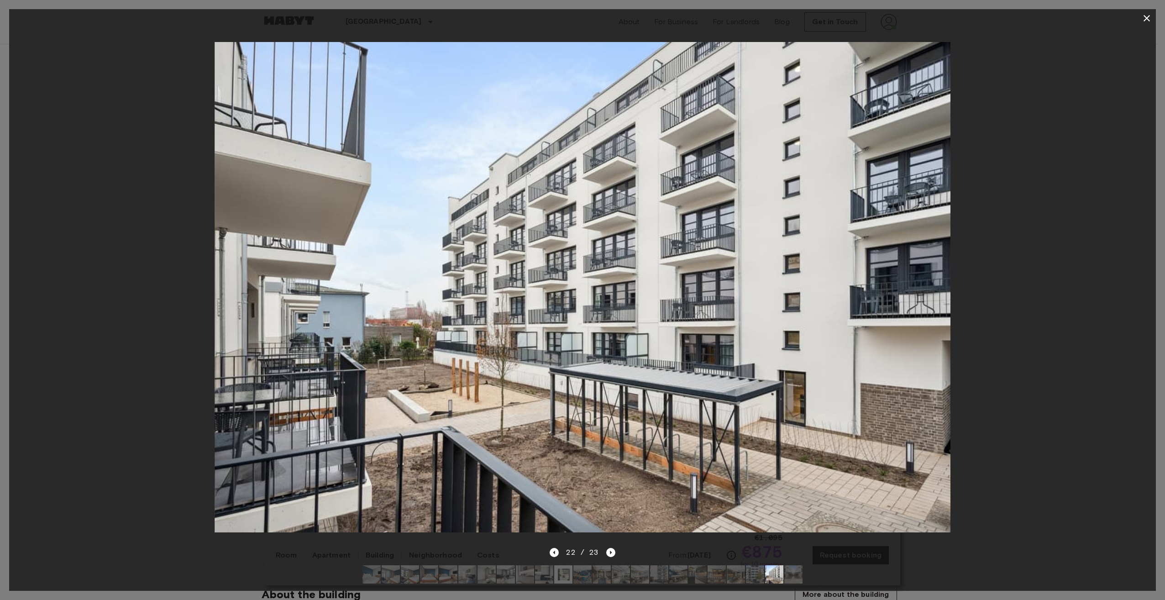
click at [795, 570] on img at bounding box center [793, 574] width 18 height 18
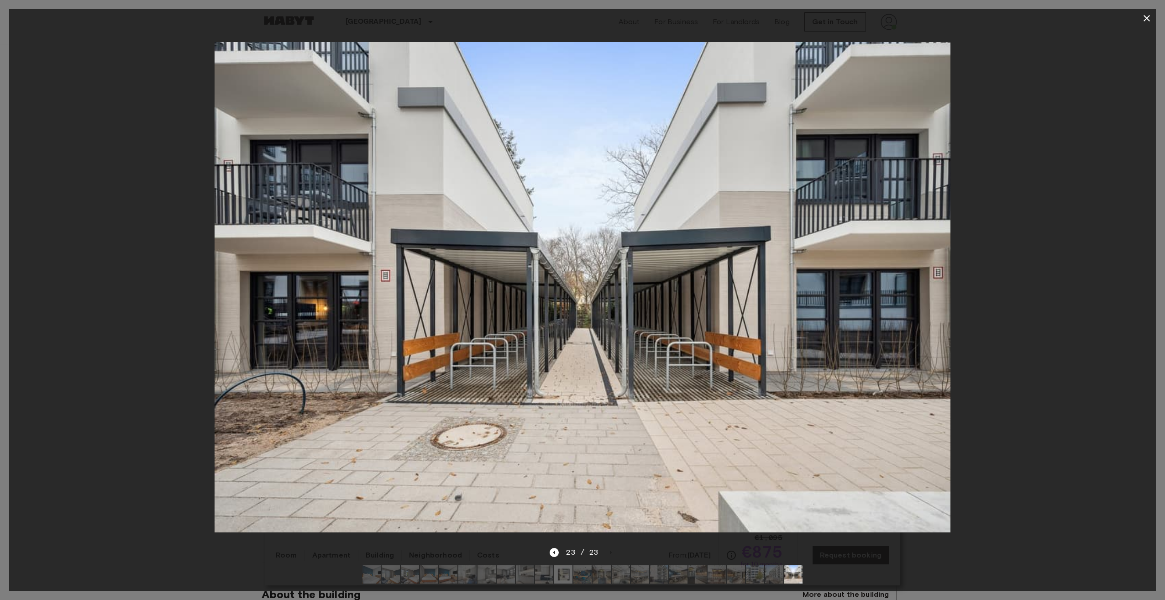
click at [1148, 19] on icon "button" at bounding box center [1146, 18] width 11 height 11
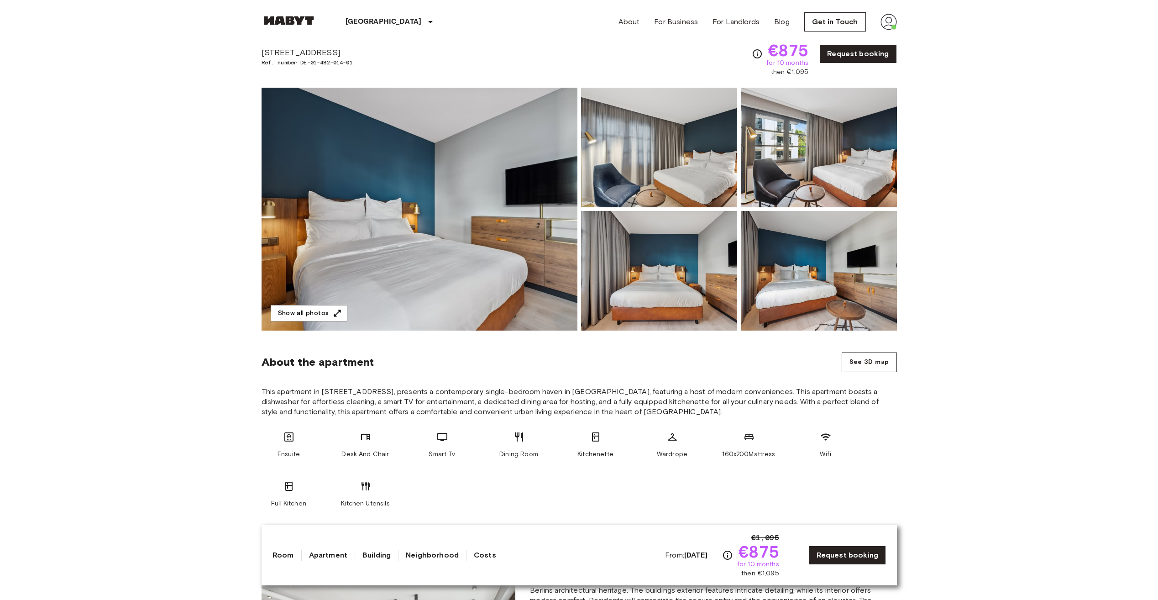
scroll to position [46, 0]
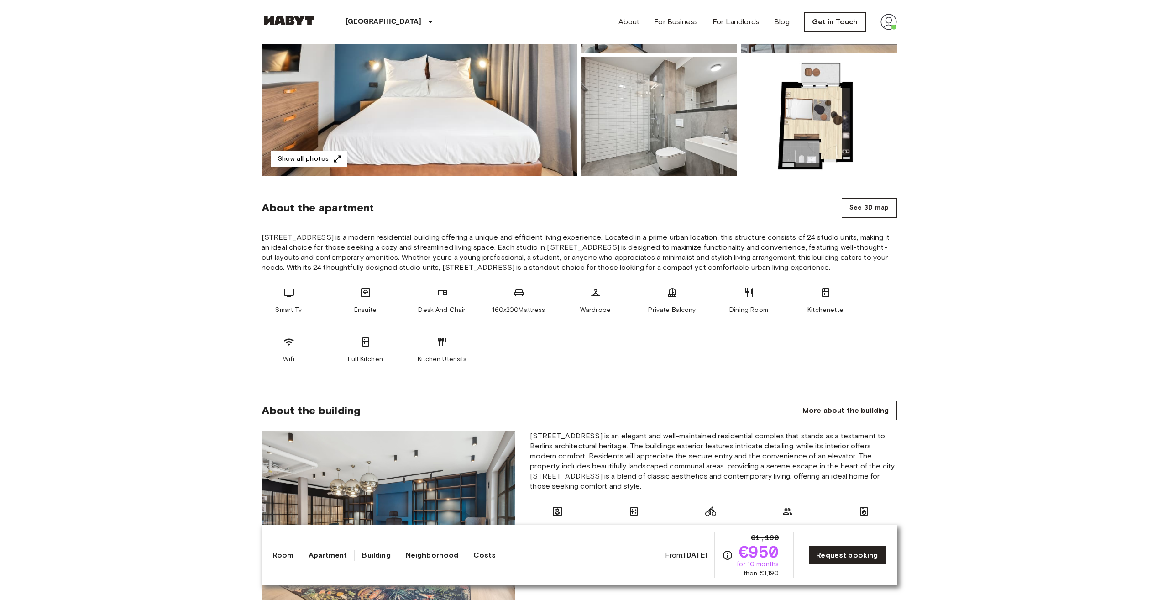
scroll to position [91, 0]
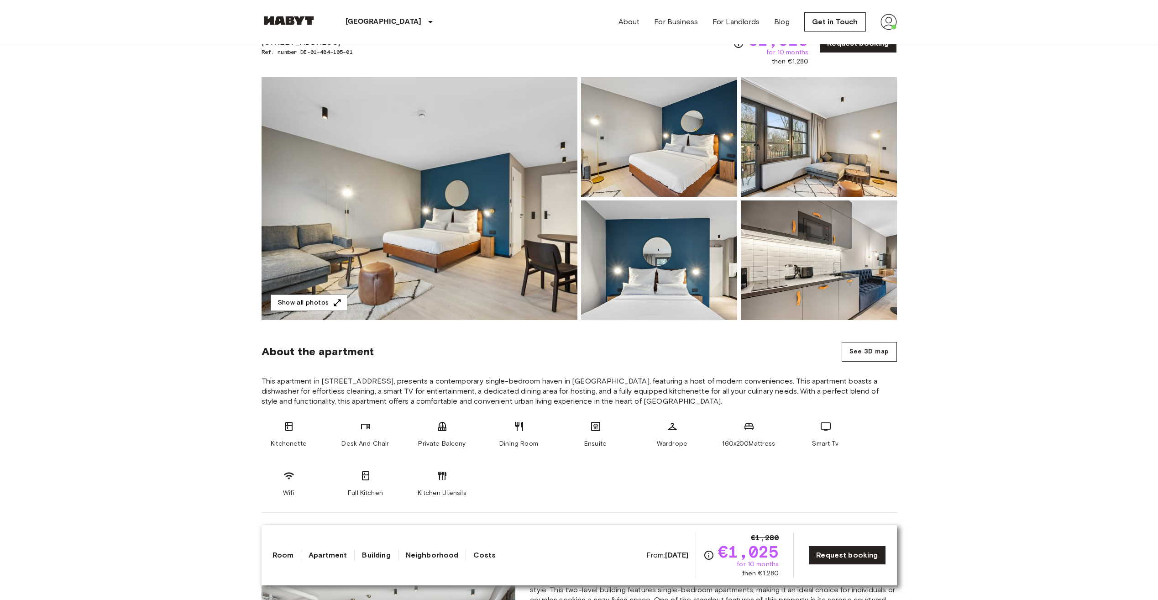
scroll to position [46, 0]
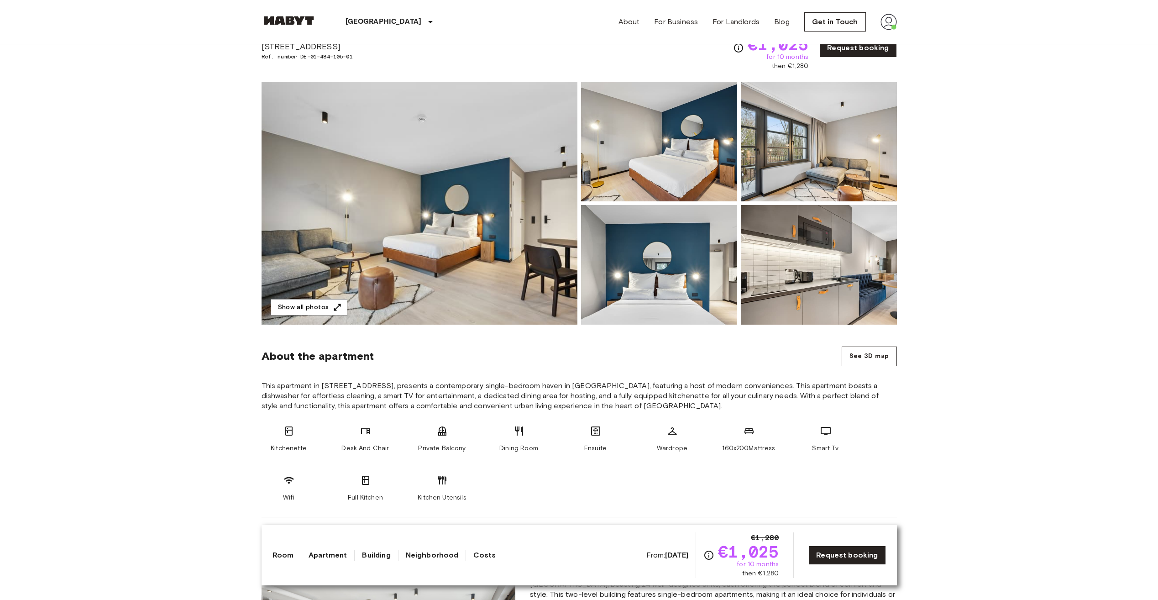
click at [889, 12] on div "About For Business For Landlords Blog Get in Touch" at bounding box center [758, 22] width 279 height 44
click at [887, 19] on img at bounding box center [889, 22] width 16 height 16
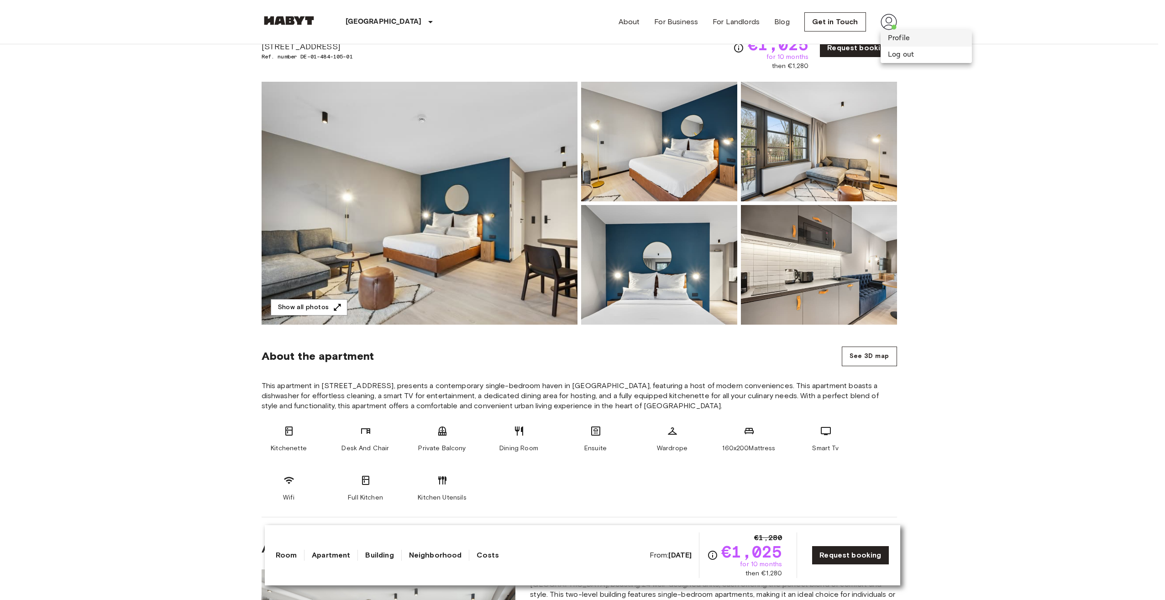
click at [898, 39] on li "Profile" at bounding box center [926, 38] width 91 height 16
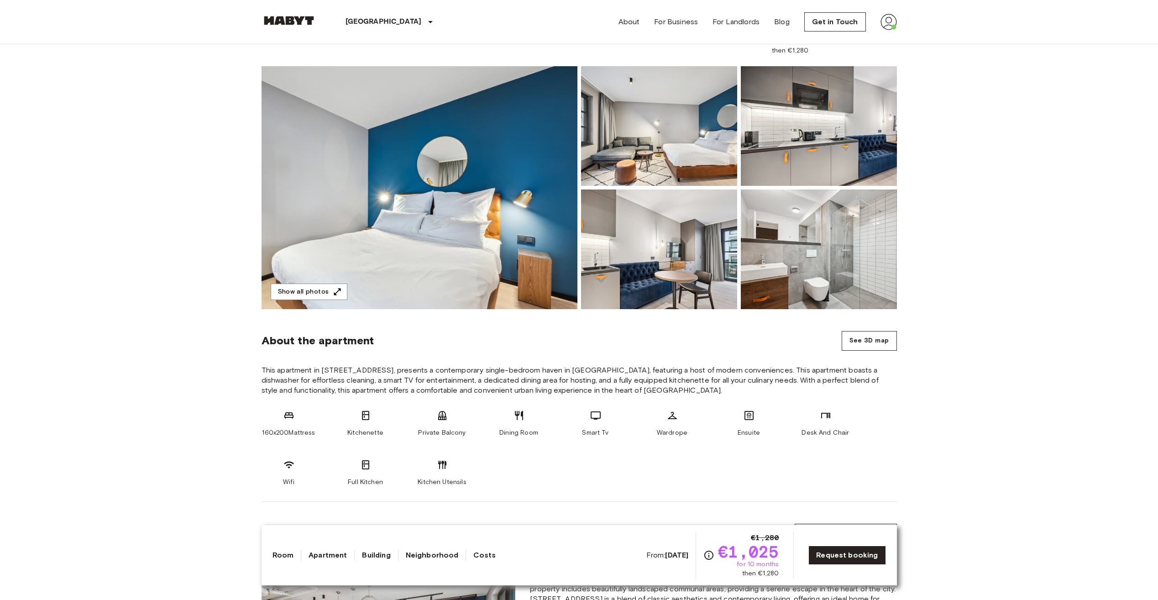
scroll to position [137, 0]
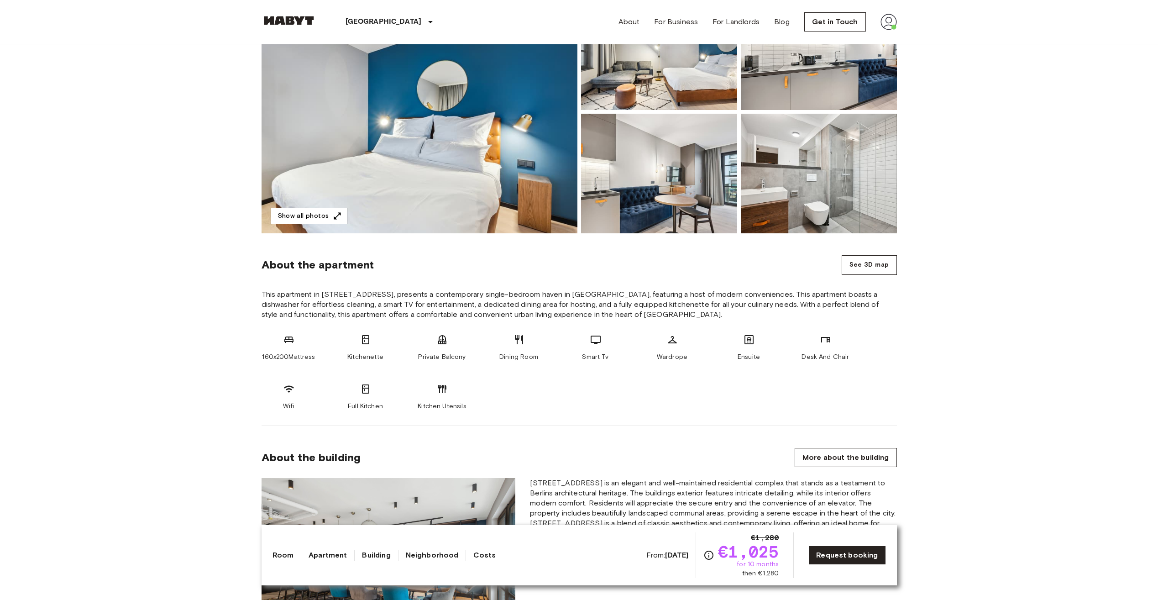
click at [431, 105] on img at bounding box center [420, 111] width 316 height 243
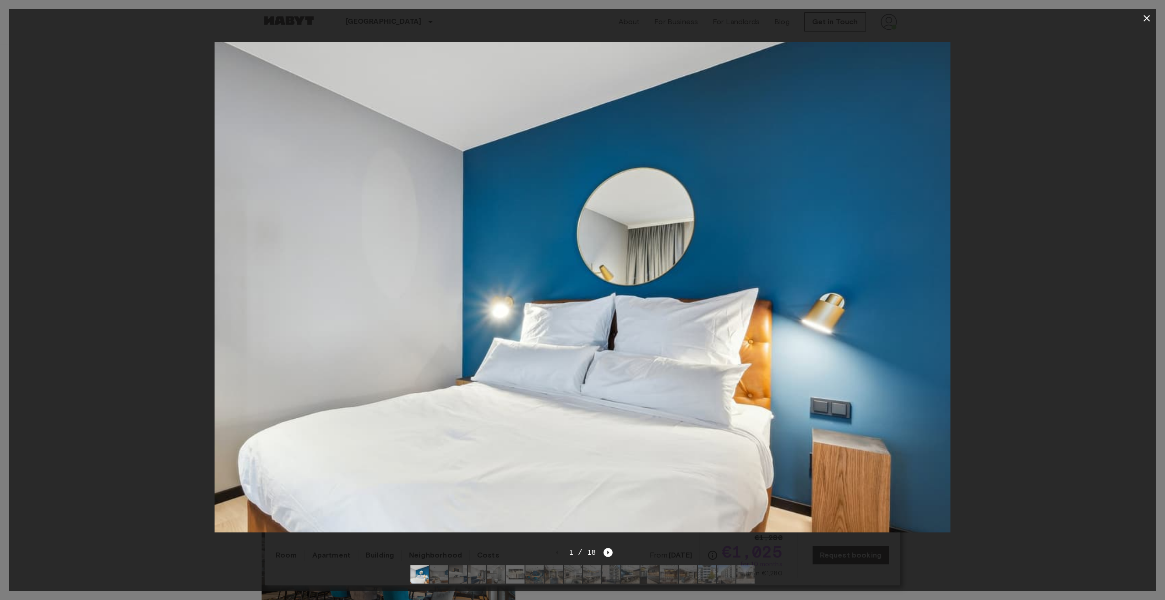
click at [443, 568] on img at bounding box center [439, 574] width 18 height 18
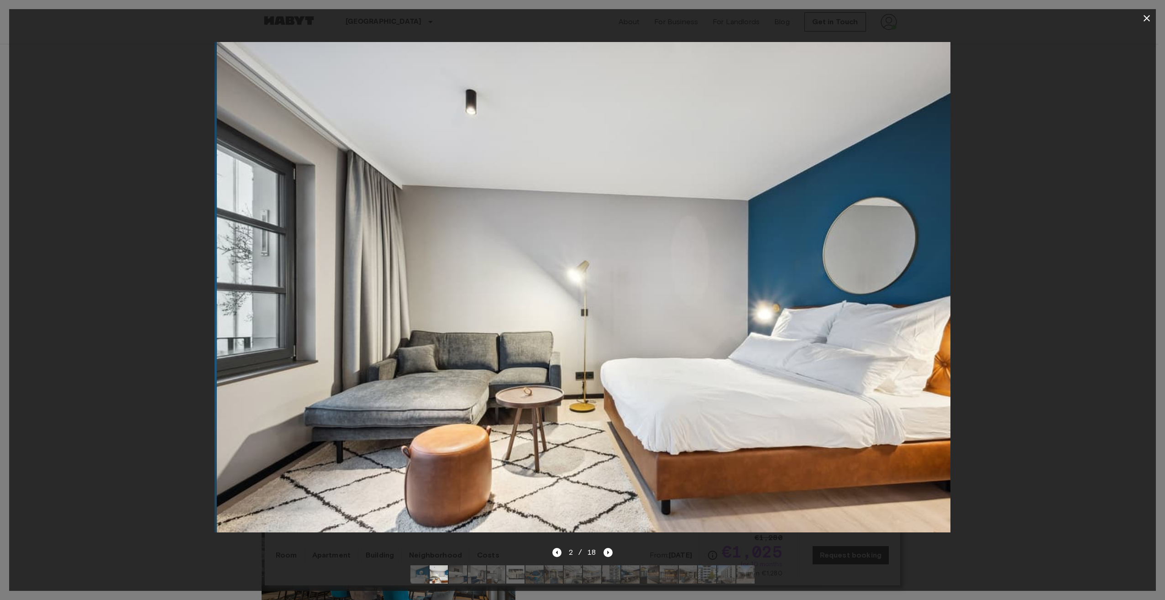
click at [458, 568] on img at bounding box center [458, 574] width 18 height 18
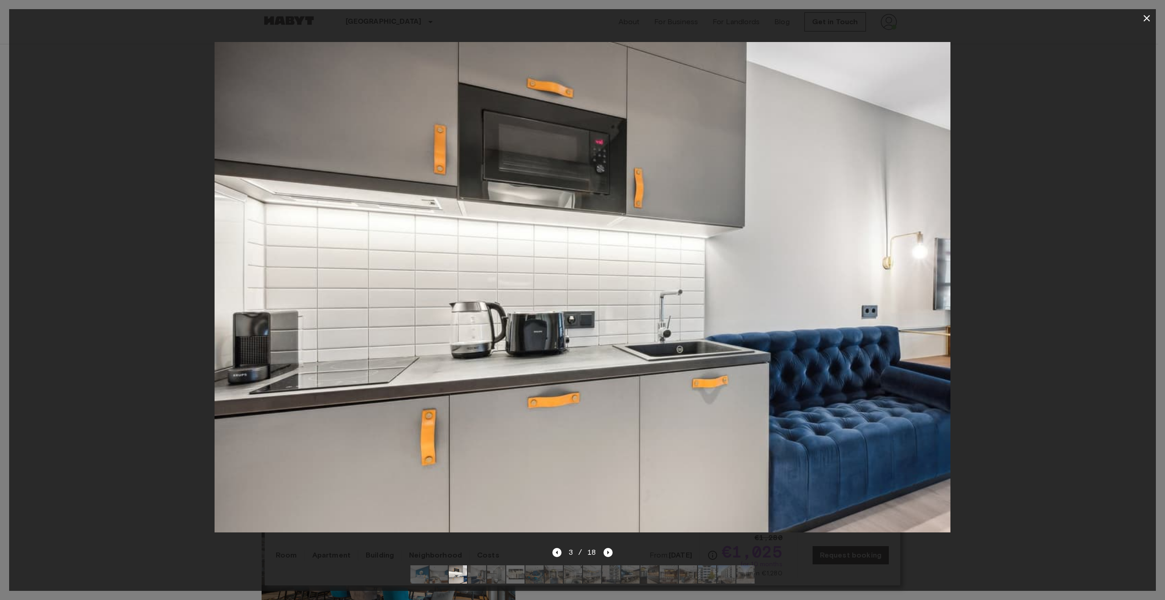
click at [480, 568] on img at bounding box center [477, 574] width 18 height 18
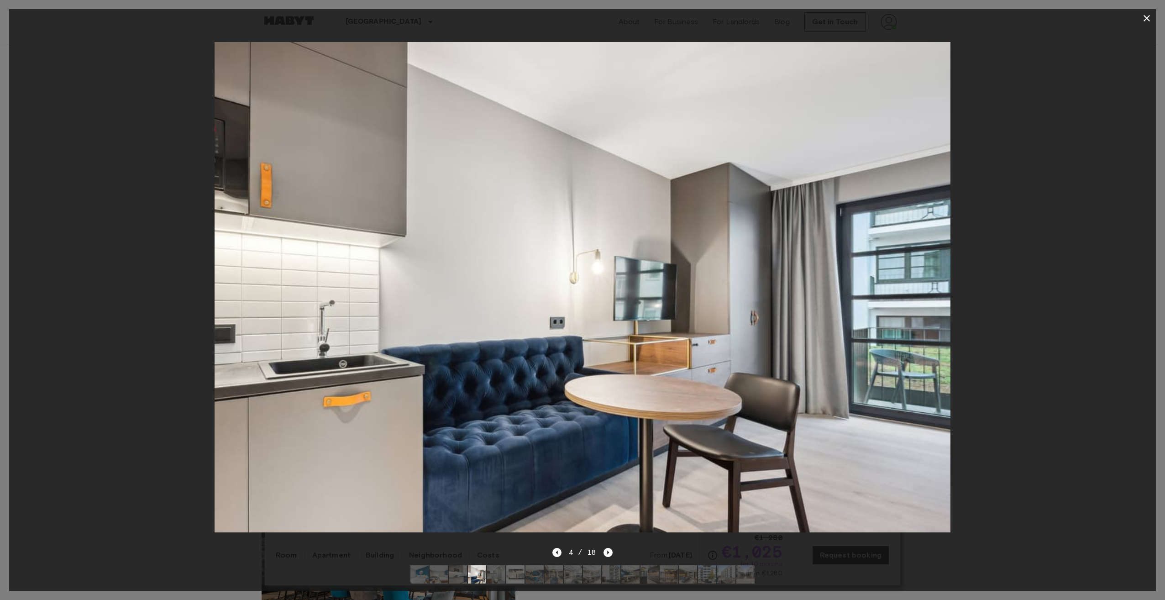
click at [501, 567] on img at bounding box center [496, 574] width 18 height 18
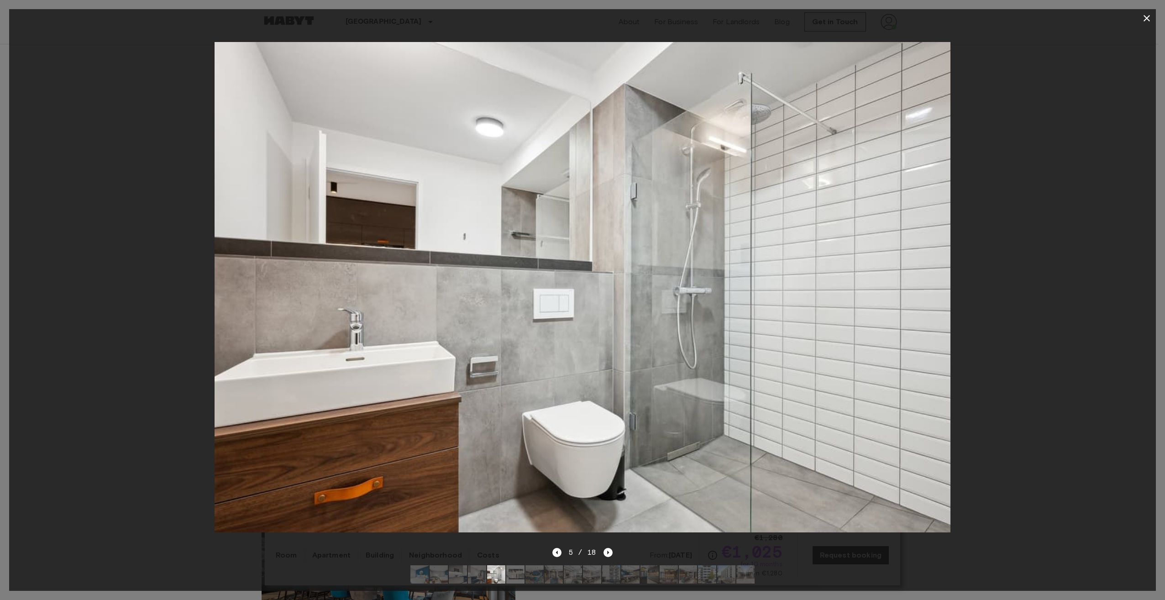
click at [520, 569] on img at bounding box center [515, 574] width 18 height 18
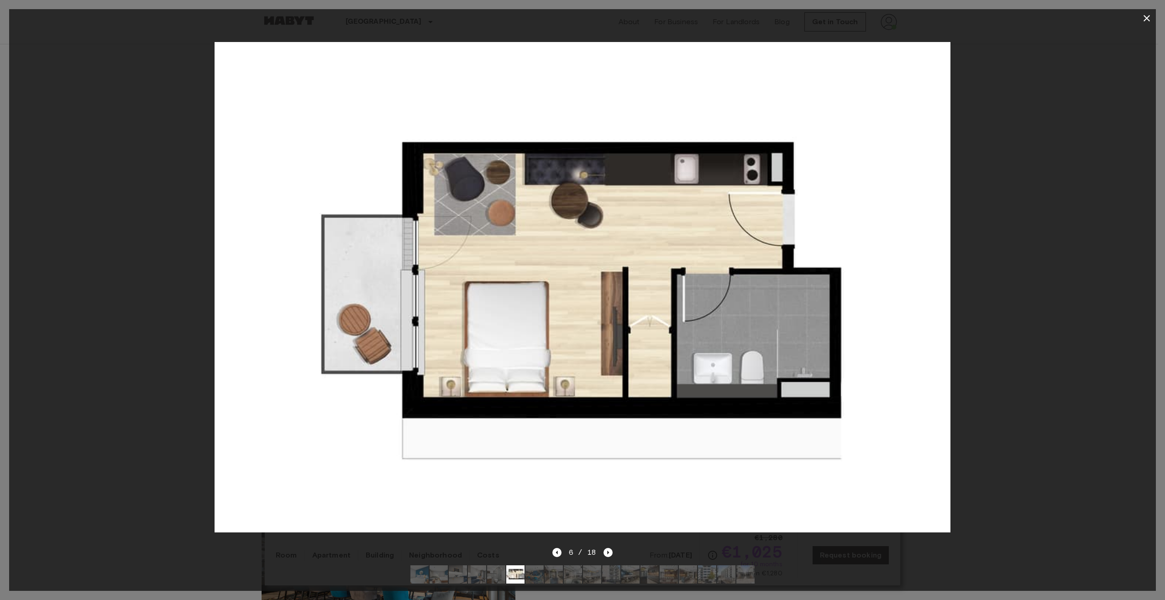
click at [543, 568] on img at bounding box center [535, 574] width 18 height 18
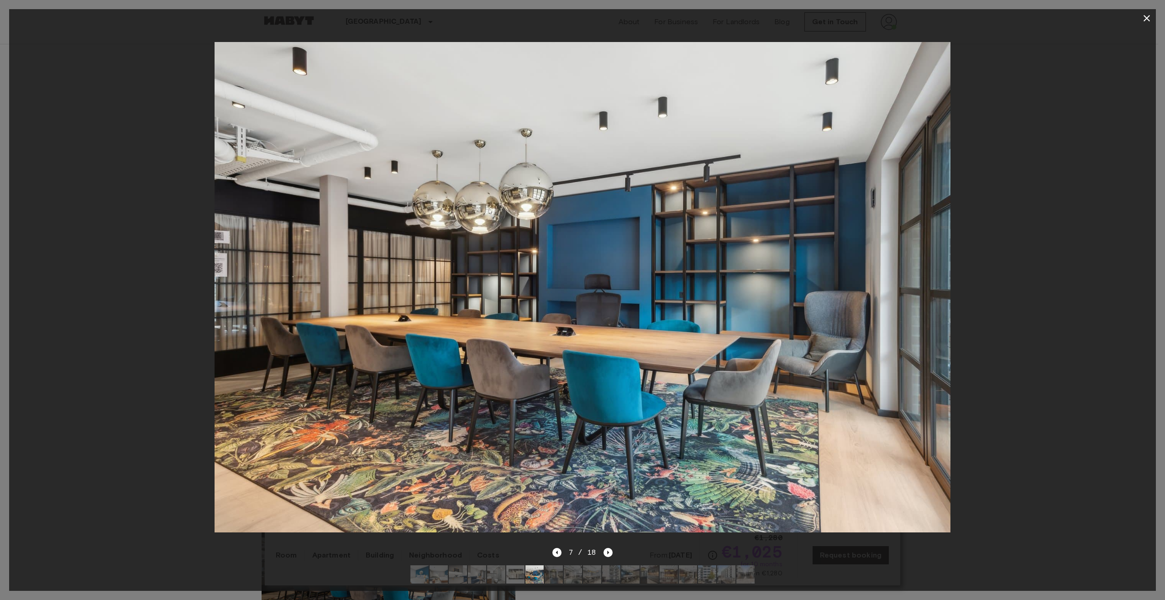
click at [556, 568] on img at bounding box center [554, 574] width 18 height 18
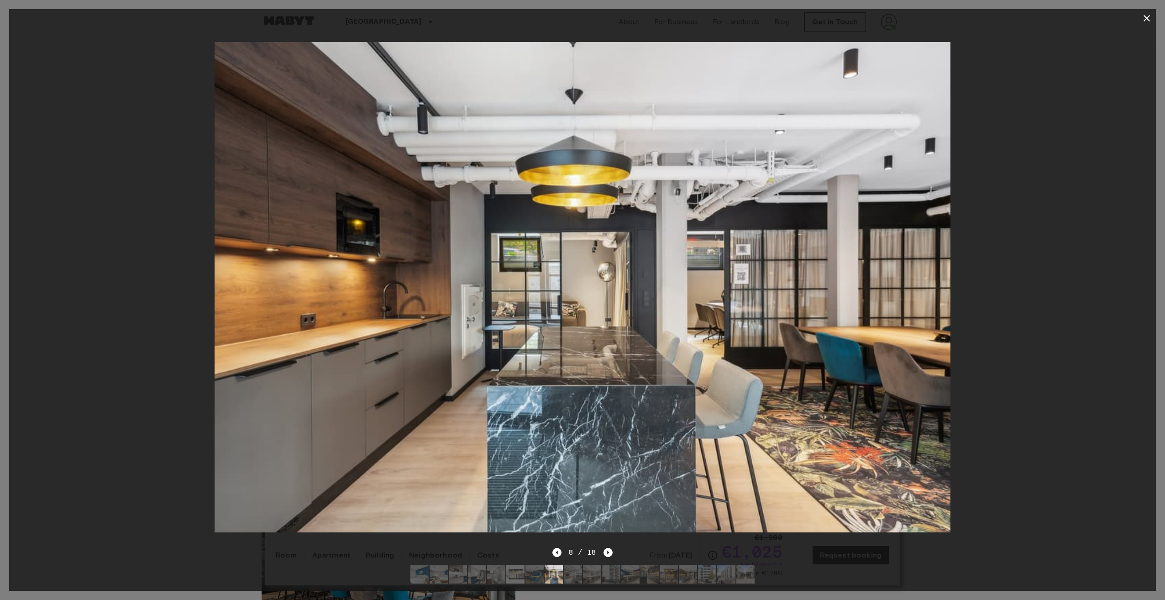
click at [568, 568] on img at bounding box center [573, 574] width 18 height 18
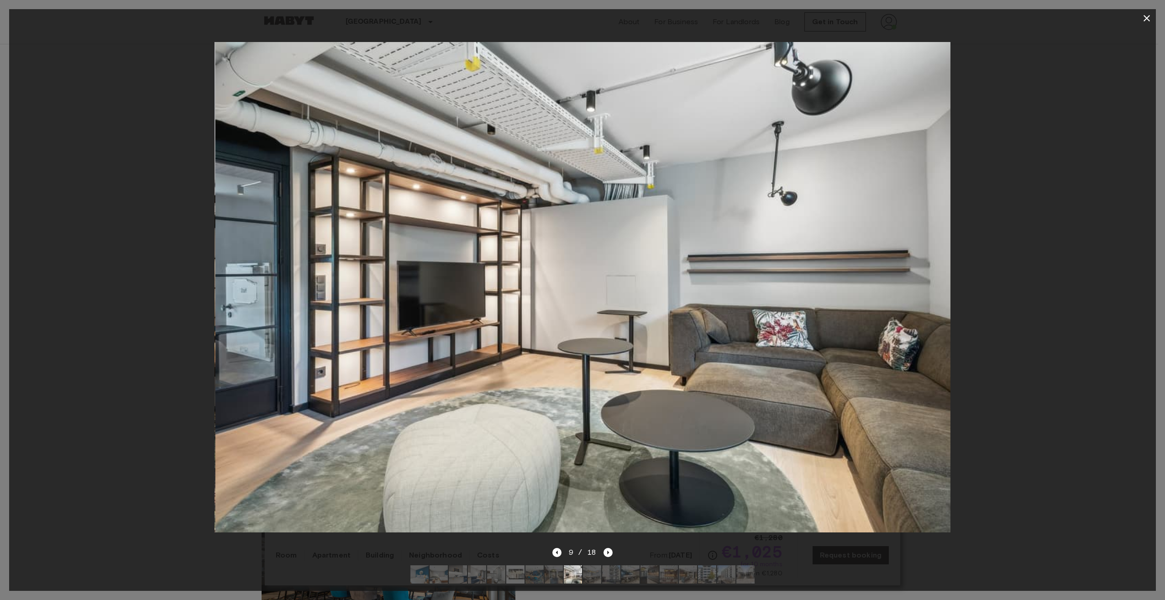
click at [585, 566] on img at bounding box center [592, 574] width 18 height 18
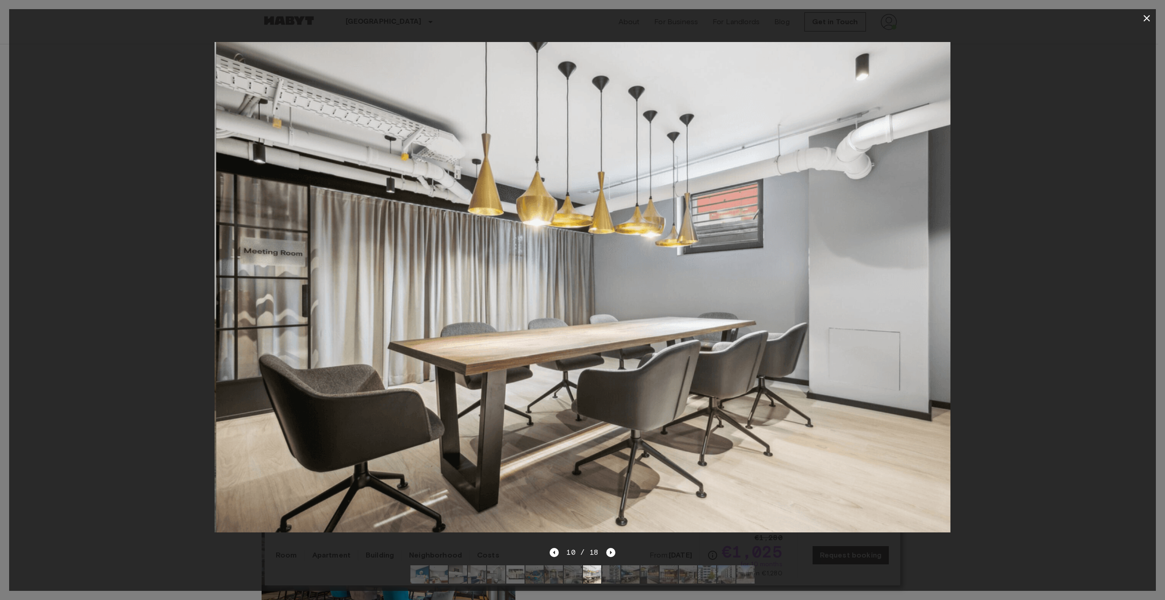
click at [605, 566] on img at bounding box center [611, 574] width 18 height 18
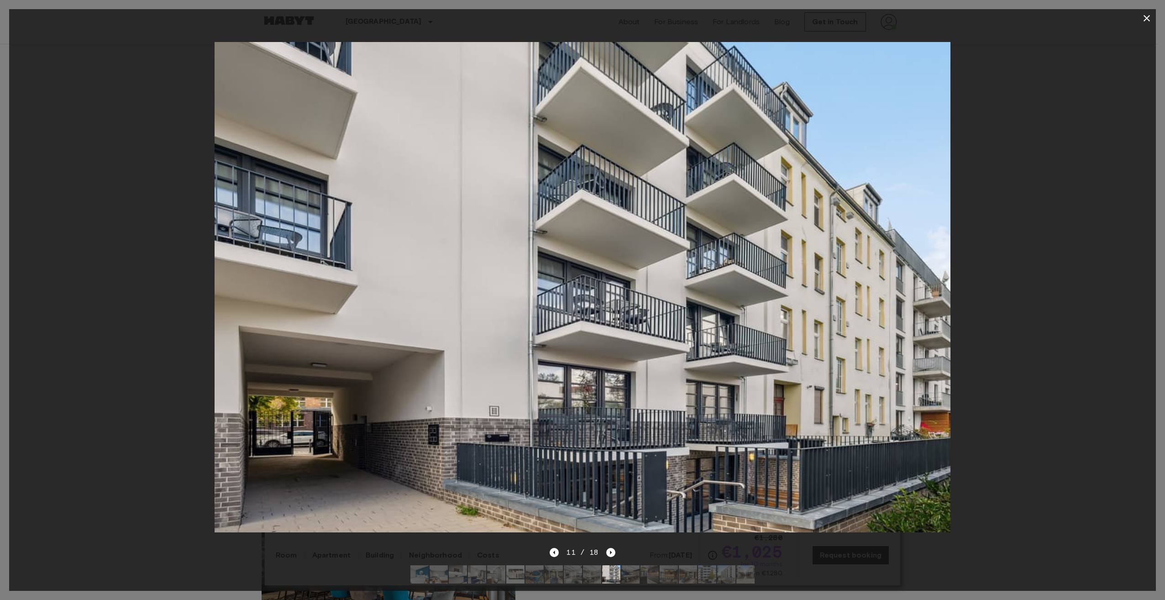
click at [622, 565] on img at bounding box center [630, 574] width 18 height 18
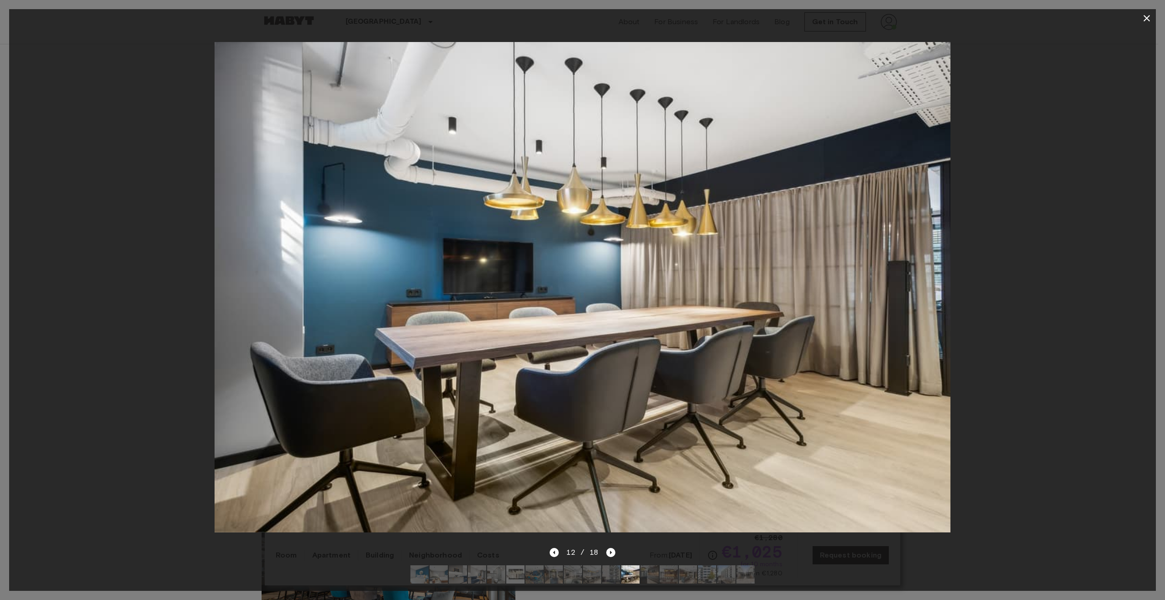
click at [638, 567] on img at bounding box center [630, 574] width 18 height 18
click at [652, 568] on img at bounding box center [650, 574] width 18 height 18
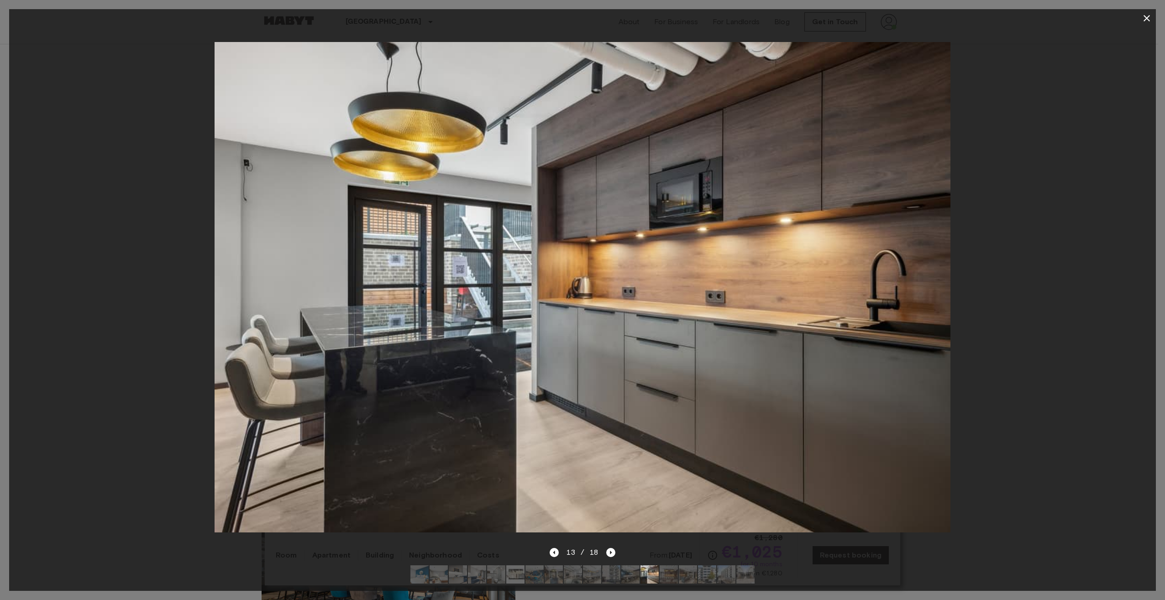
click at [669, 568] on img at bounding box center [669, 574] width 18 height 18
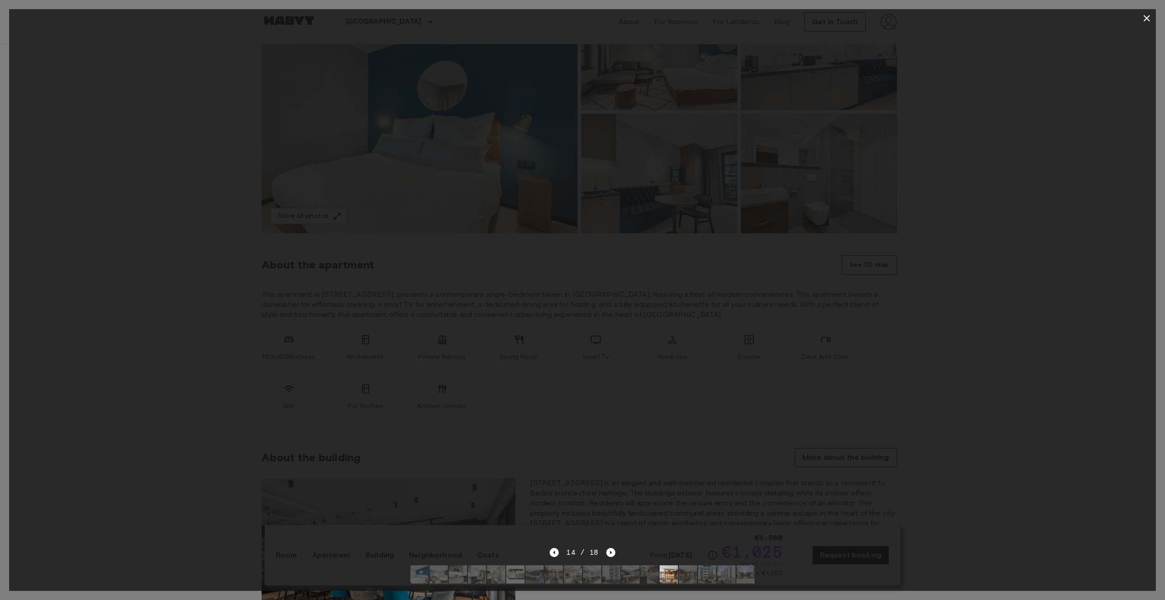
click at [685, 568] on img at bounding box center [688, 574] width 18 height 18
click at [699, 568] on img at bounding box center [707, 574] width 18 height 18
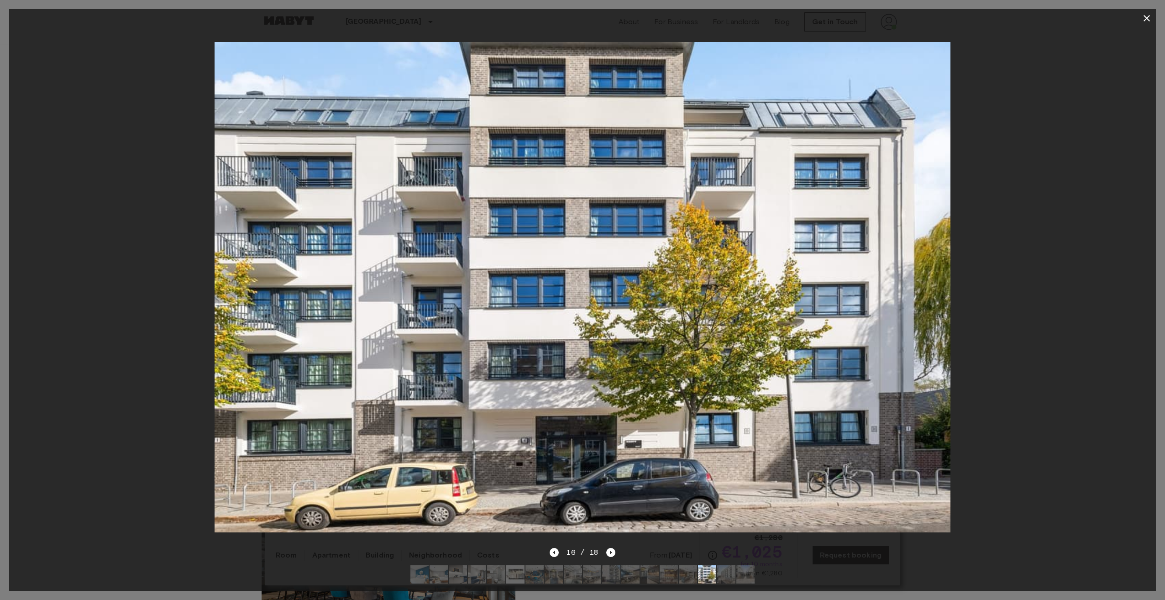
click at [725, 566] on img at bounding box center [726, 574] width 18 height 18
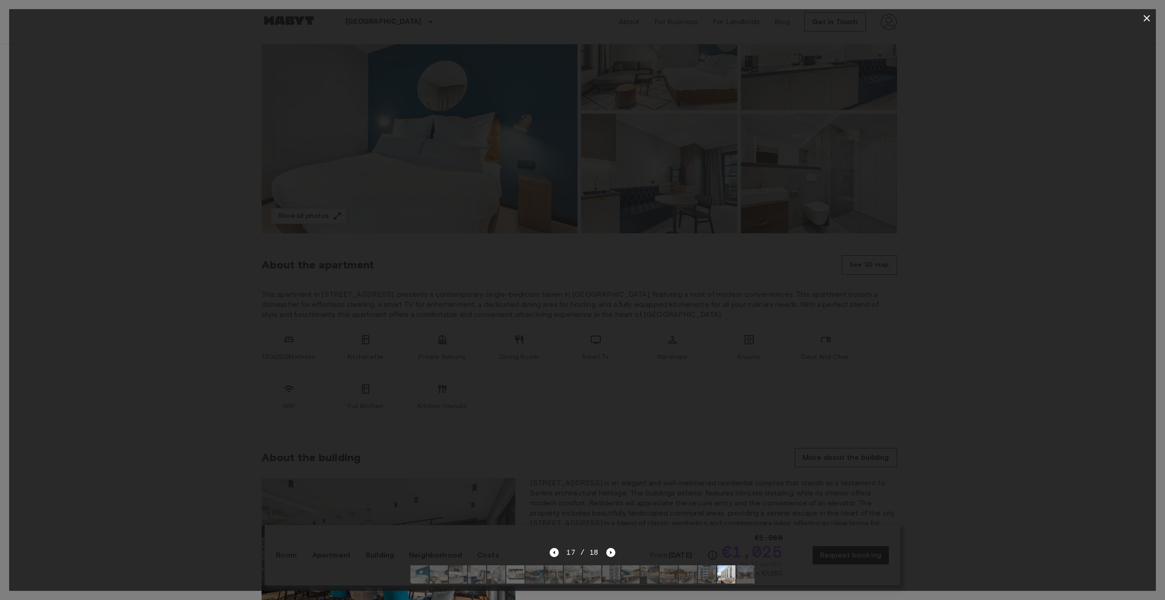
click at [742, 565] on img at bounding box center [745, 574] width 18 height 18
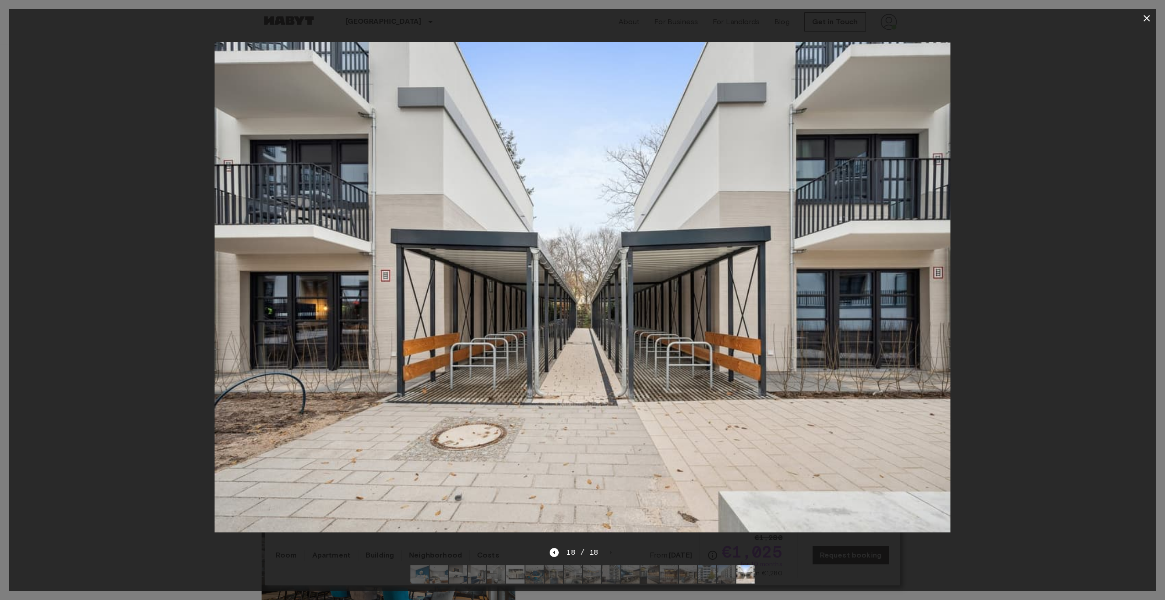
click at [1151, 17] on icon "button" at bounding box center [1146, 18] width 11 height 11
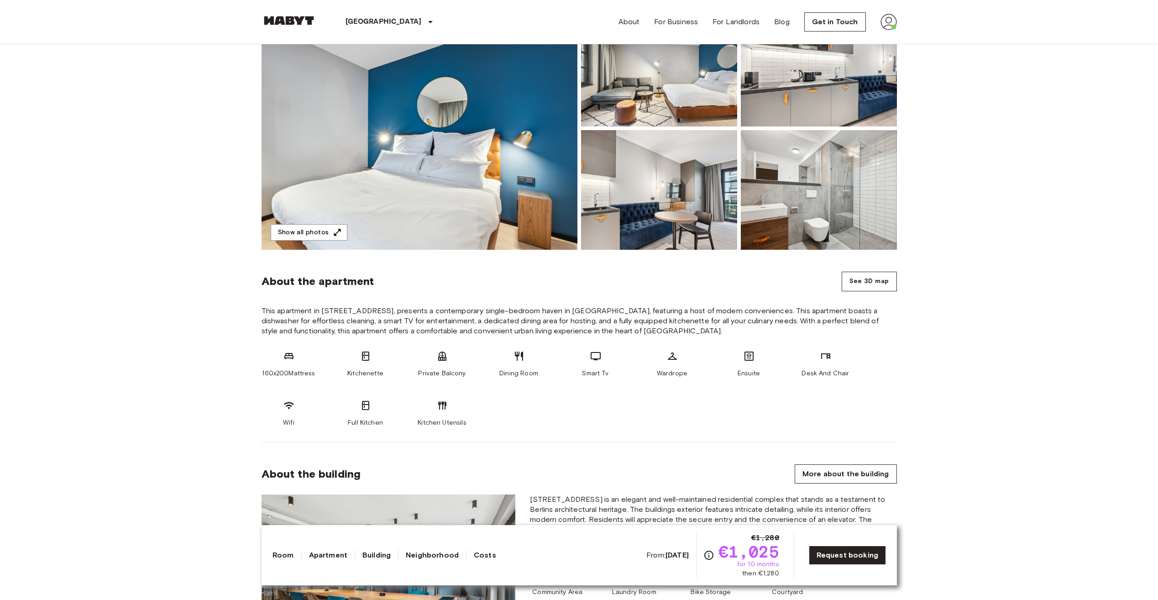
scroll to position [0, 0]
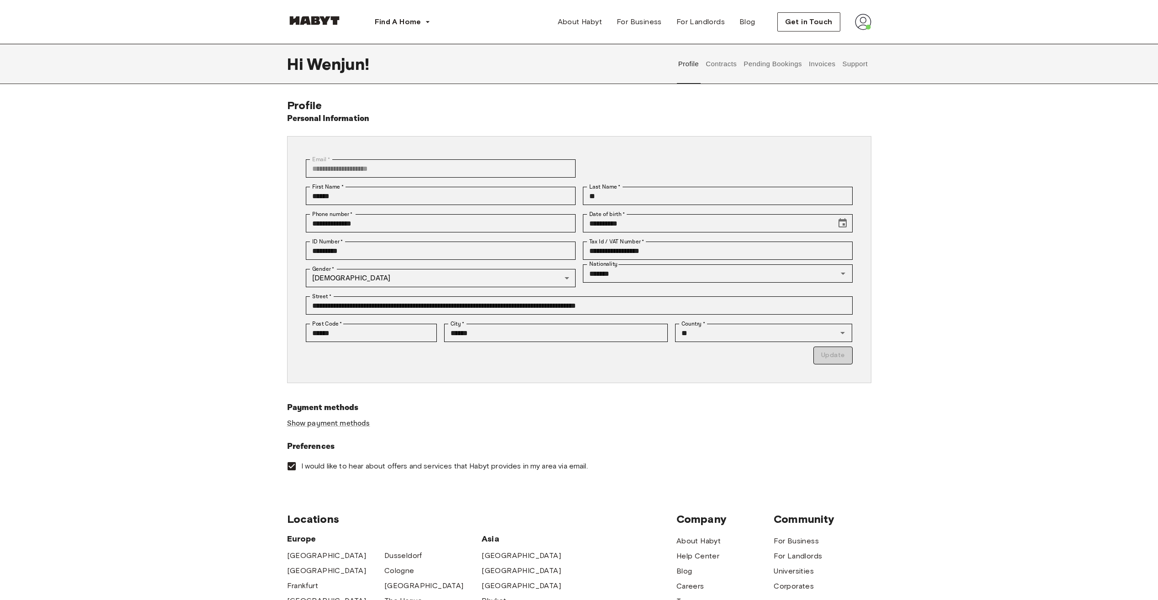
click at [781, 66] on button "Pending Bookings" at bounding box center [773, 64] width 61 height 40
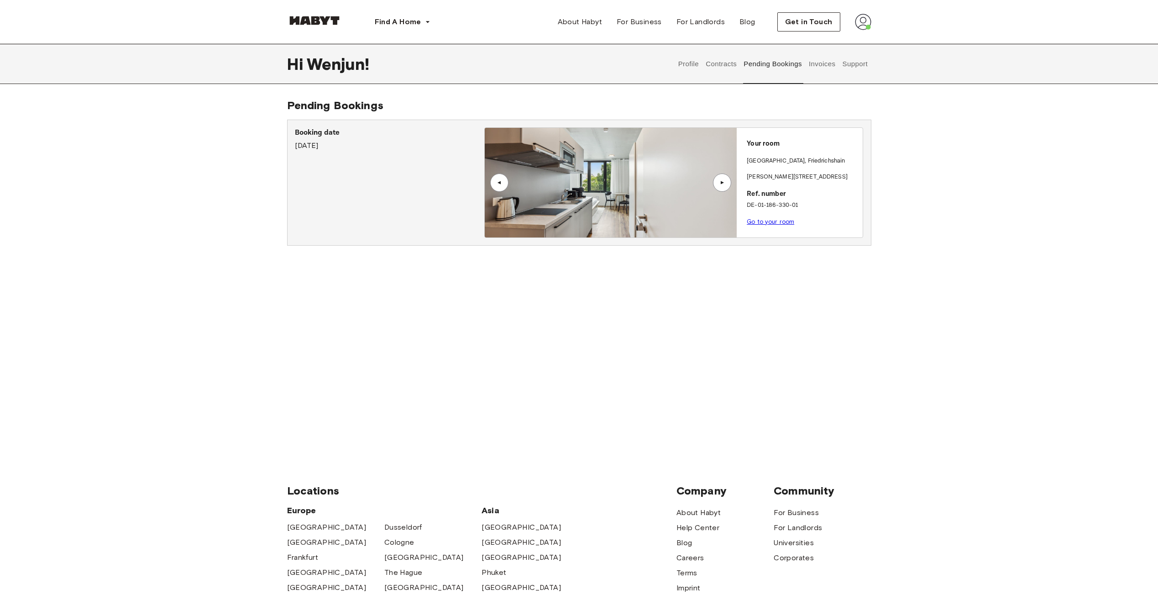
click at [814, 65] on button "Invoices" at bounding box center [822, 64] width 29 height 40
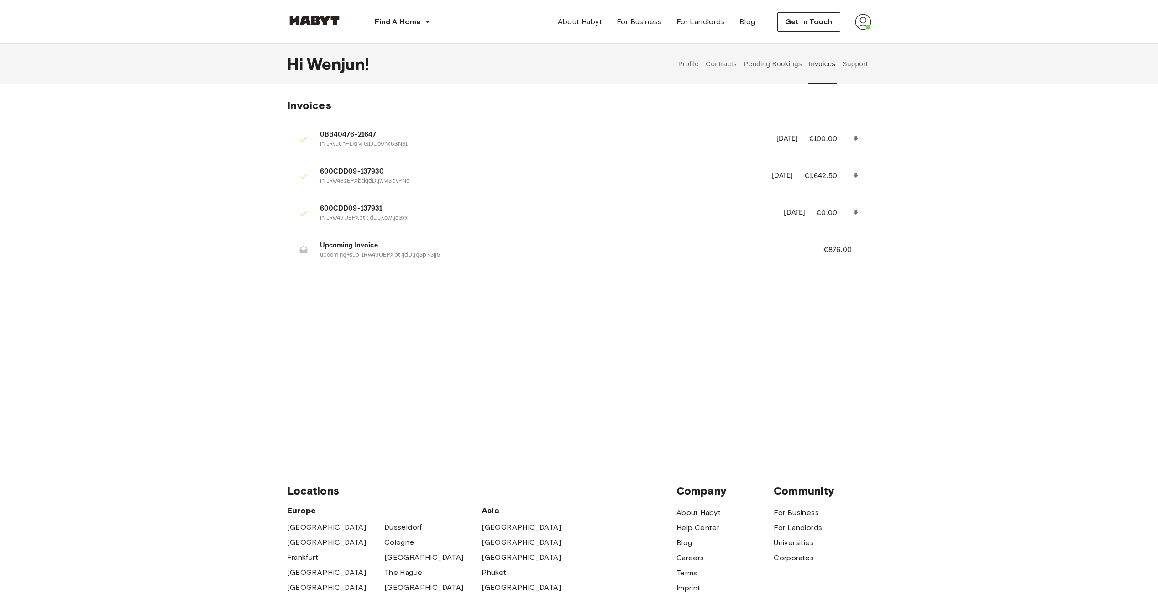
click at [781, 62] on button "Pending Bookings" at bounding box center [773, 64] width 61 height 40
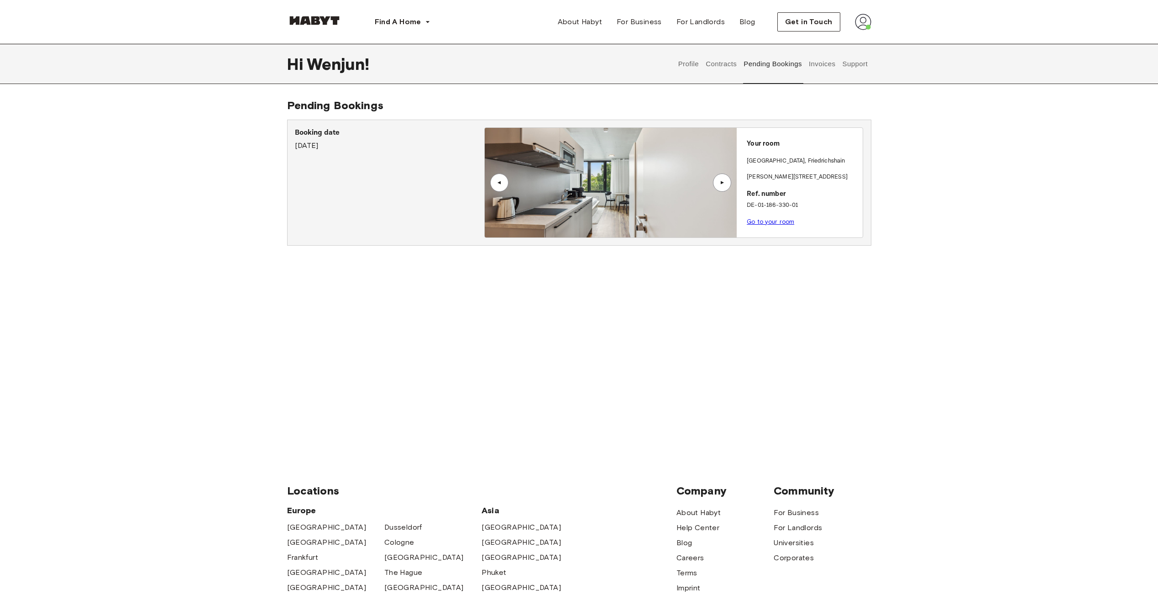
click at [729, 65] on button "Contracts" at bounding box center [721, 64] width 33 height 40
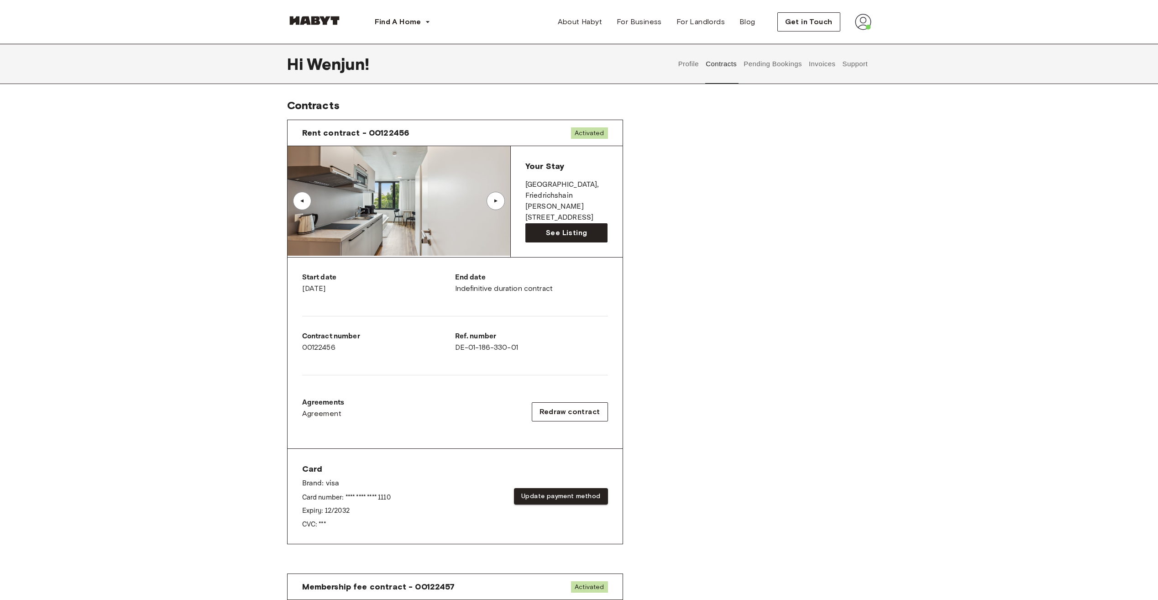
click at [1141, 34] on header "Find A Home [GEOGRAPHIC_DATA] [GEOGRAPHIC_DATA] [GEOGRAPHIC_DATA] [GEOGRAPHIC_D…" at bounding box center [579, 22] width 1158 height 44
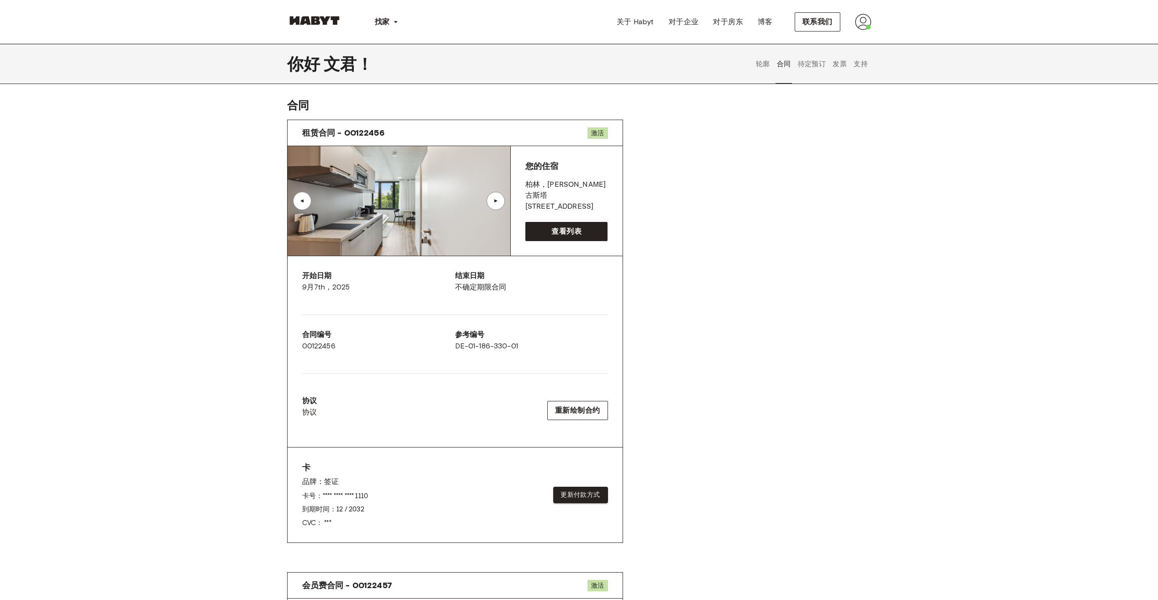
click at [761, 71] on button "轮廓" at bounding box center [763, 64] width 16 height 40
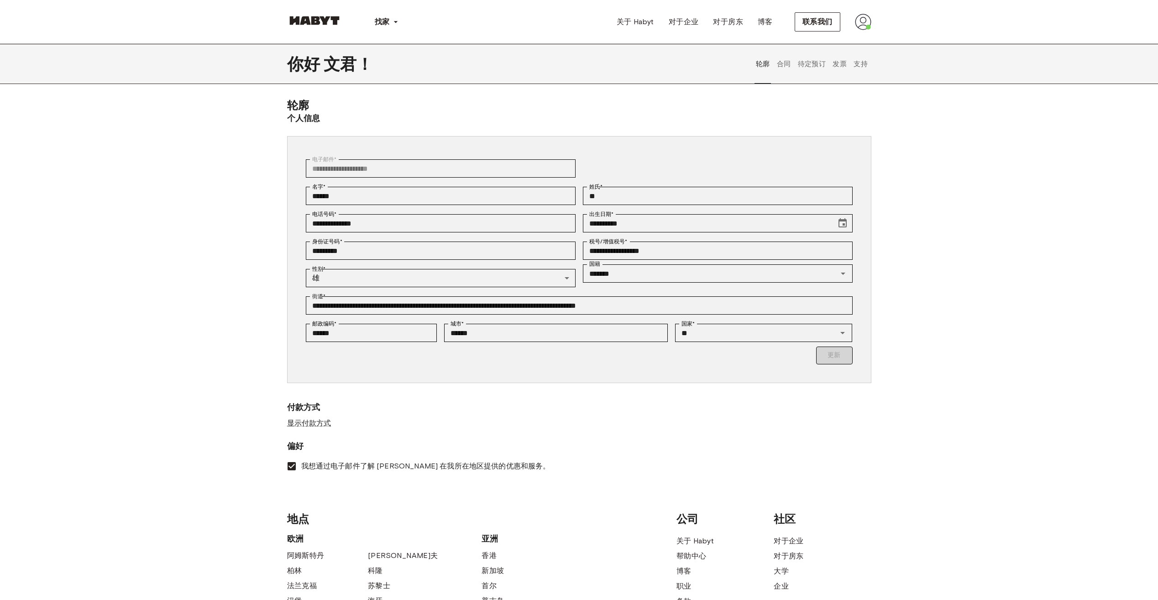
click at [786, 61] on button "合同" at bounding box center [784, 64] width 16 height 40
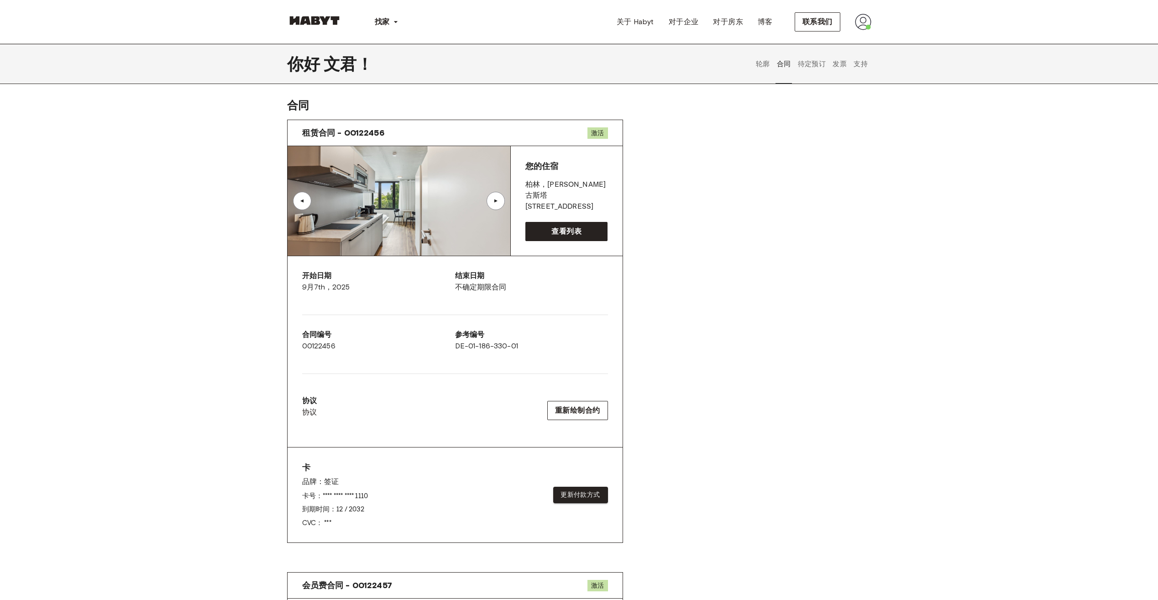
click at [819, 66] on button "待定预订" at bounding box center [812, 64] width 31 height 40
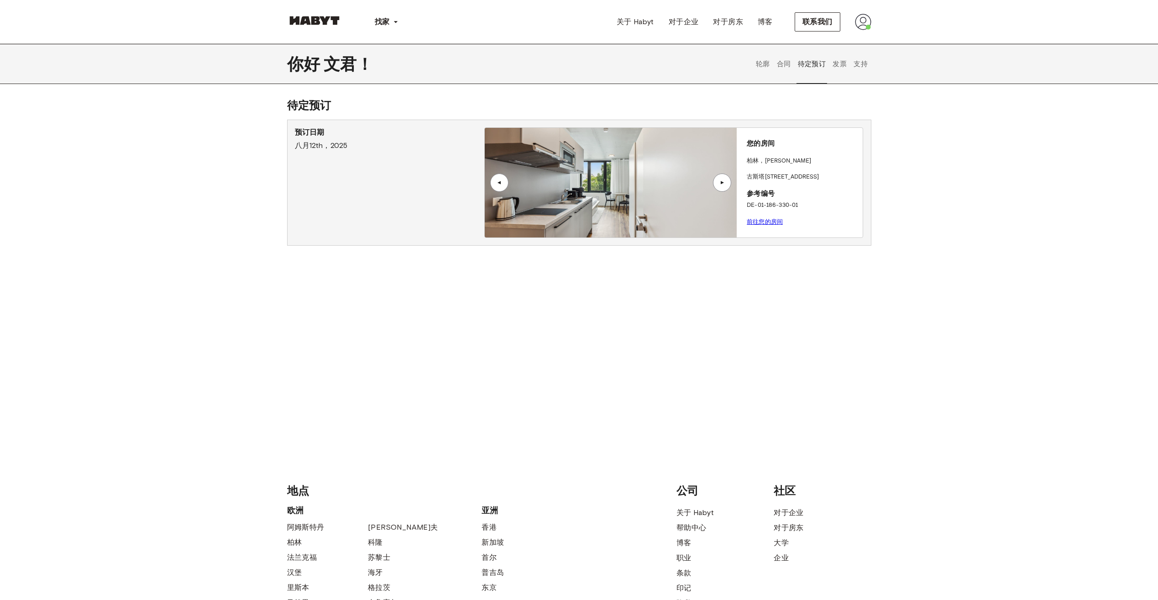
click at [837, 65] on button "发票" at bounding box center [840, 64] width 16 height 40
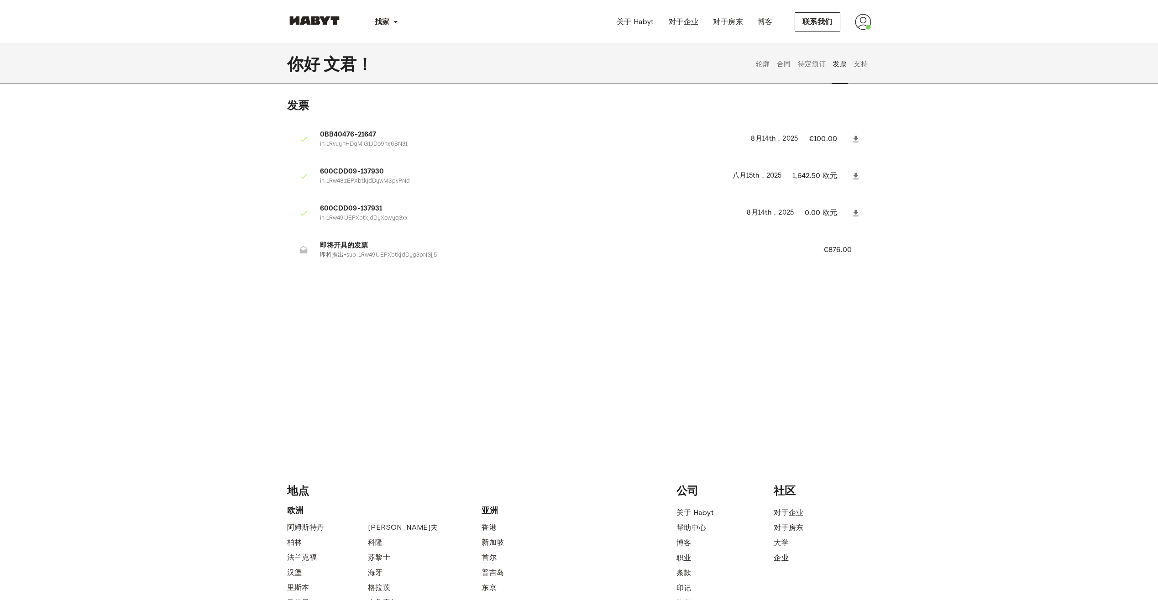
click at [860, 65] on button "支持" at bounding box center [861, 64] width 16 height 40
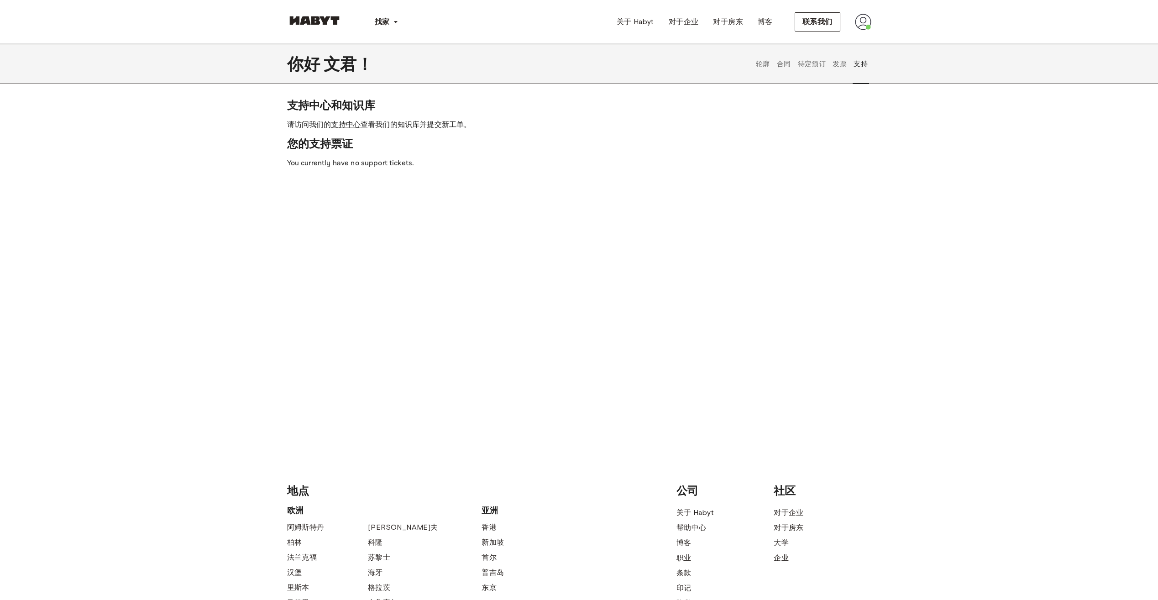
click at [839, 62] on button "发票" at bounding box center [840, 64] width 16 height 40
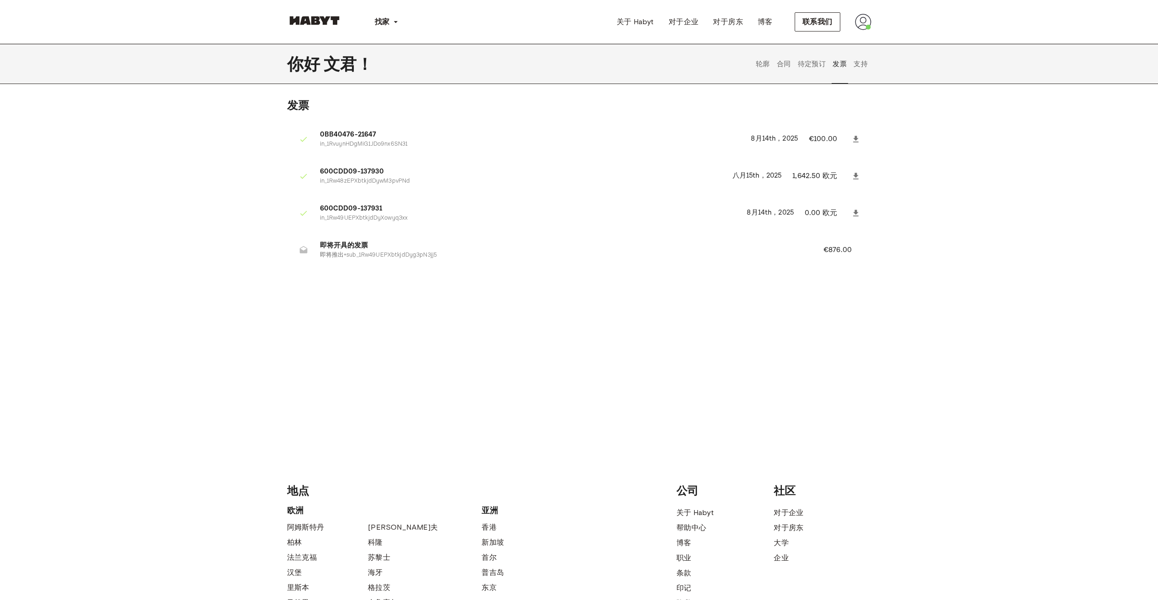
click at [816, 63] on button "待定预订" at bounding box center [812, 64] width 31 height 40
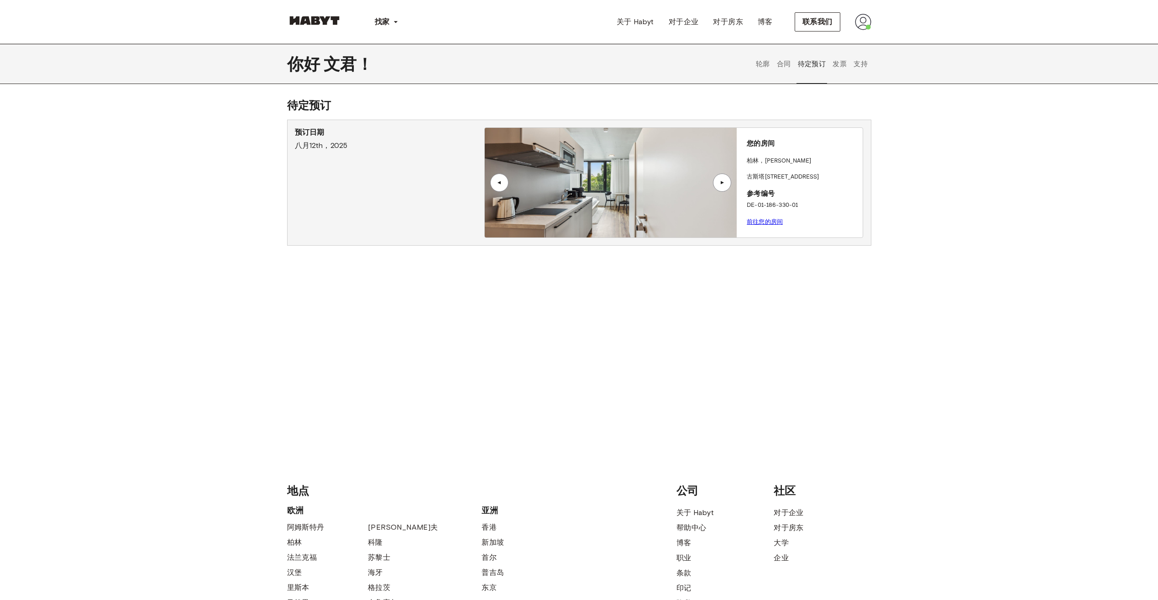
click at [838, 68] on button "发票" at bounding box center [840, 64] width 16 height 40
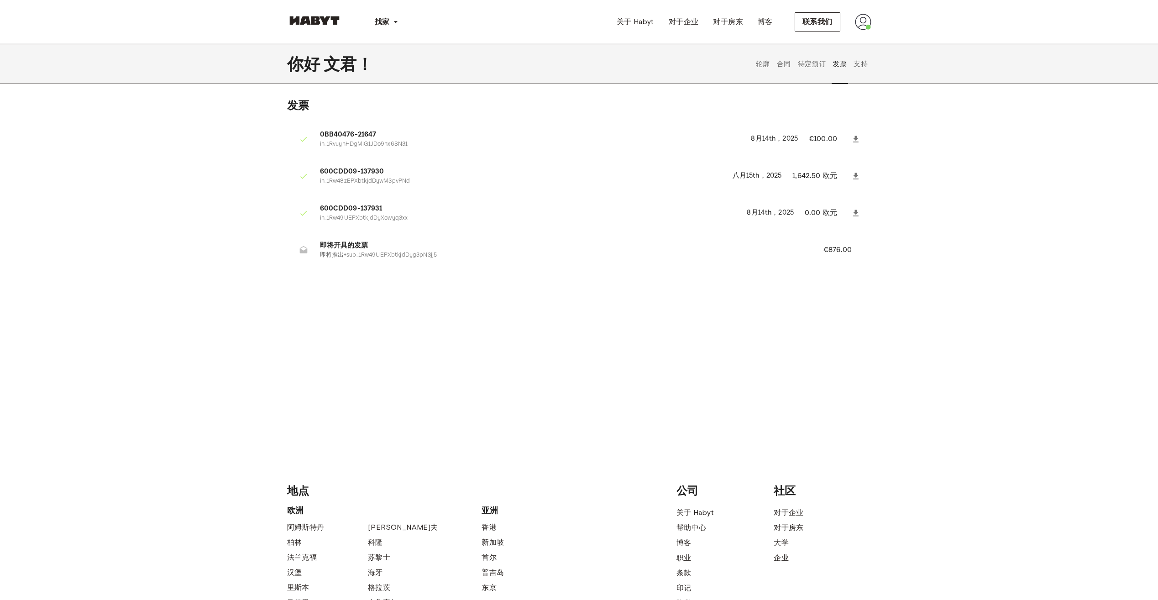
click at [818, 63] on button "待定预订" at bounding box center [812, 64] width 31 height 40
